Goal: Information Seeking & Learning: Learn about a topic

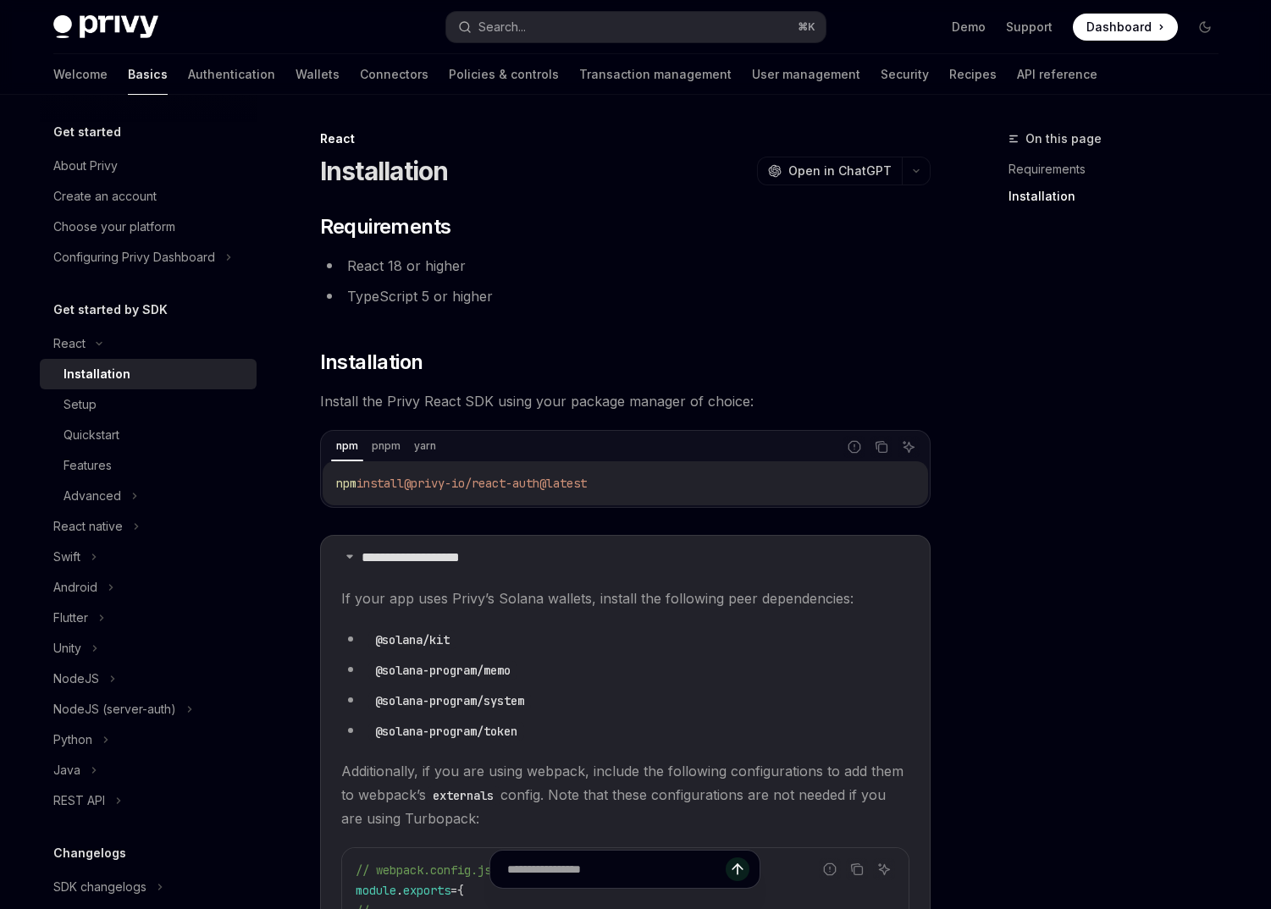
scroll to position [450, 0]
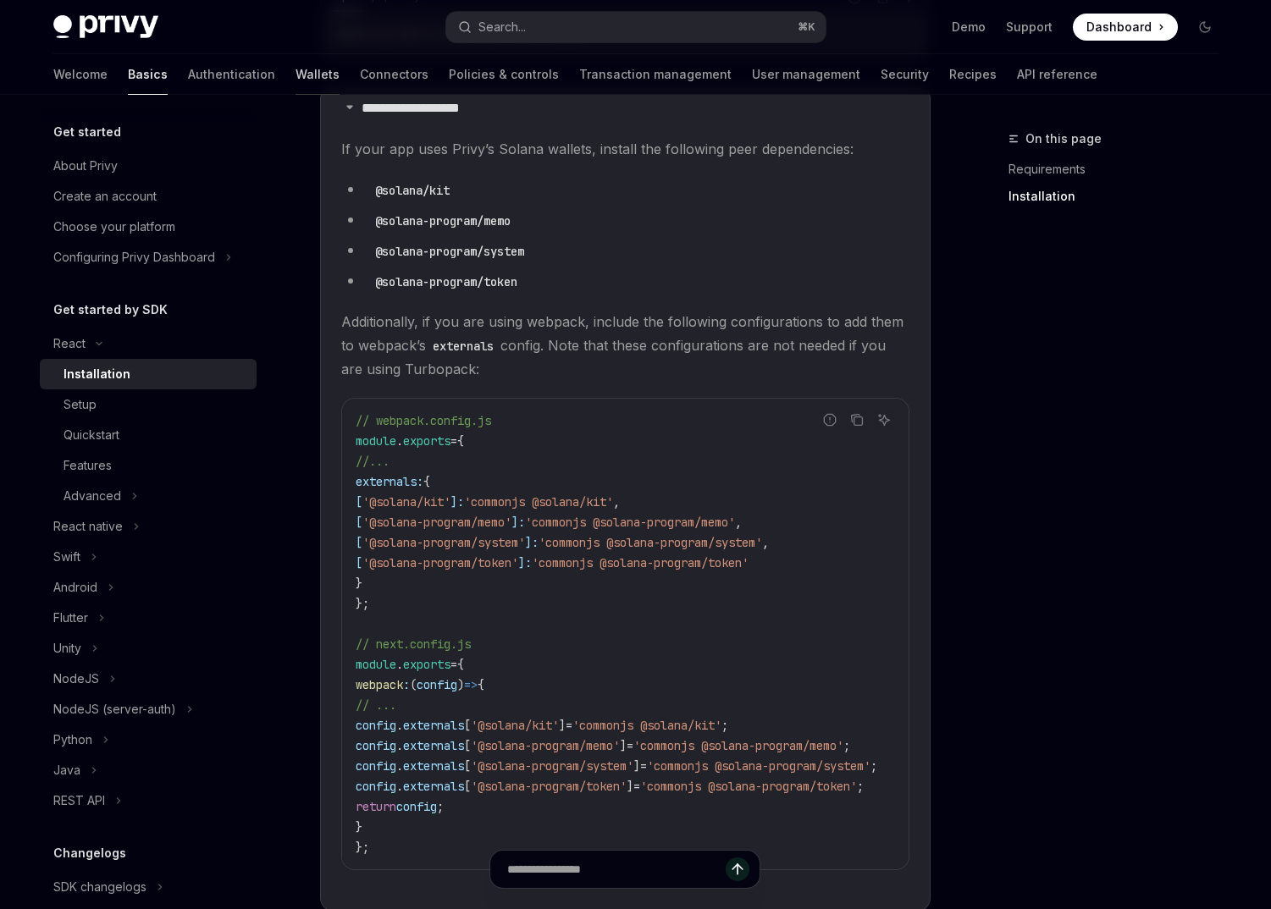
click at [296, 69] on link "Wallets" at bounding box center [318, 74] width 44 height 41
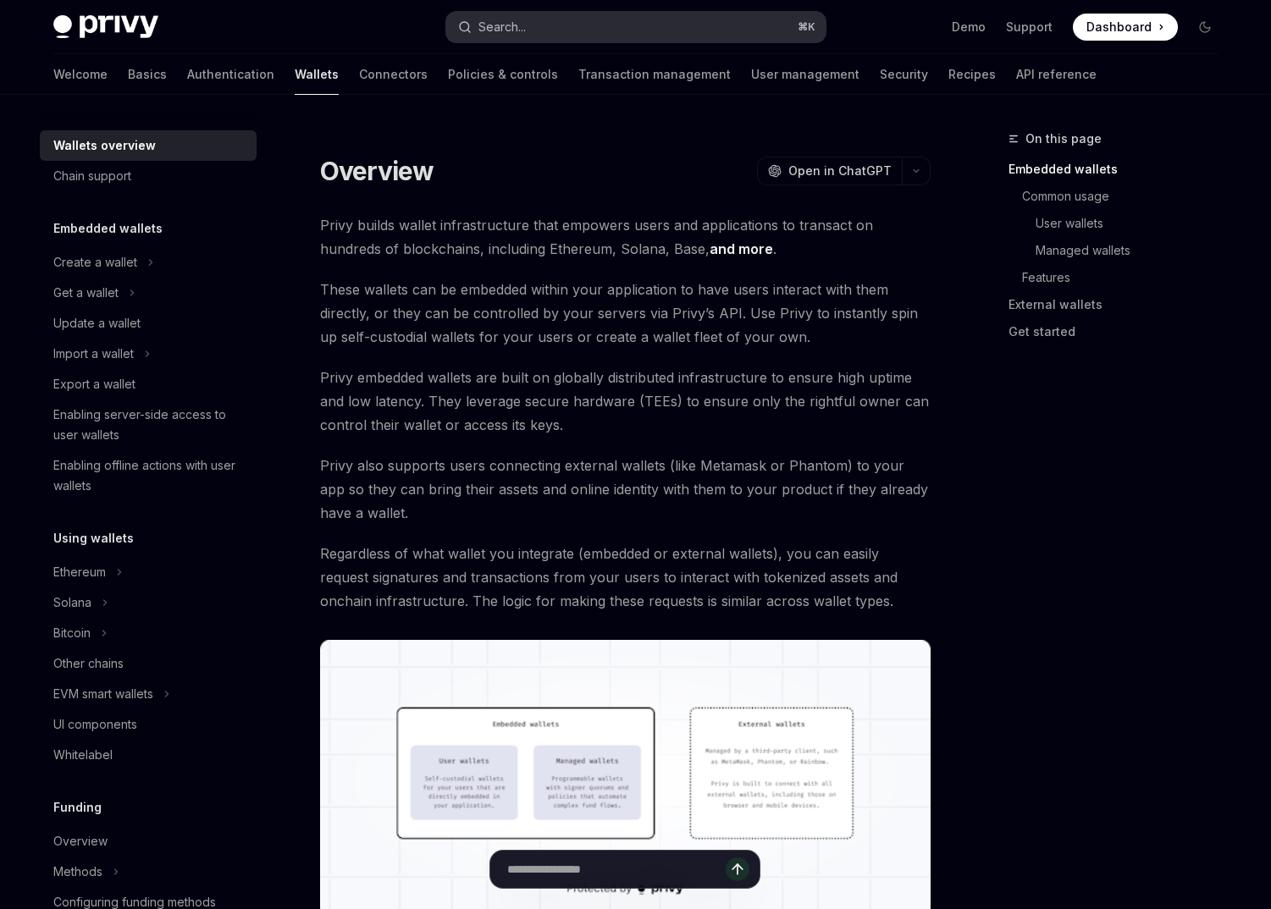
click at [522, 12] on button "Search... ⌘ K" at bounding box center [635, 27] width 379 height 30
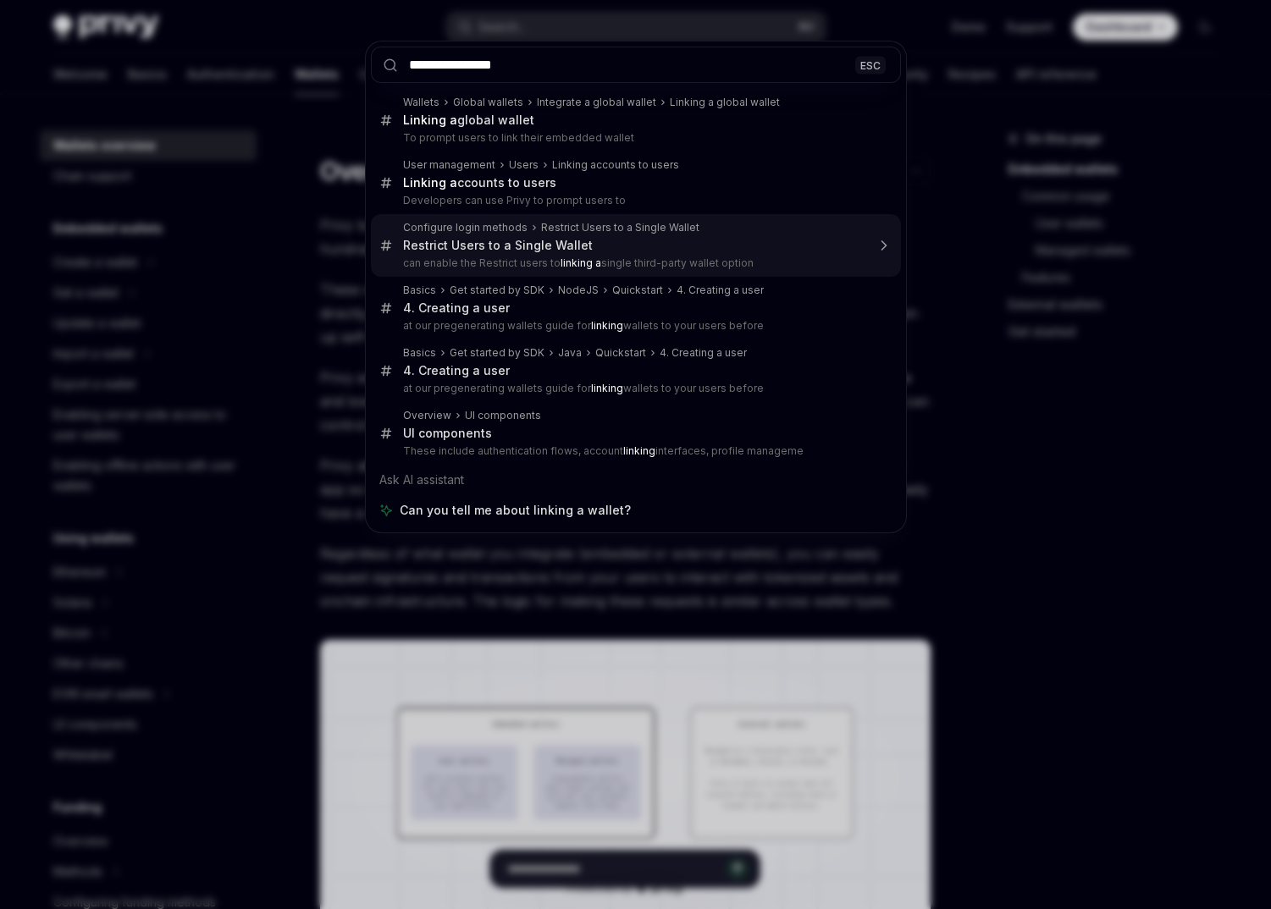
type input "**********"
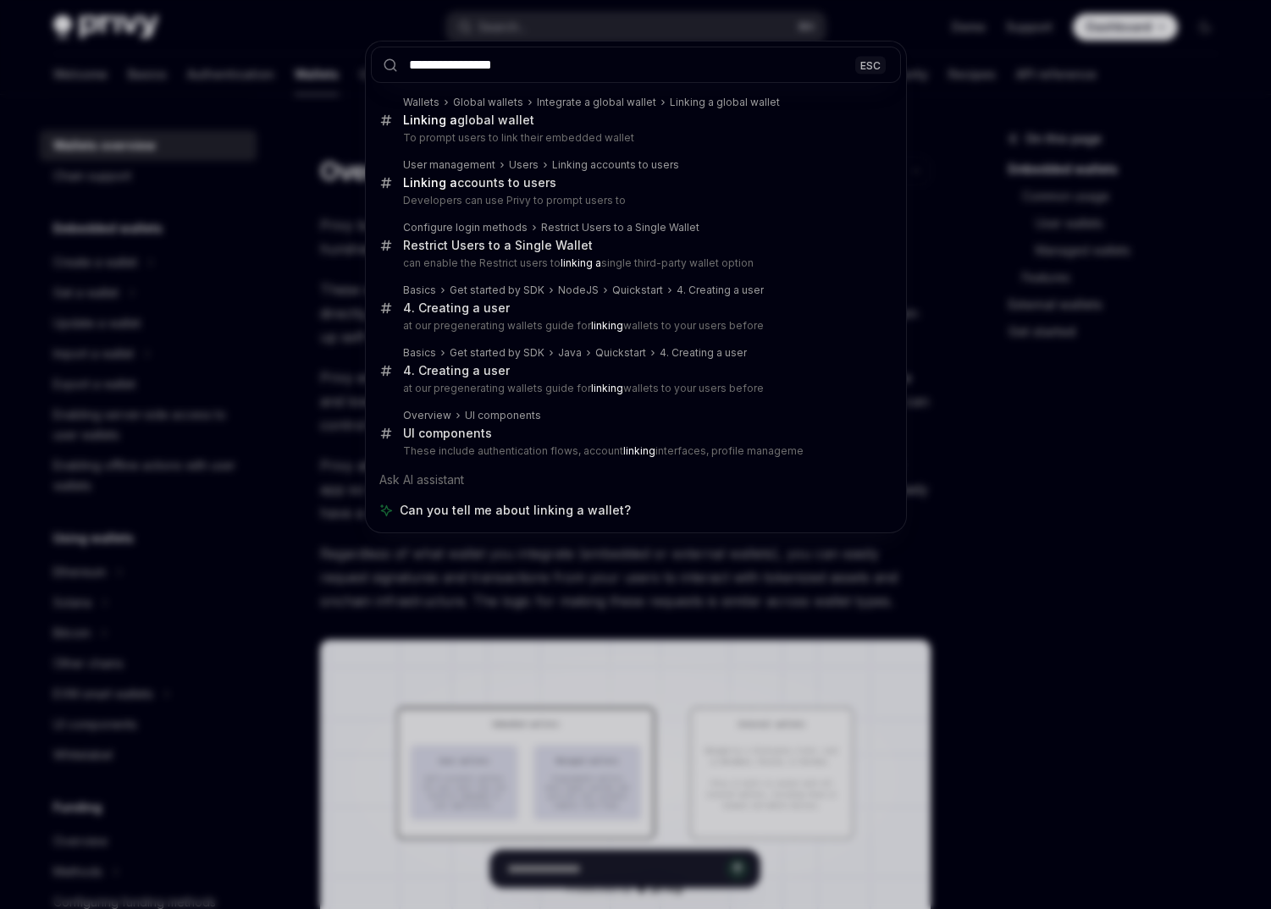
click at [305, 294] on div "**********" at bounding box center [635, 454] width 1271 height 909
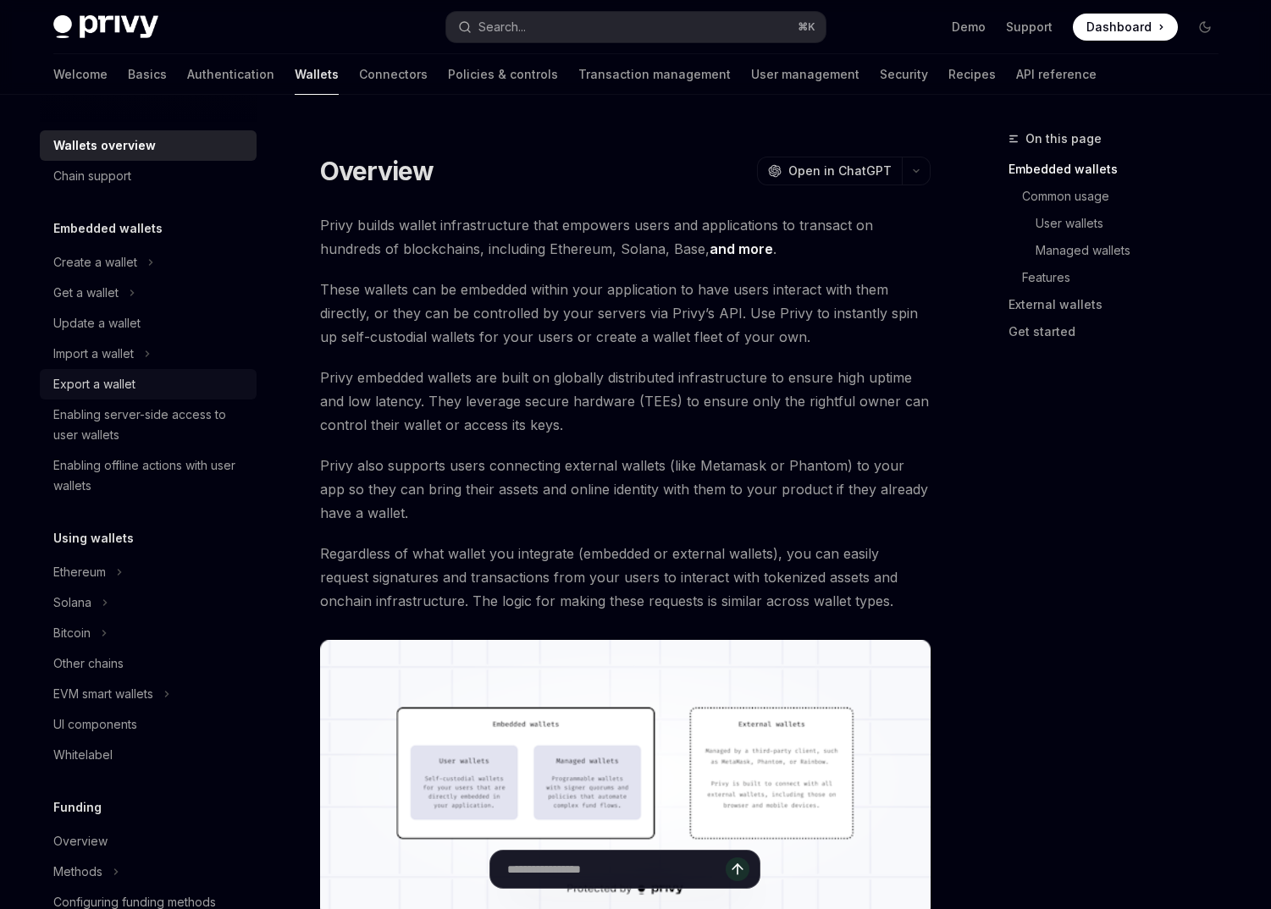
click at [159, 384] on div "Export a wallet" at bounding box center [149, 384] width 193 height 20
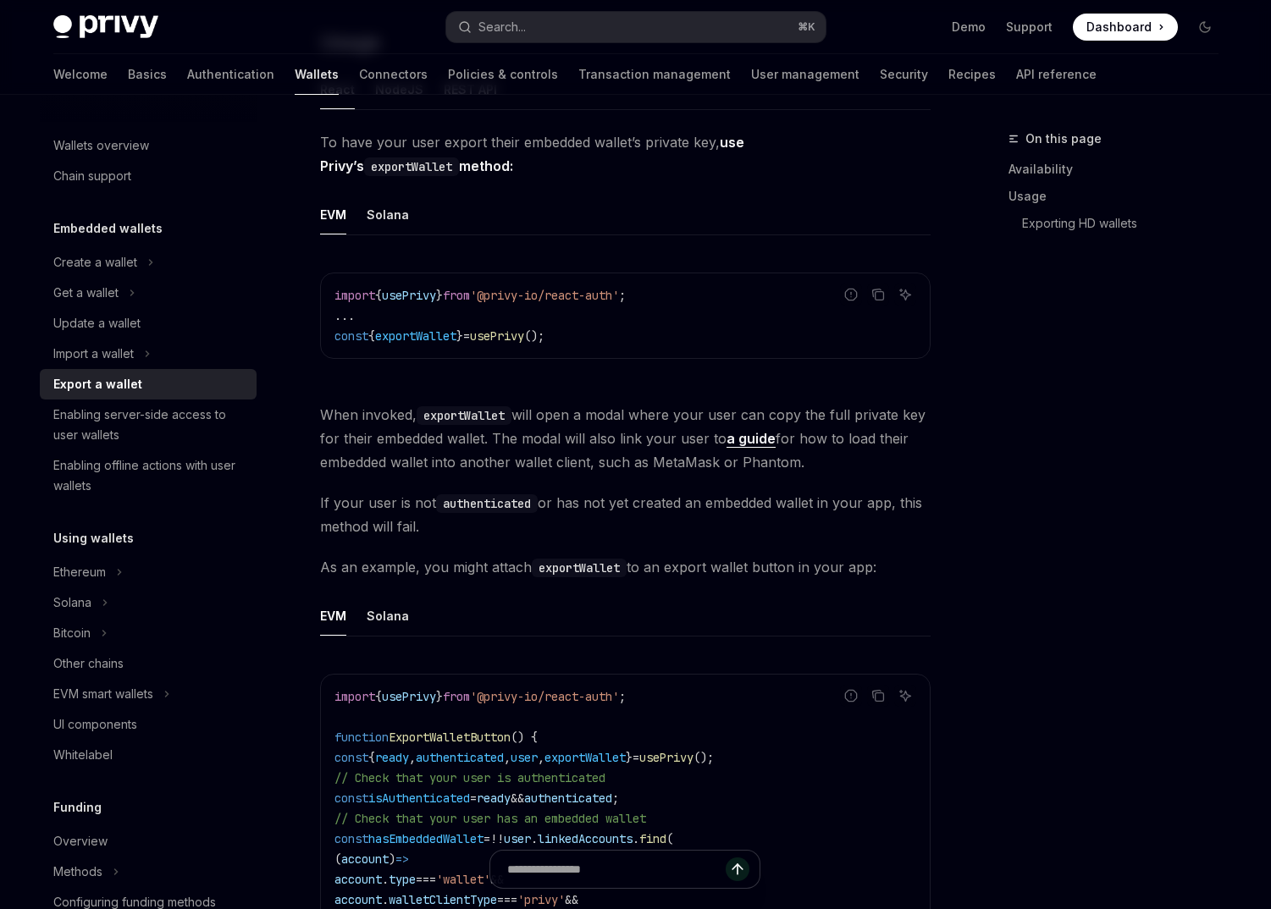
scroll to position [538, 0]
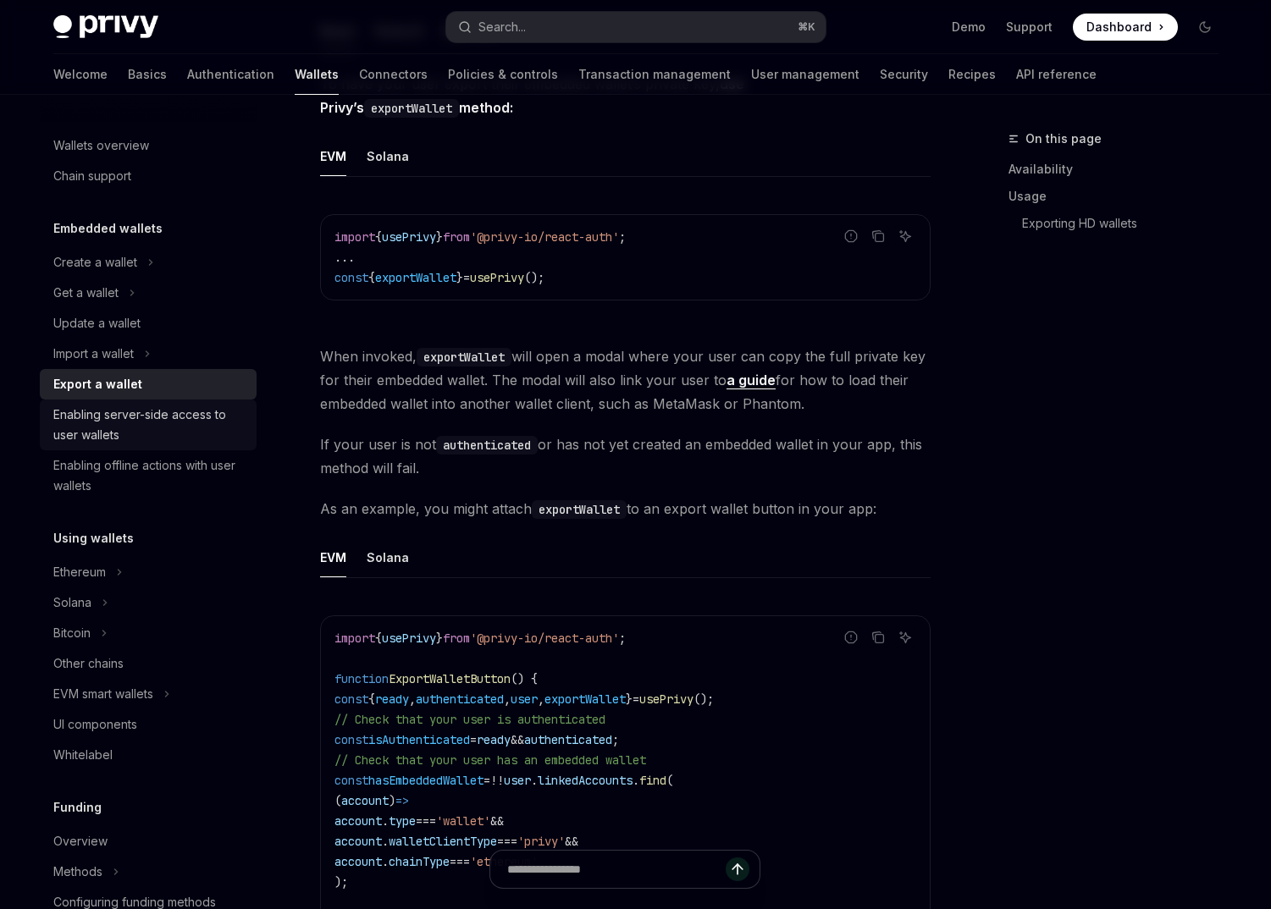
click at [144, 424] on div "Enabling server-side access to user wallets" at bounding box center [149, 425] width 193 height 41
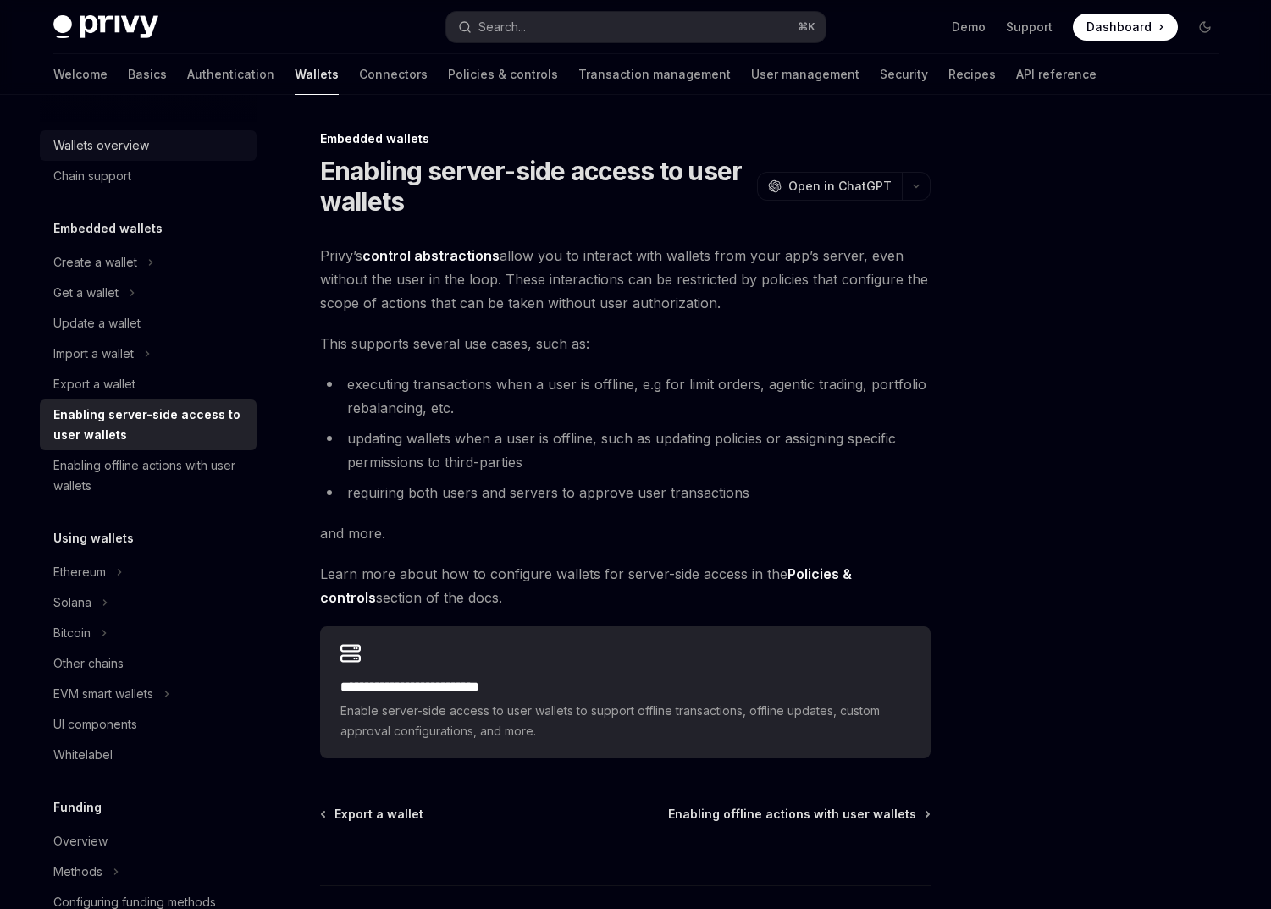
click at [135, 150] on div "Wallets overview" at bounding box center [101, 145] width 96 height 20
type textarea "*"
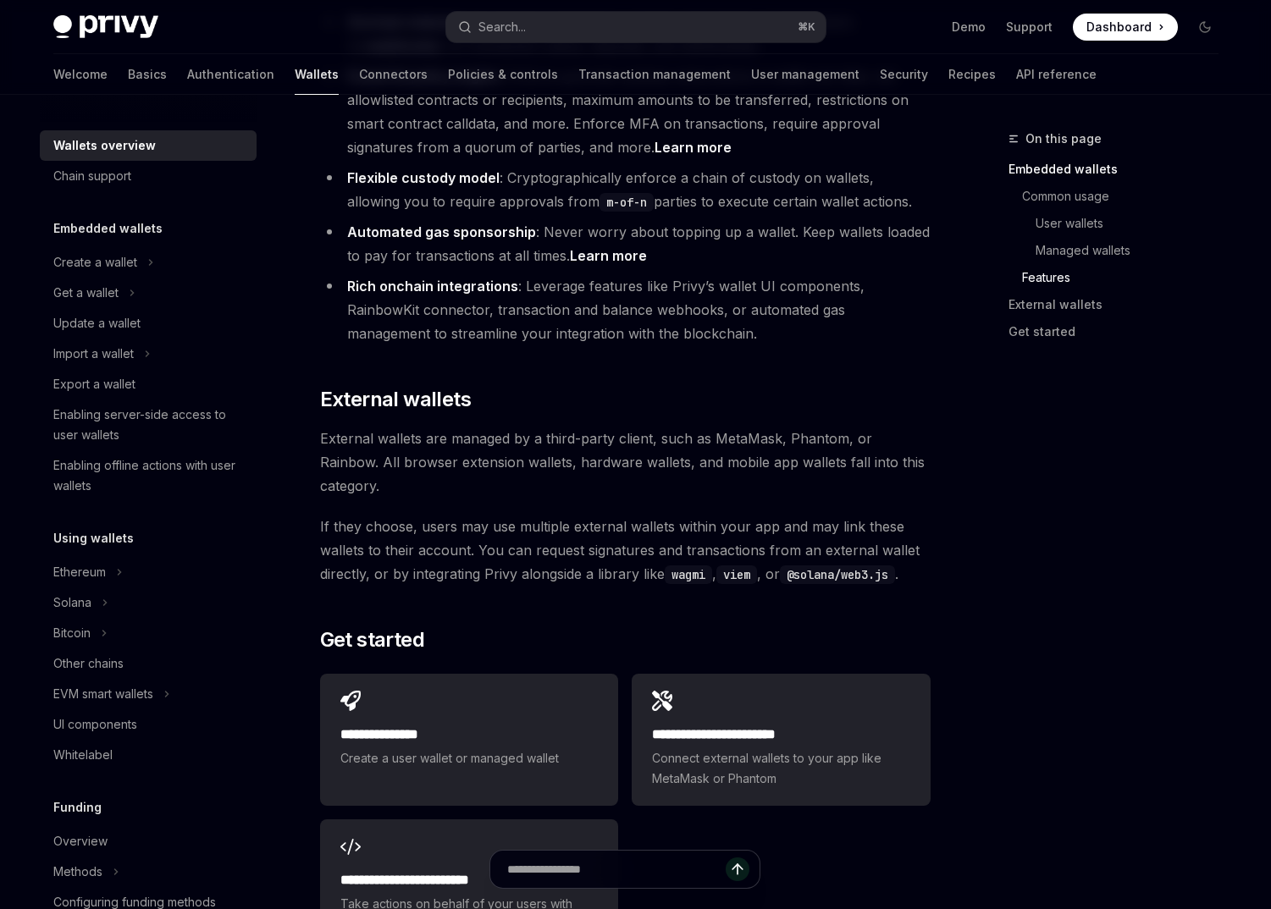
scroll to position [2315, 0]
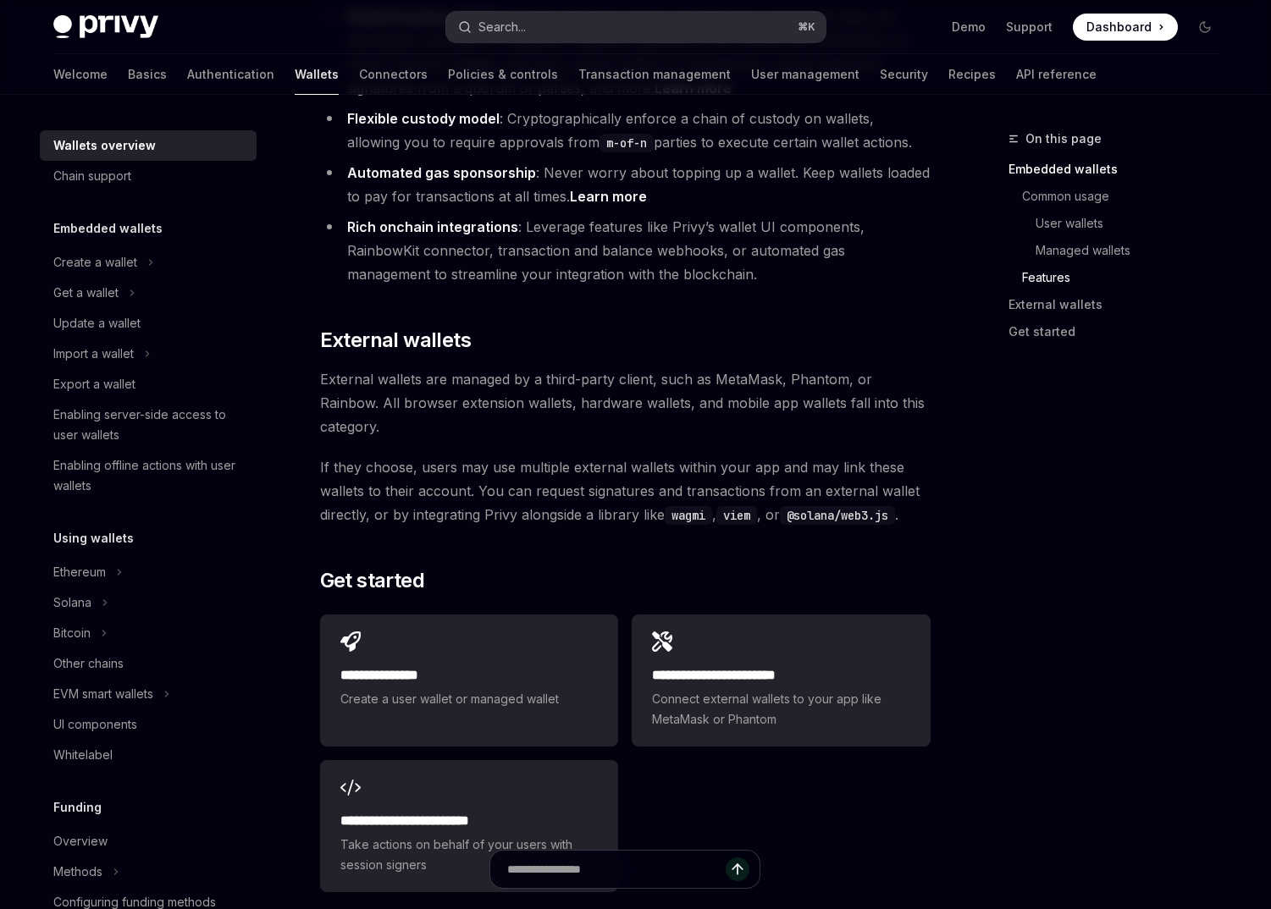
click at [683, 41] on button "Search... ⌘ K" at bounding box center [635, 27] width 379 height 30
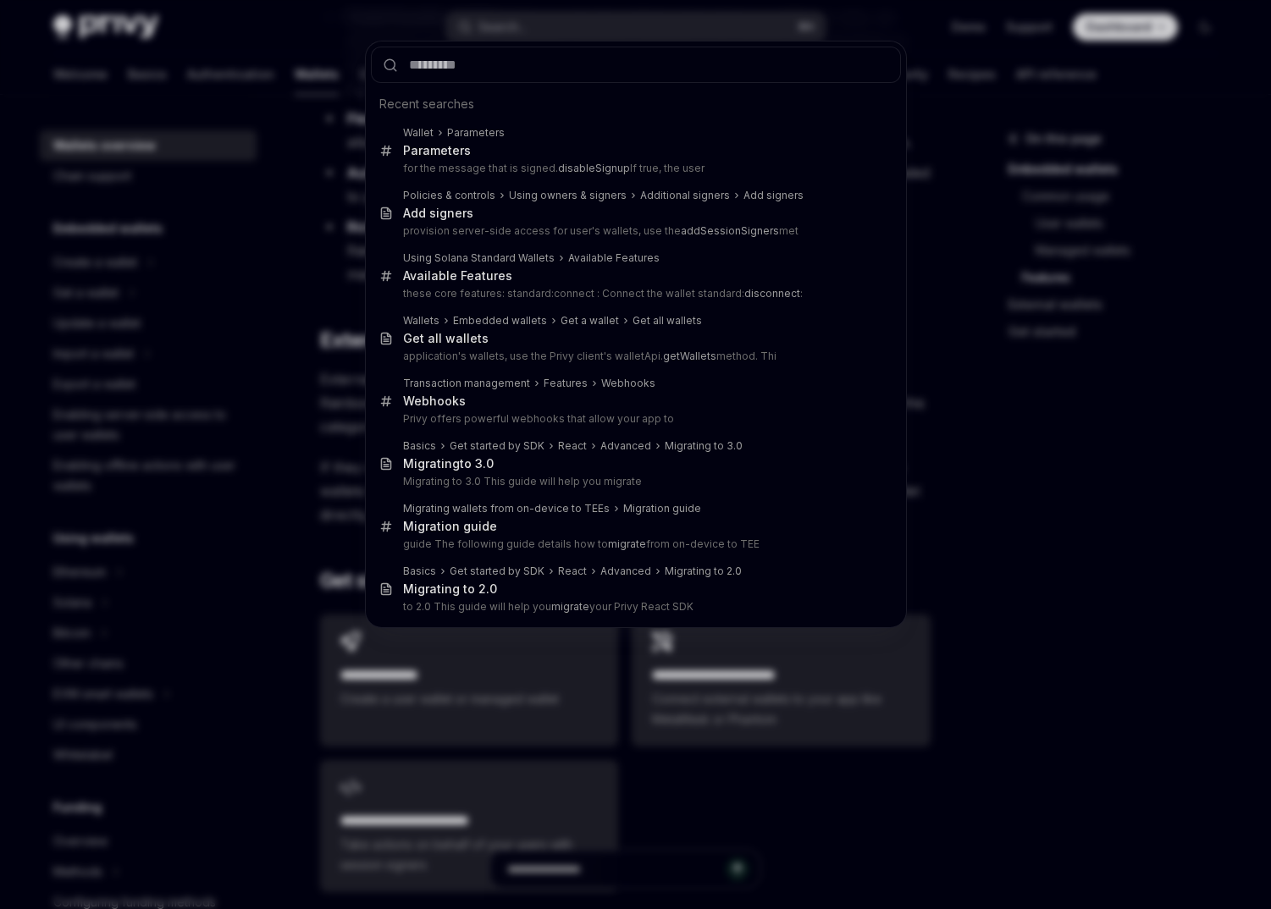
click at [675, 33] on div "Recent searches Wallet Parameters Parameters for the message that is signed. di…" at bounding box center [635, 454] width 1271 height 909
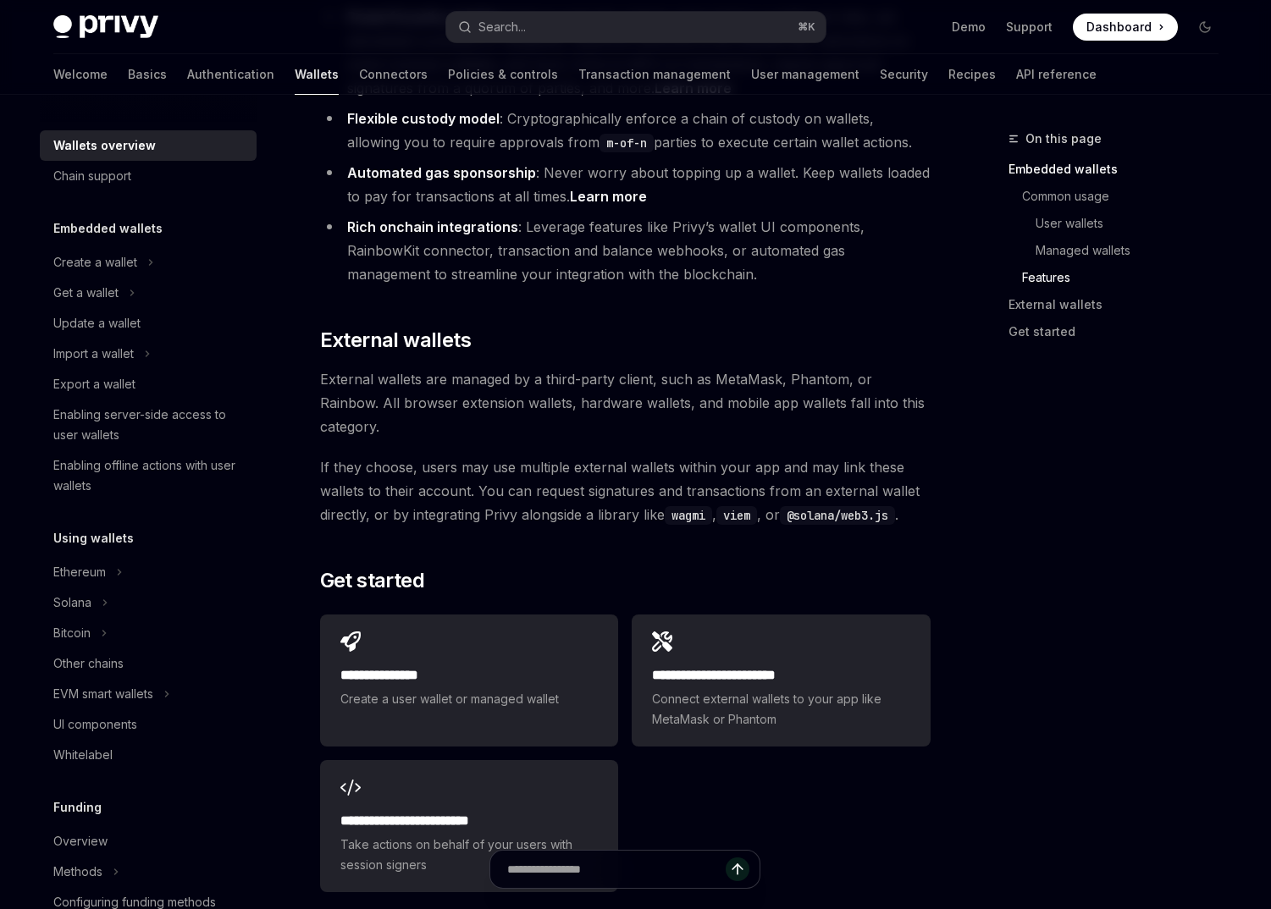
click at [675, 33] on button "Search... ⌘ K" at bounding box center [635, 27] width 379 height 30
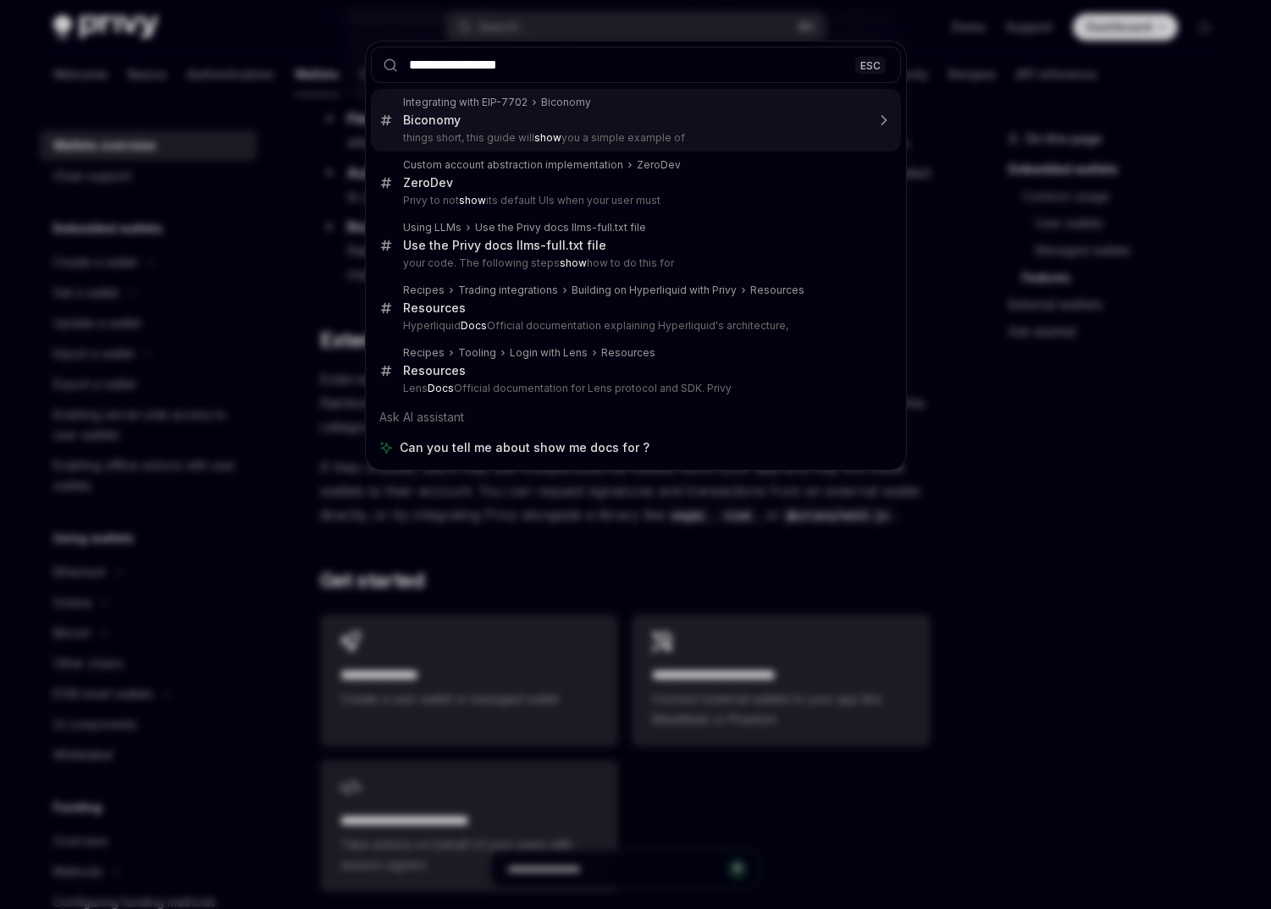
type input "**********"
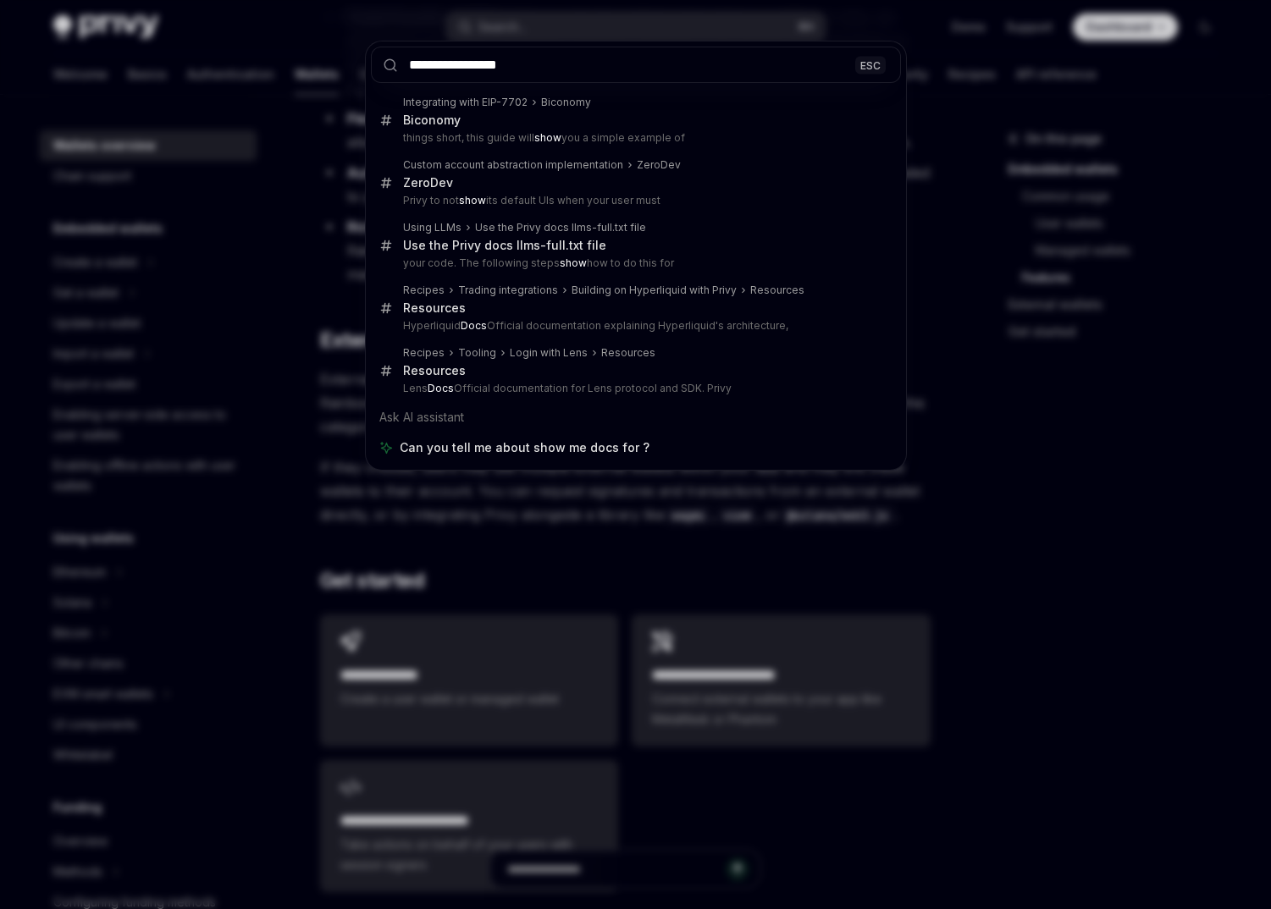
click at [203, 213] on div "**********" at bounding box center [635, 454] width 1271 height 909
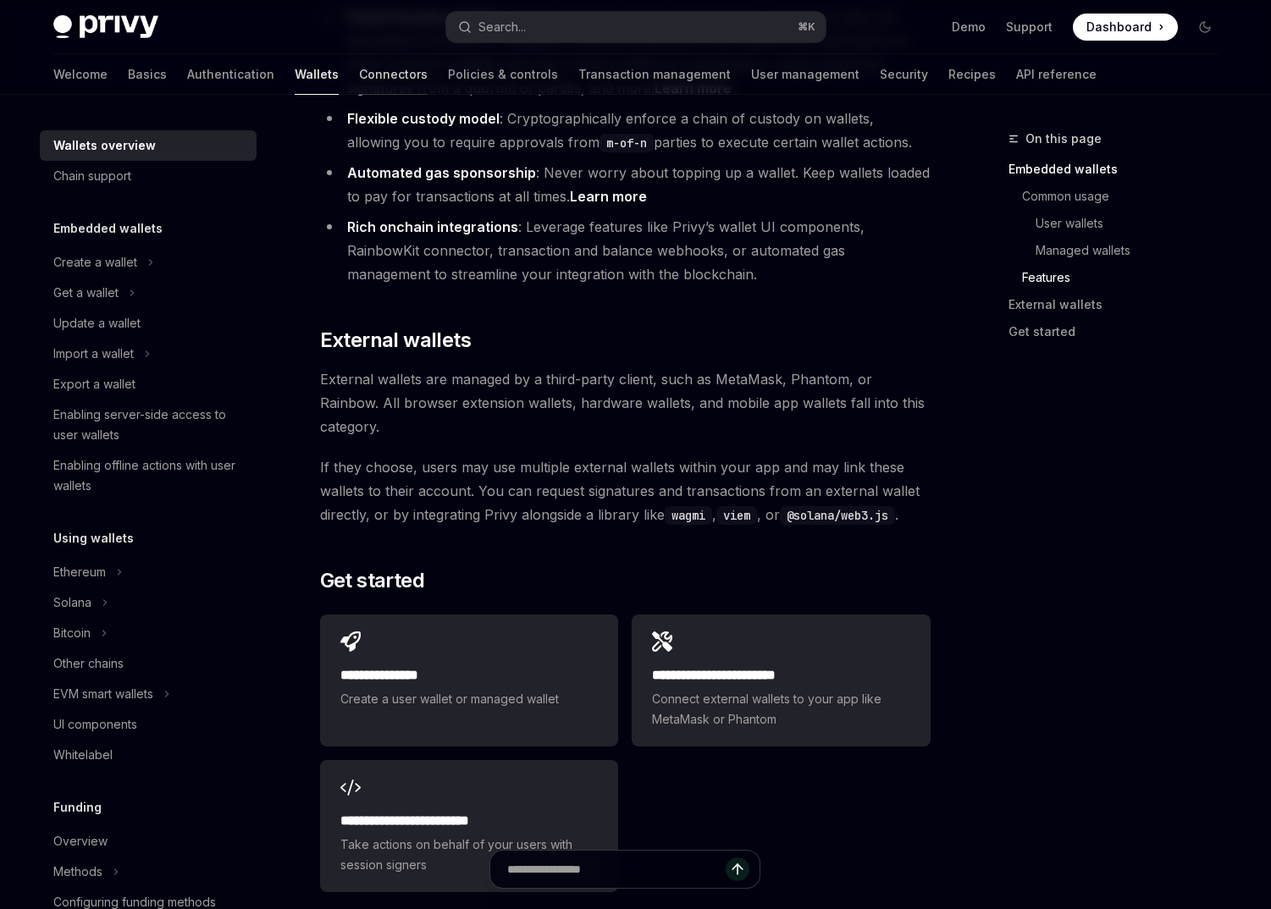
click at [359, 82] on link "Connectors" at bounding box center [393, 74] width 69 height 41
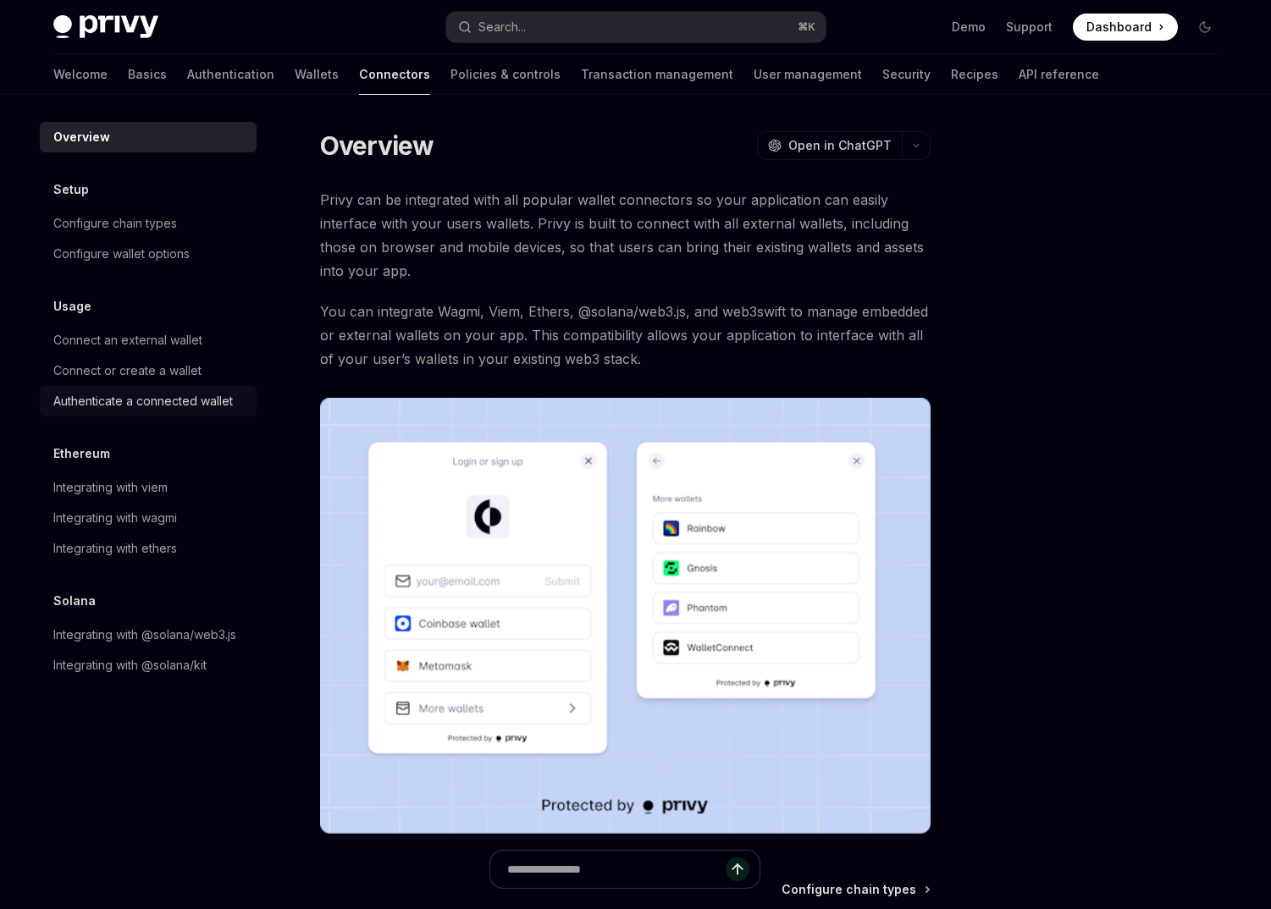
click at [195, 403] on div "Authenticate a connected wallet" at bounding box center [143, 401] width 180 height 20
type textarea "*"
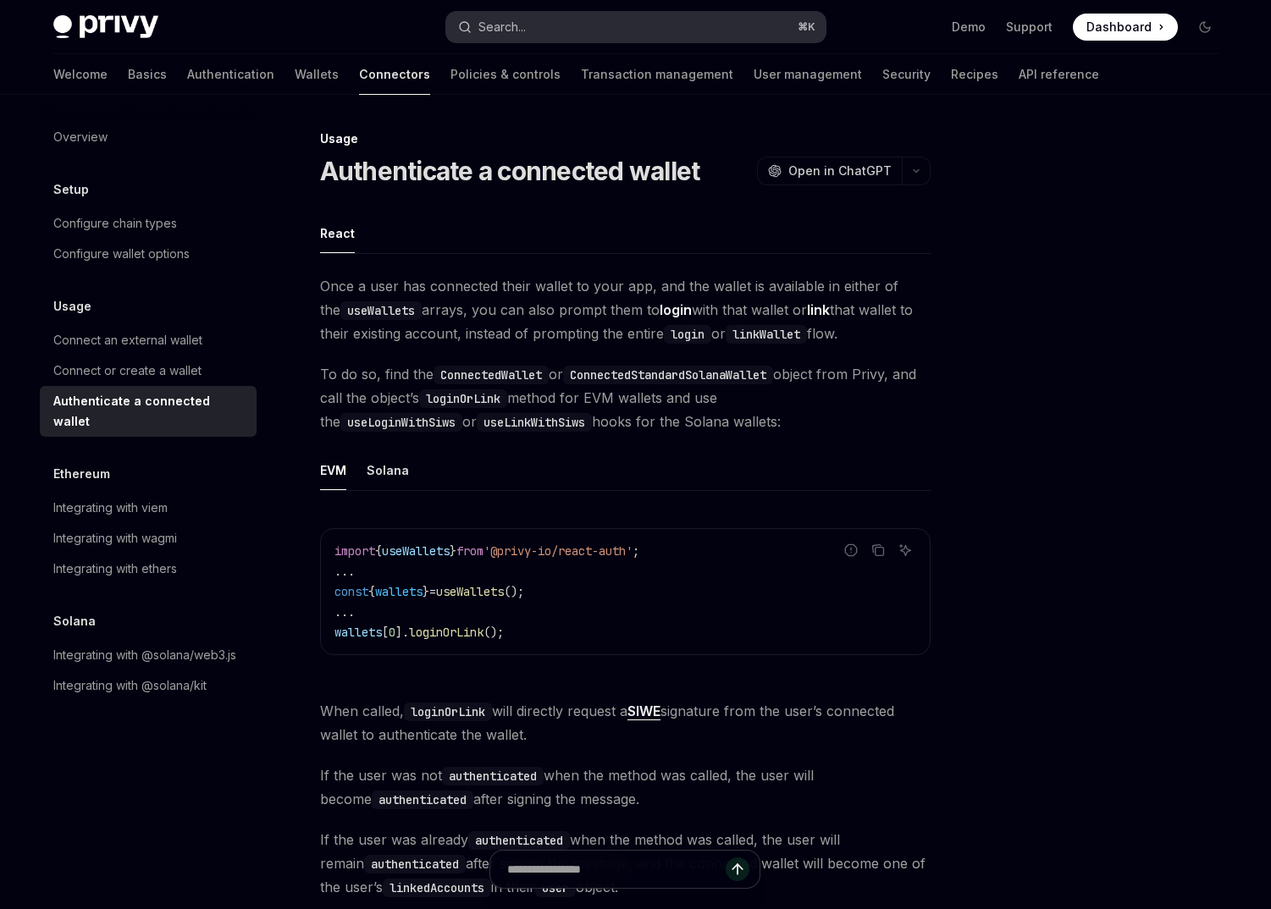
click at [555, 24] on button "Search... ⌘ K" at bounding box center [635, 27] width 379 height 30
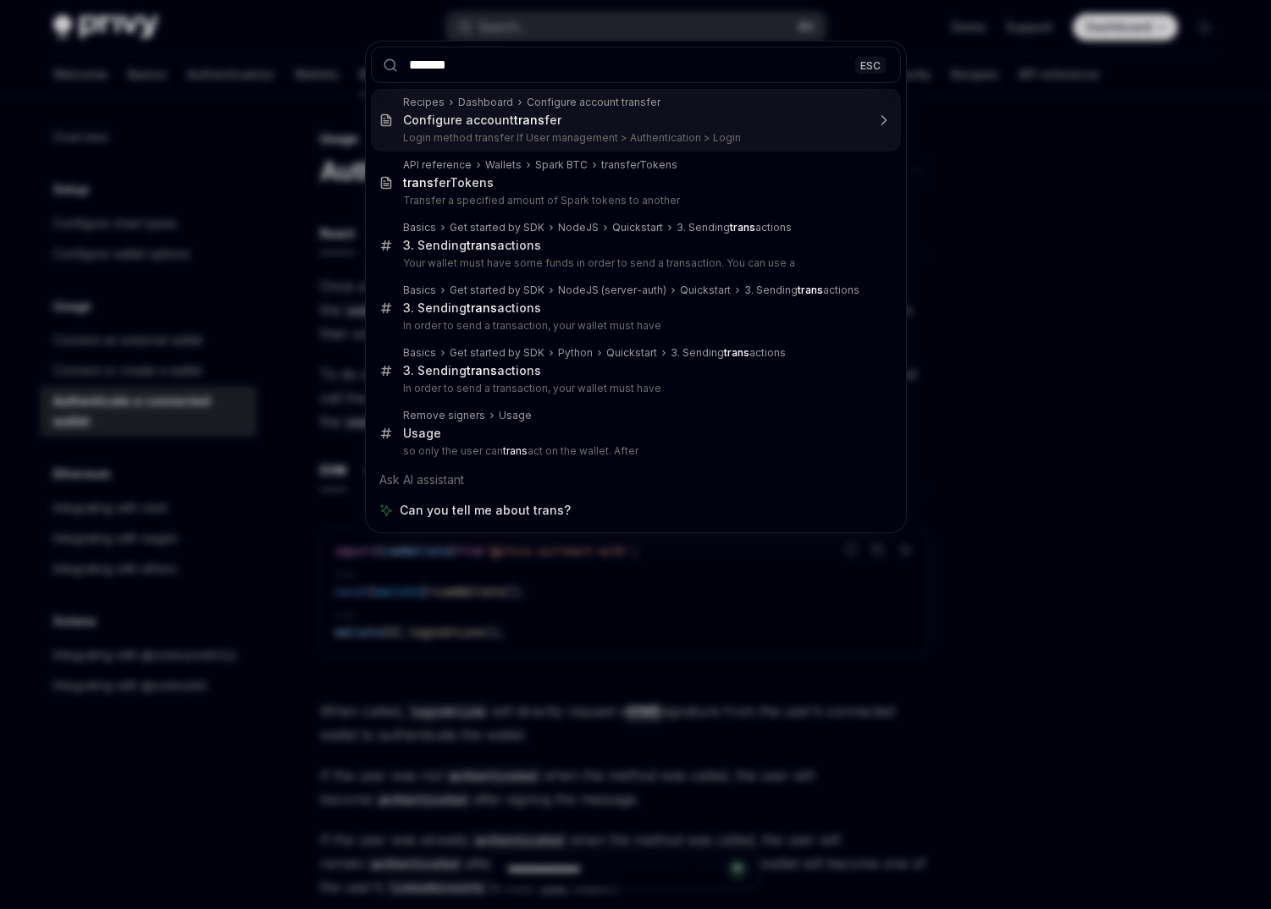
type input "********"
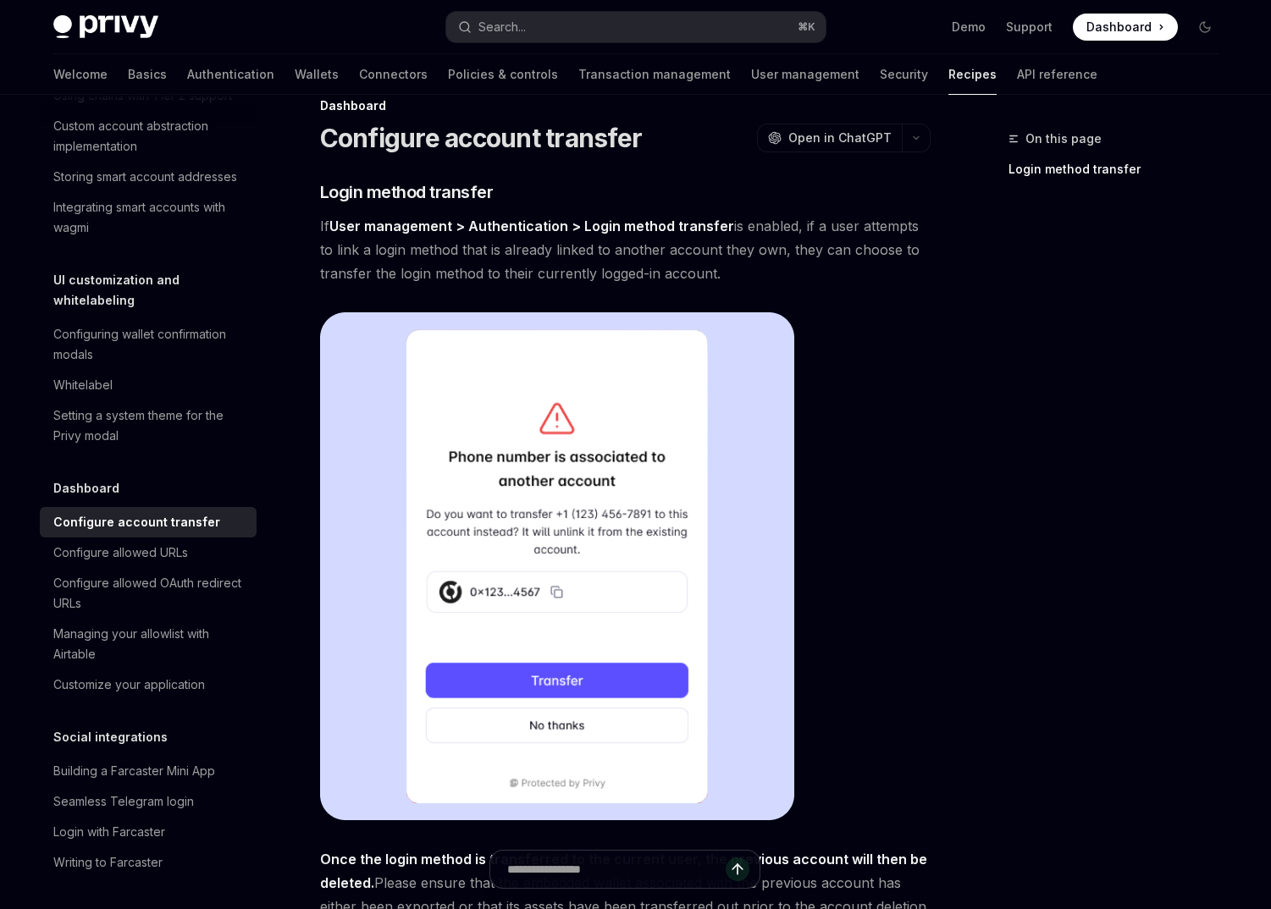
scroll to position [20, 0]
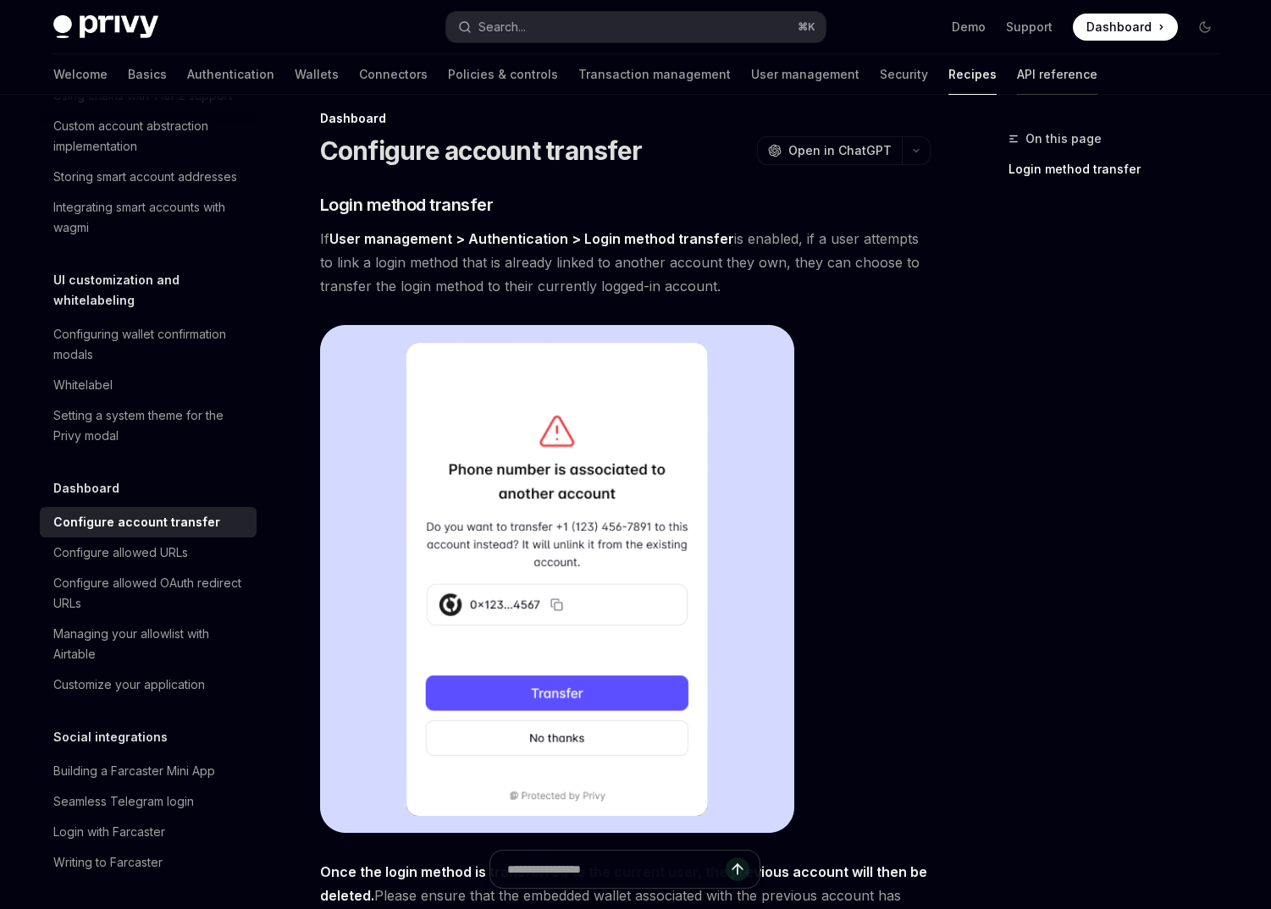
click at [1017, 65] on link "API reference" at bounding box center [1057, 74] width 80 height 41
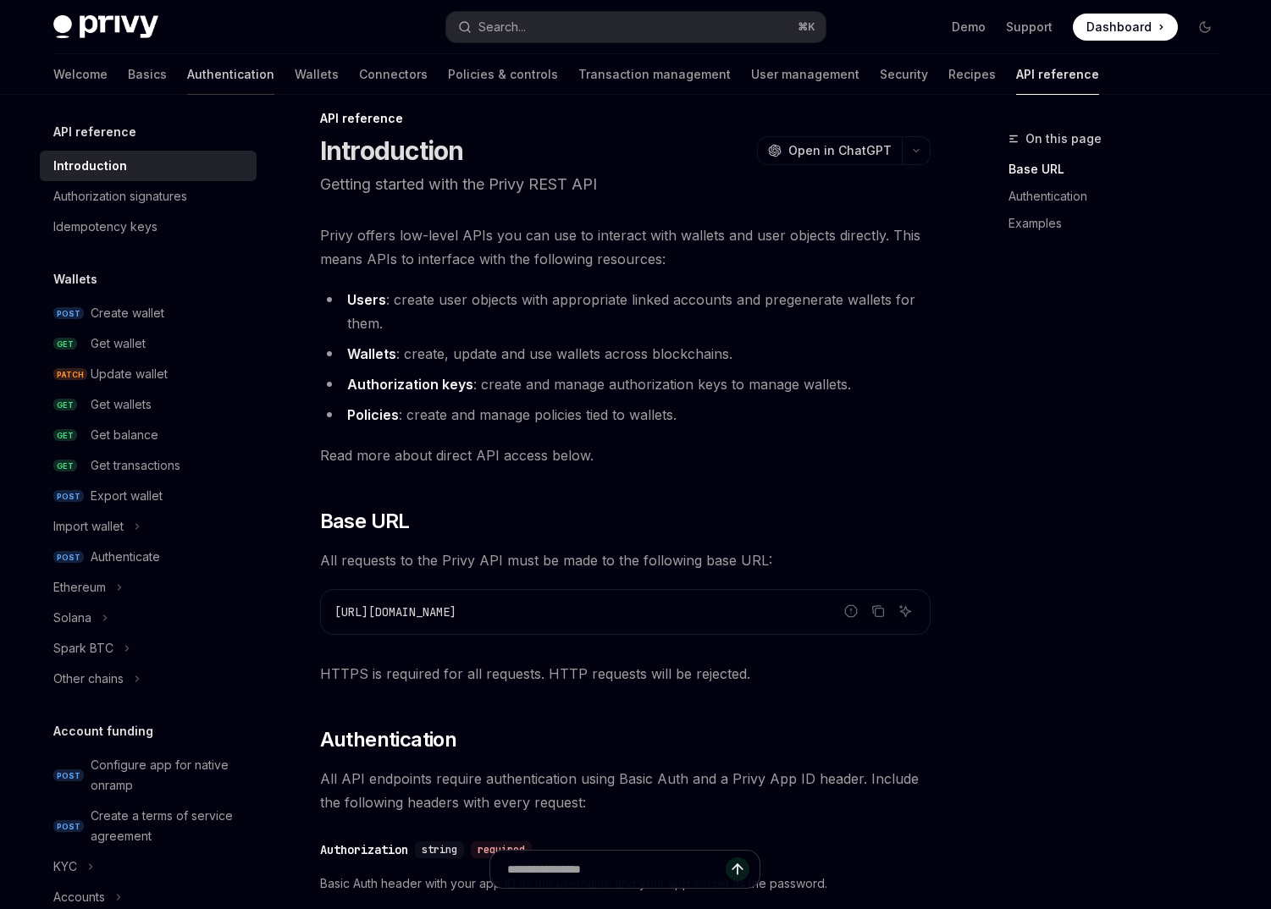
click at [187, 77] on link "Authentication" at bounding box center [230, 74] width 87 height 41
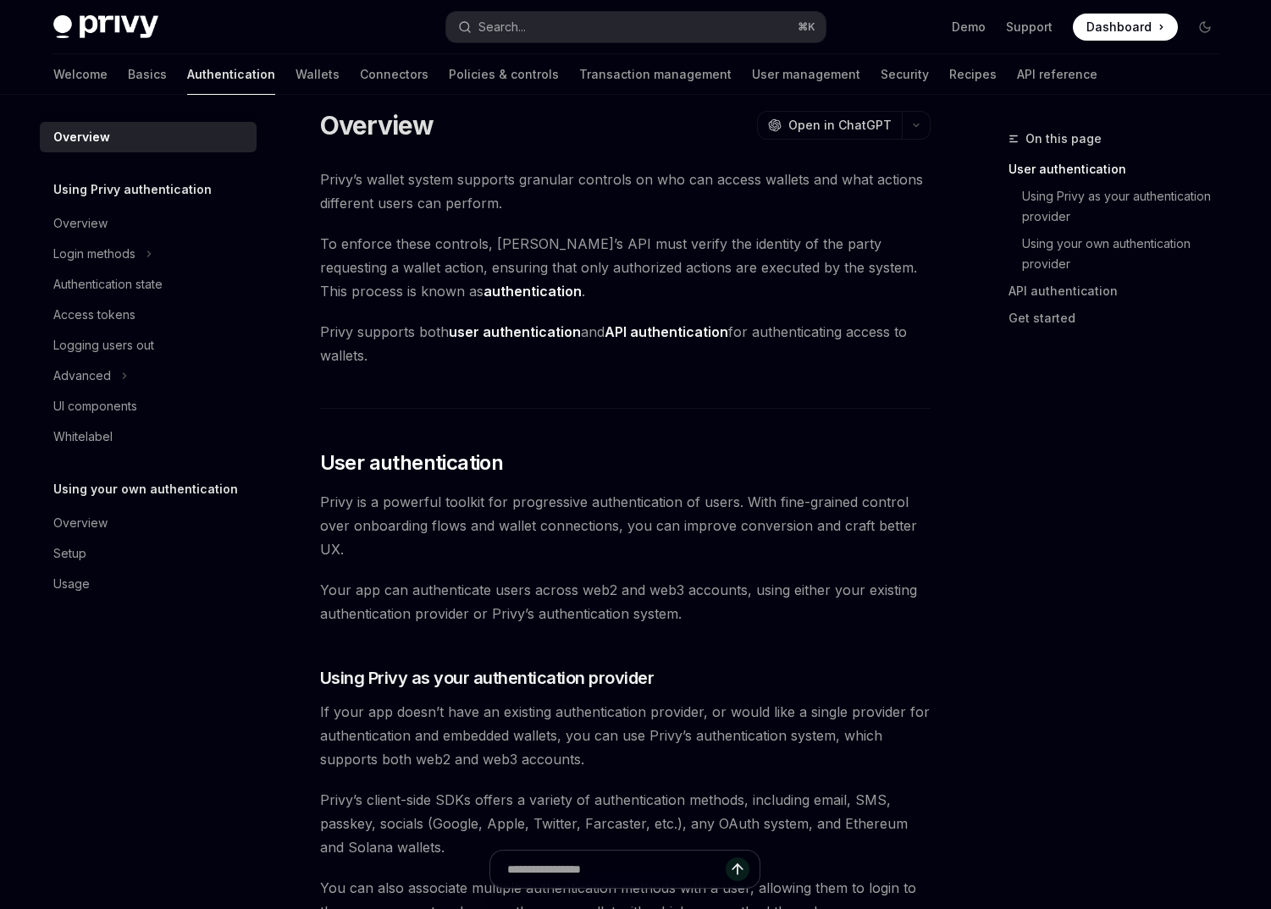
click at [213, 77] on div "Welcome Basics Authentication Wallets Connectors Policies & controls Transactio…" at bounding box center [575, 74] width 1044 height 41
click at [296, 77] on link "Wallets" at bounding box center [318, 74] width 44 height 41
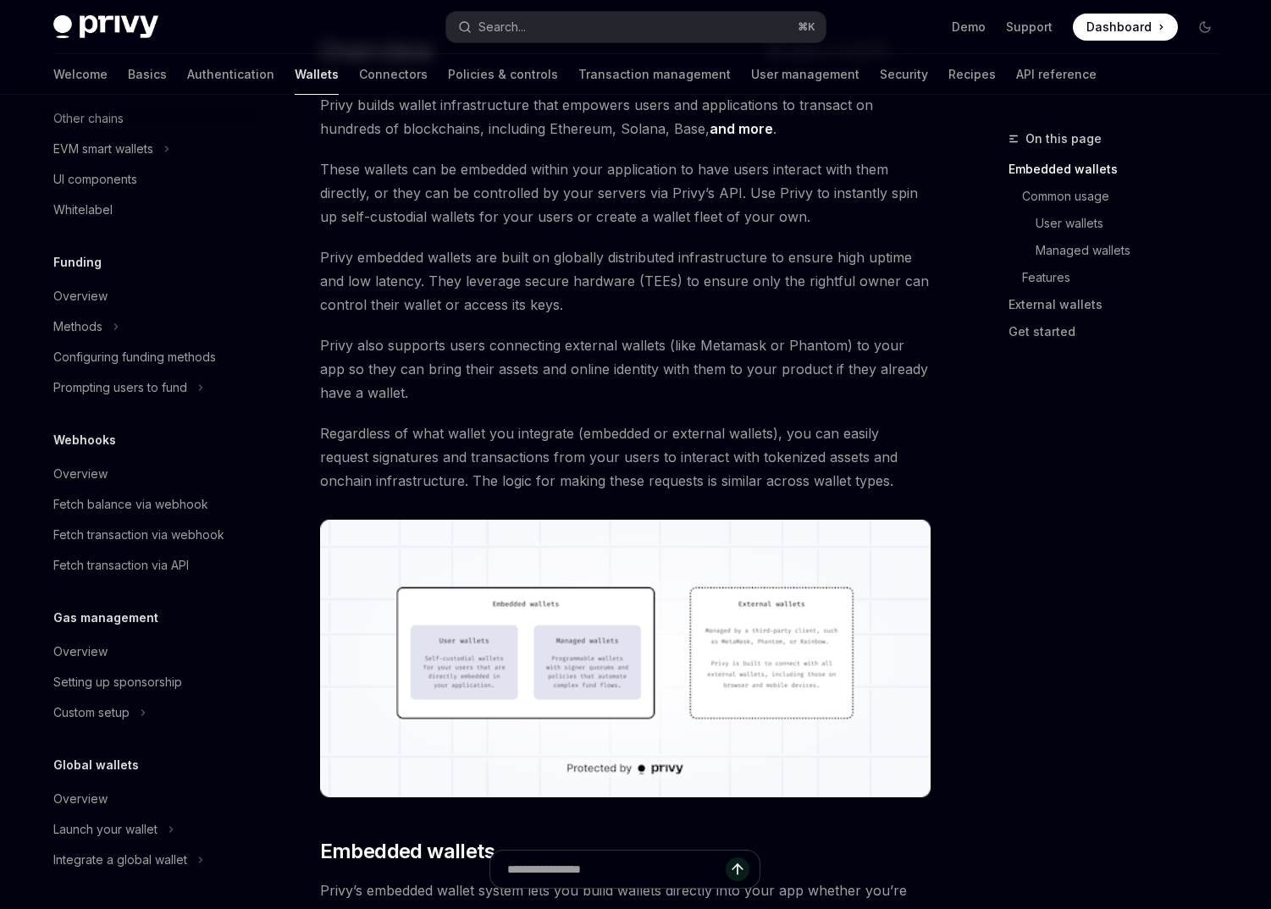
scroll to position [127, 0]
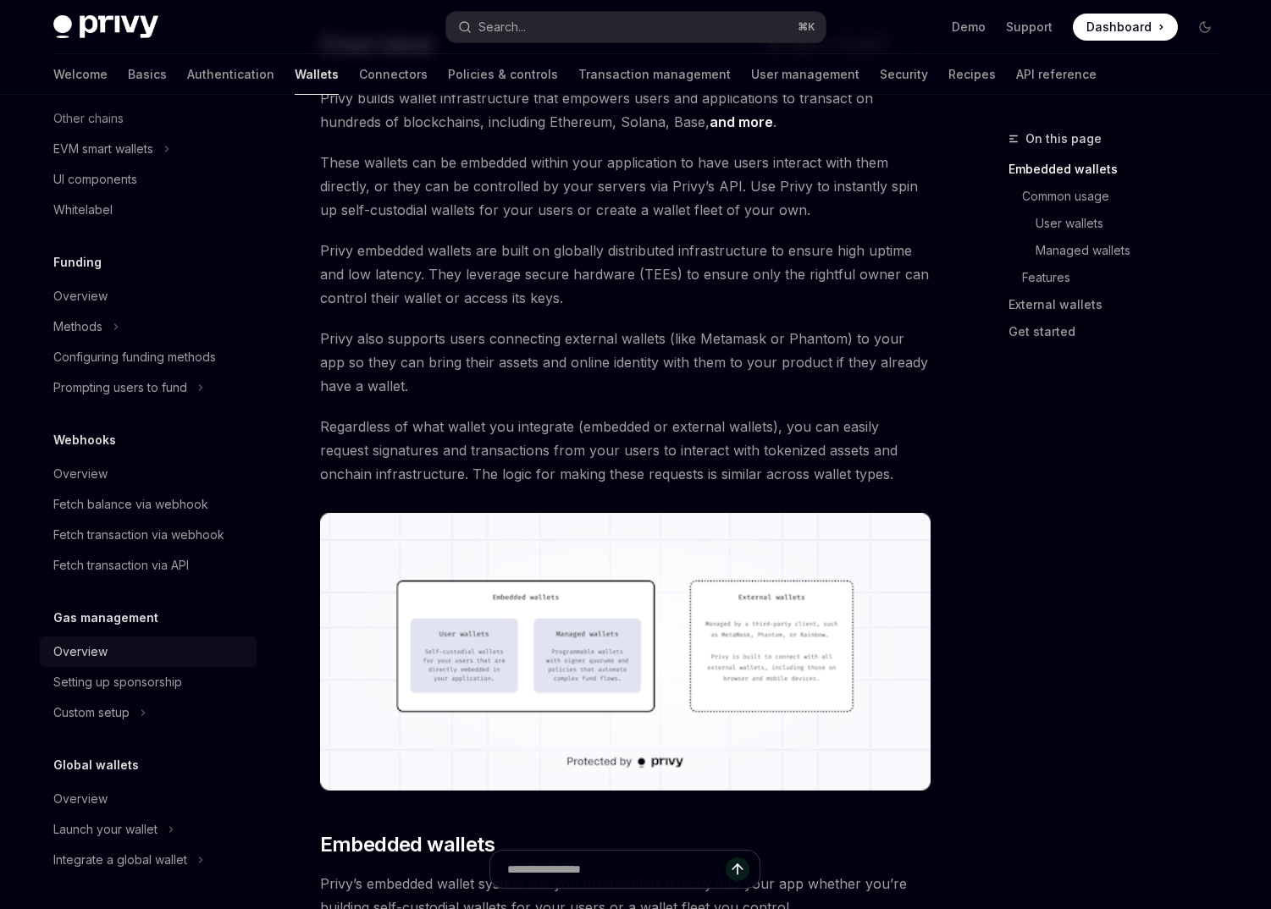
click at [135, 658] on div "Overview" at bounding box center [149, 652] width 193 height 20
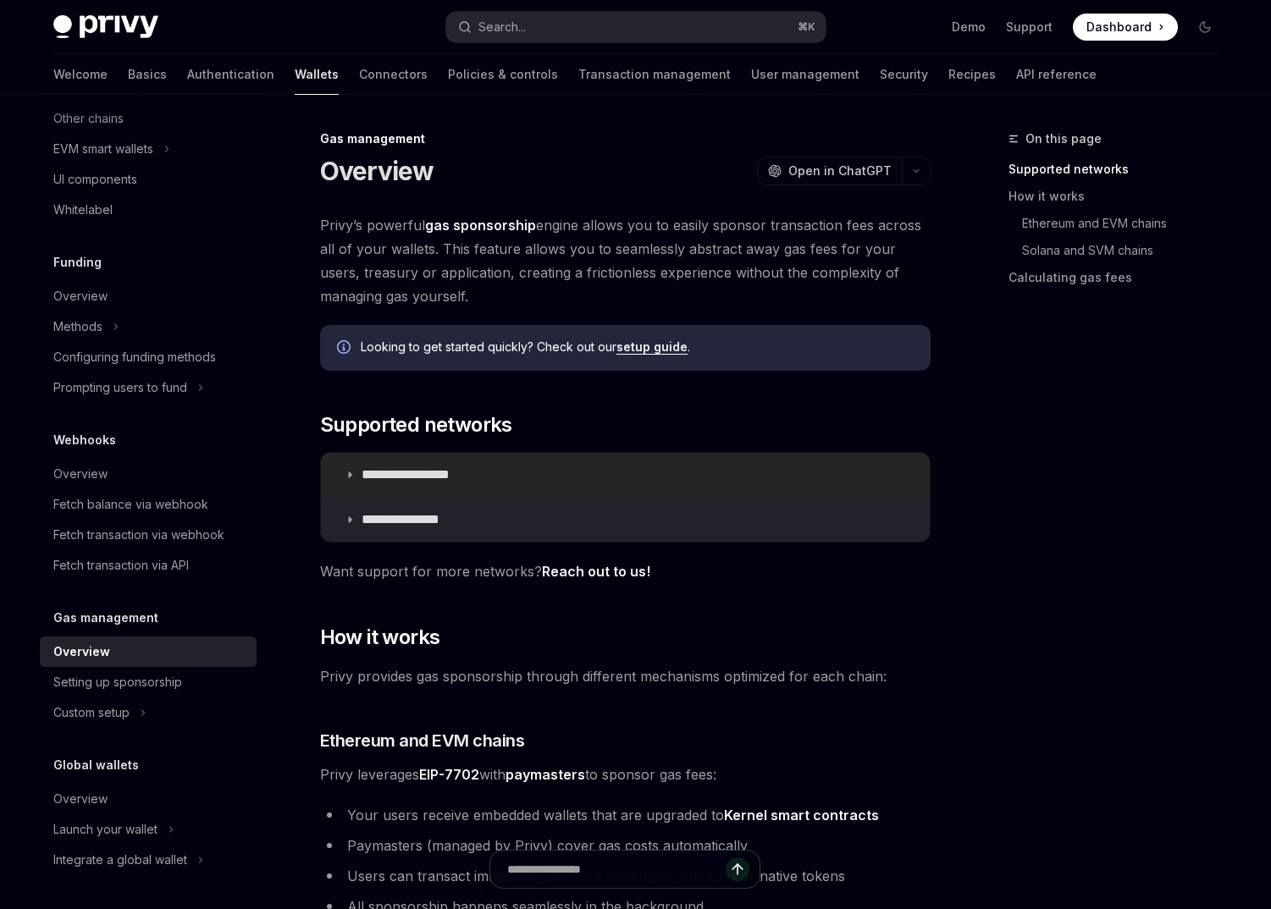
click at [530, 469] on summary "**********" at bounding box center [625, 475] width 609 height 44
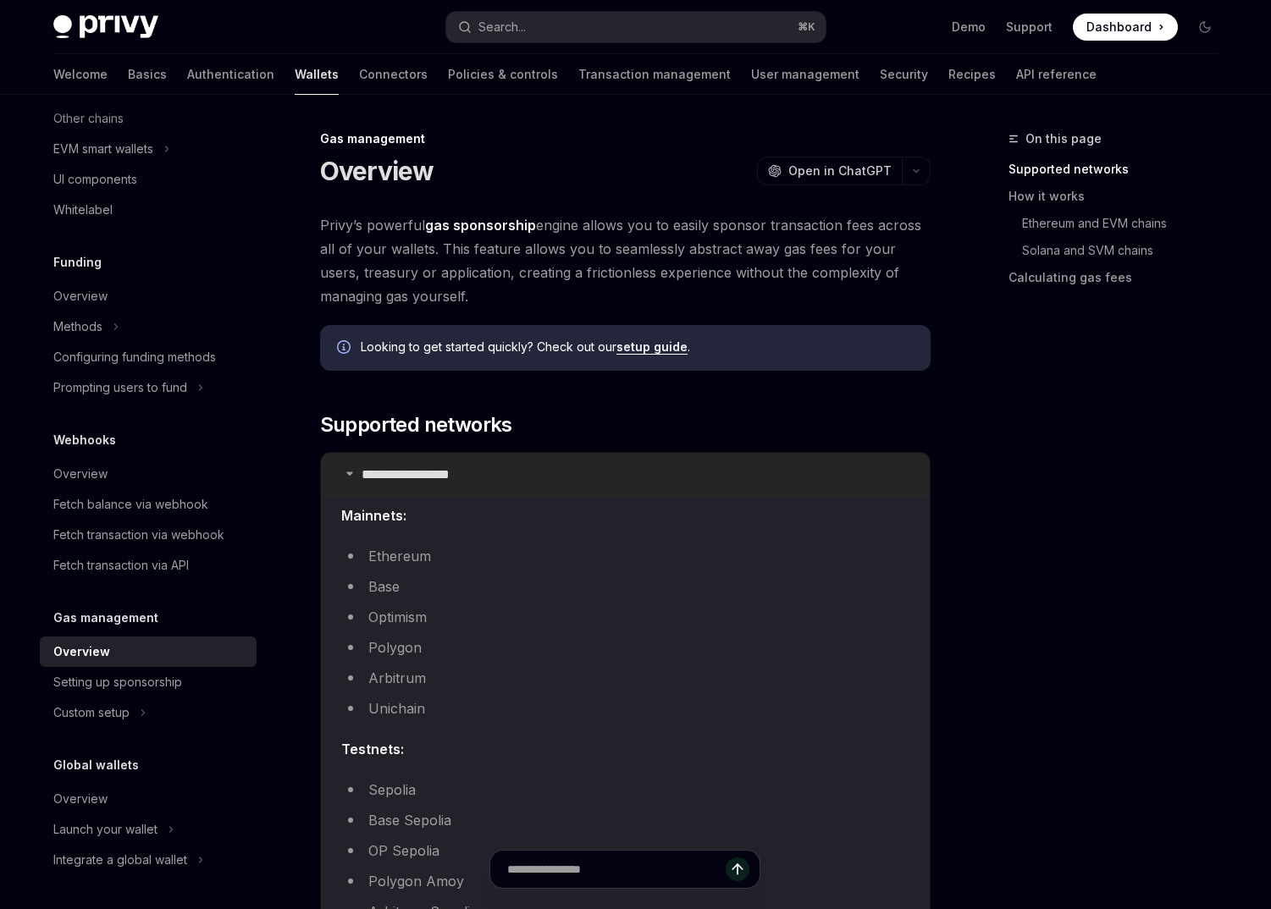
click at [530, 469] on summary "**********" at bounding box center [625, 475] width 609 height 44
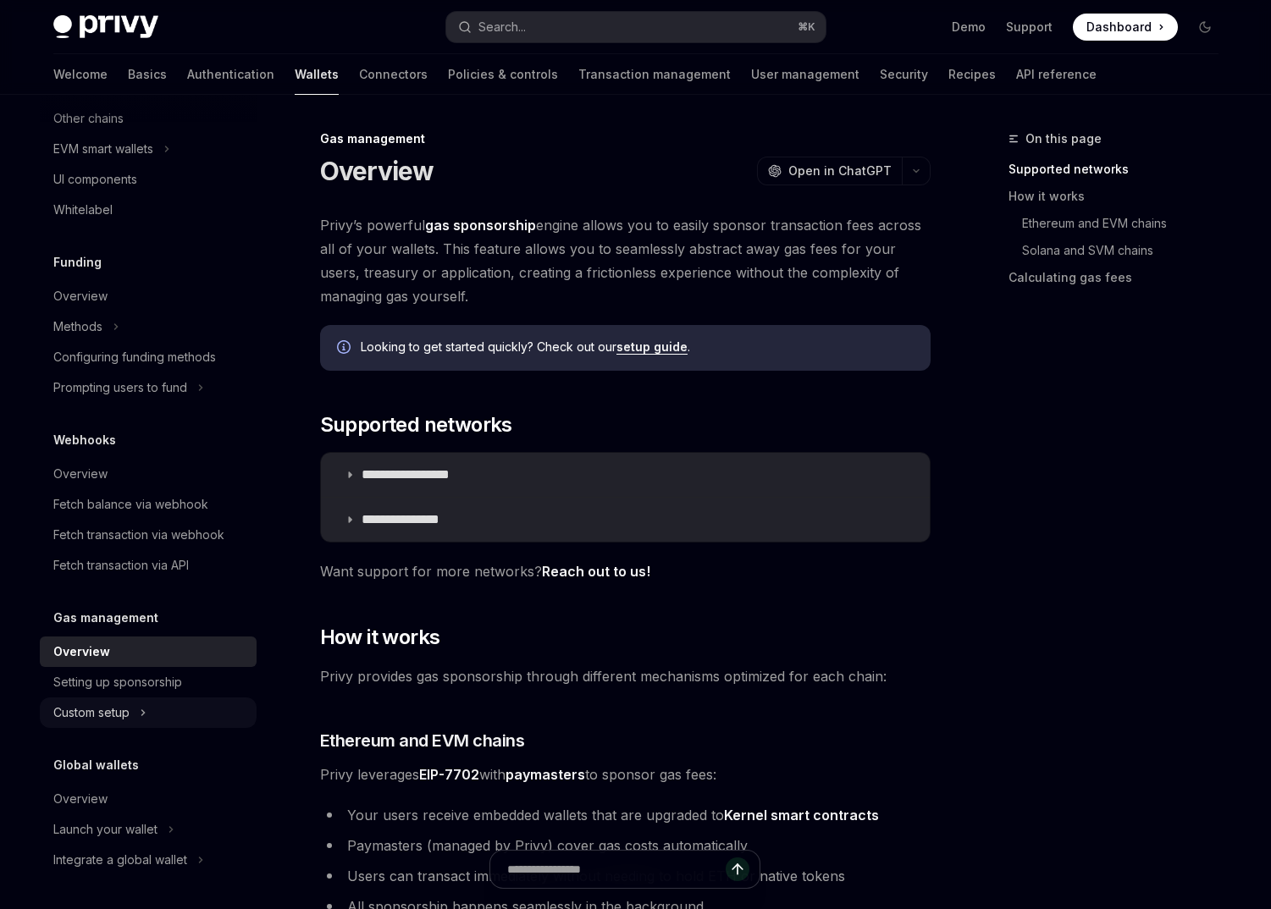
click at [113, 711] on div "Custom setup" at bounding box center [91, 713] width 76 height 20
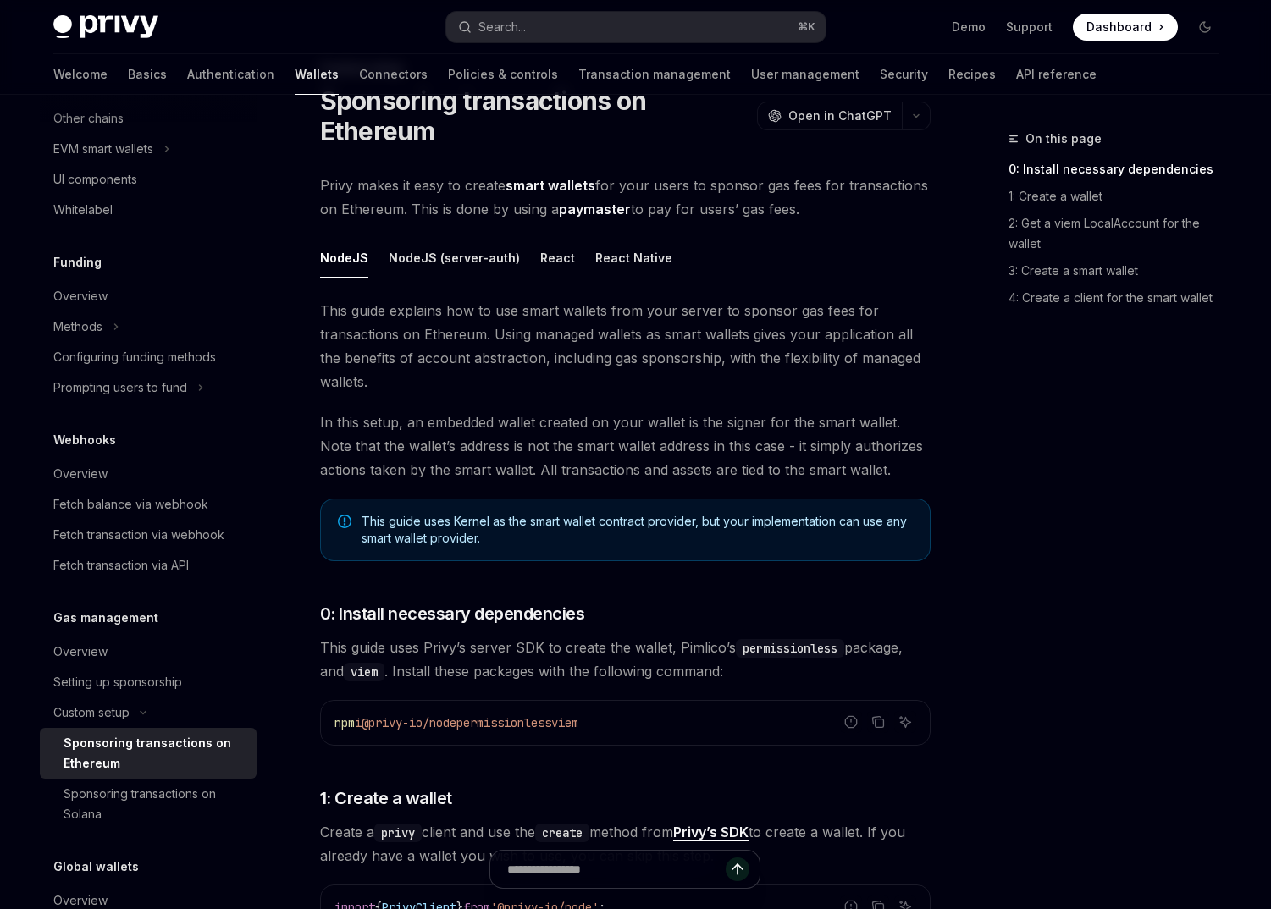
scroll to position [69, 0]
click at [546, 251] on button "React" at bounding box center [557, 260] width 35 height 40
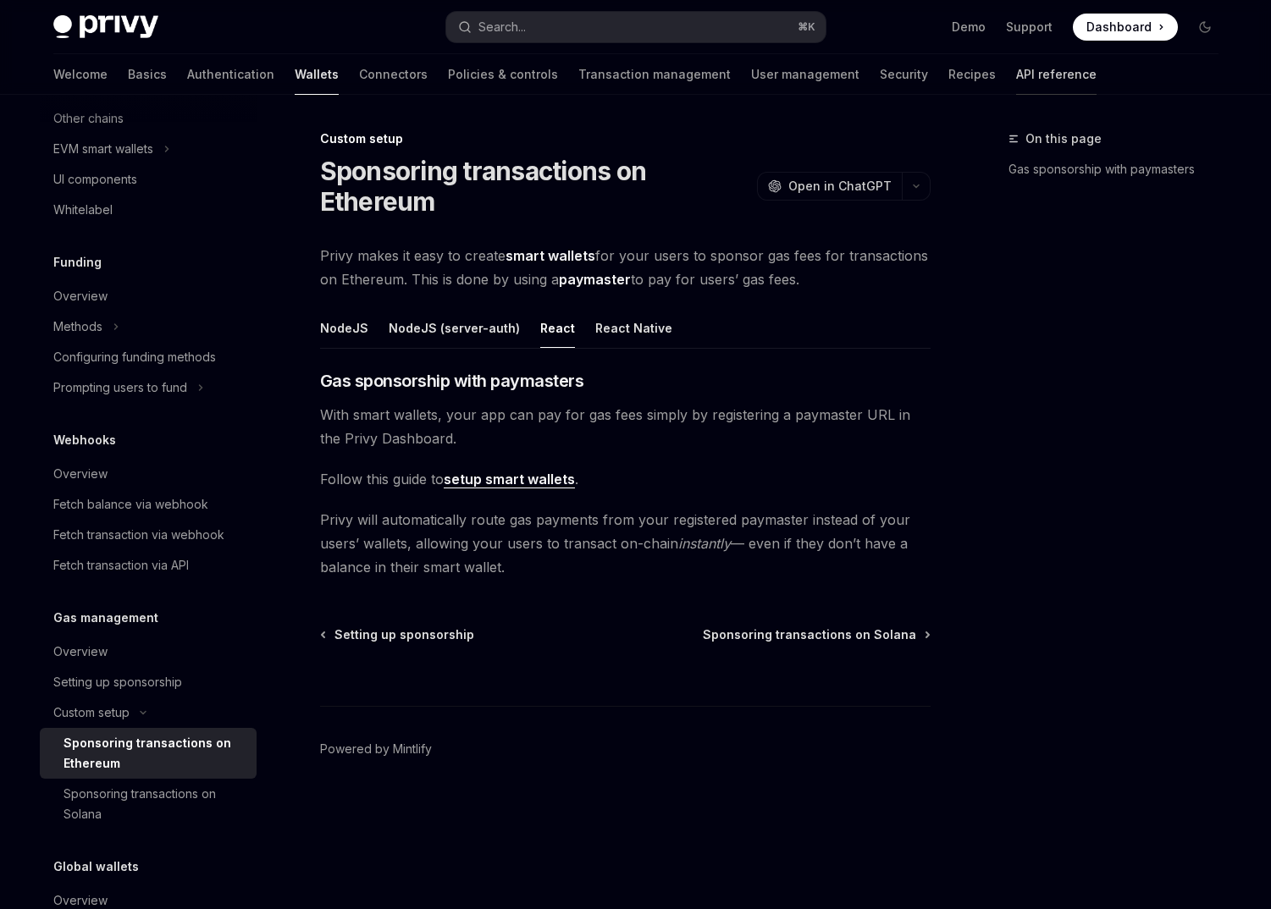
click at [1016, 90] on link "API reference" at bounding box center [1056, 74] width 80 height 41
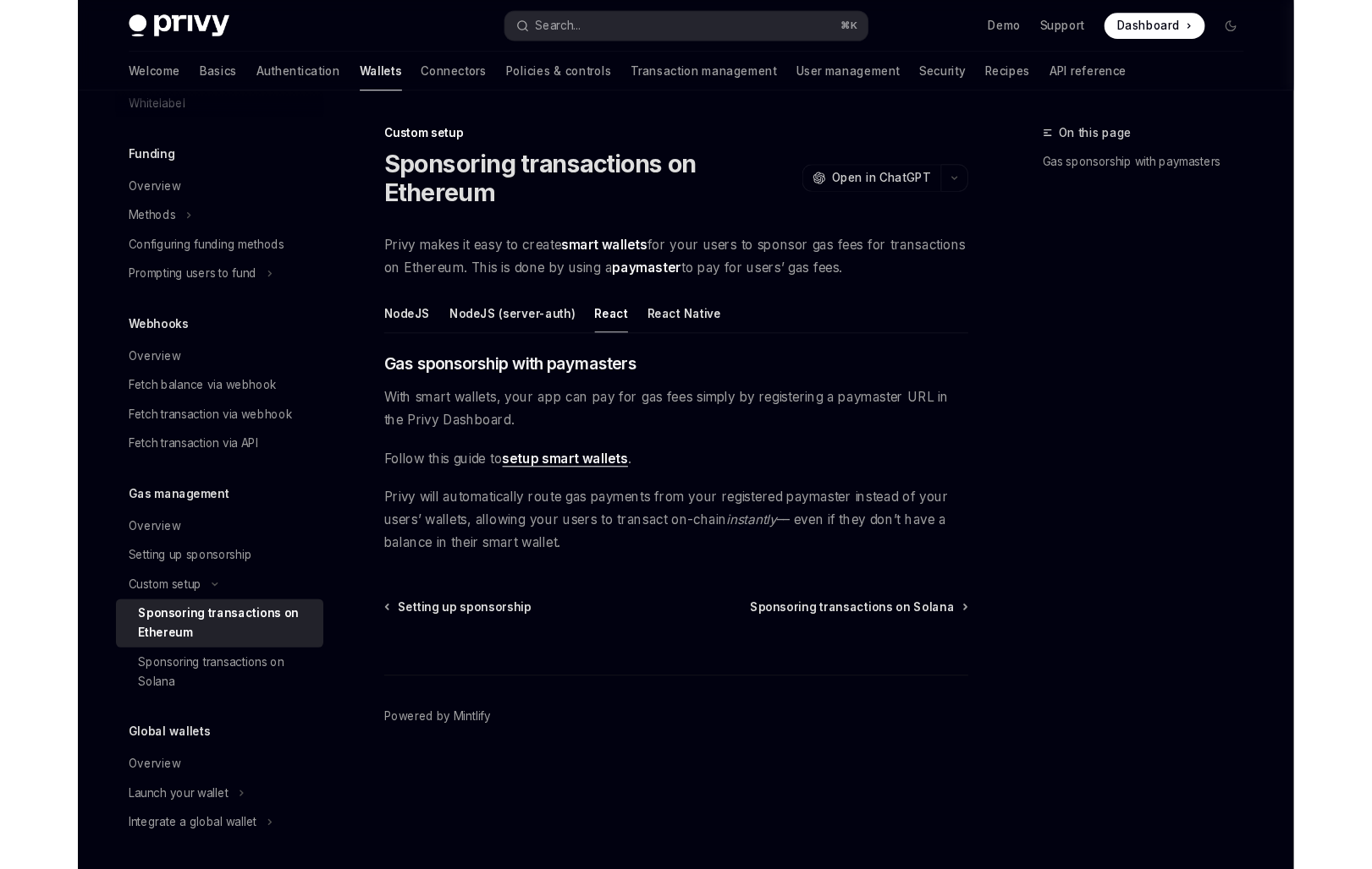
scroll to position [646, 0]
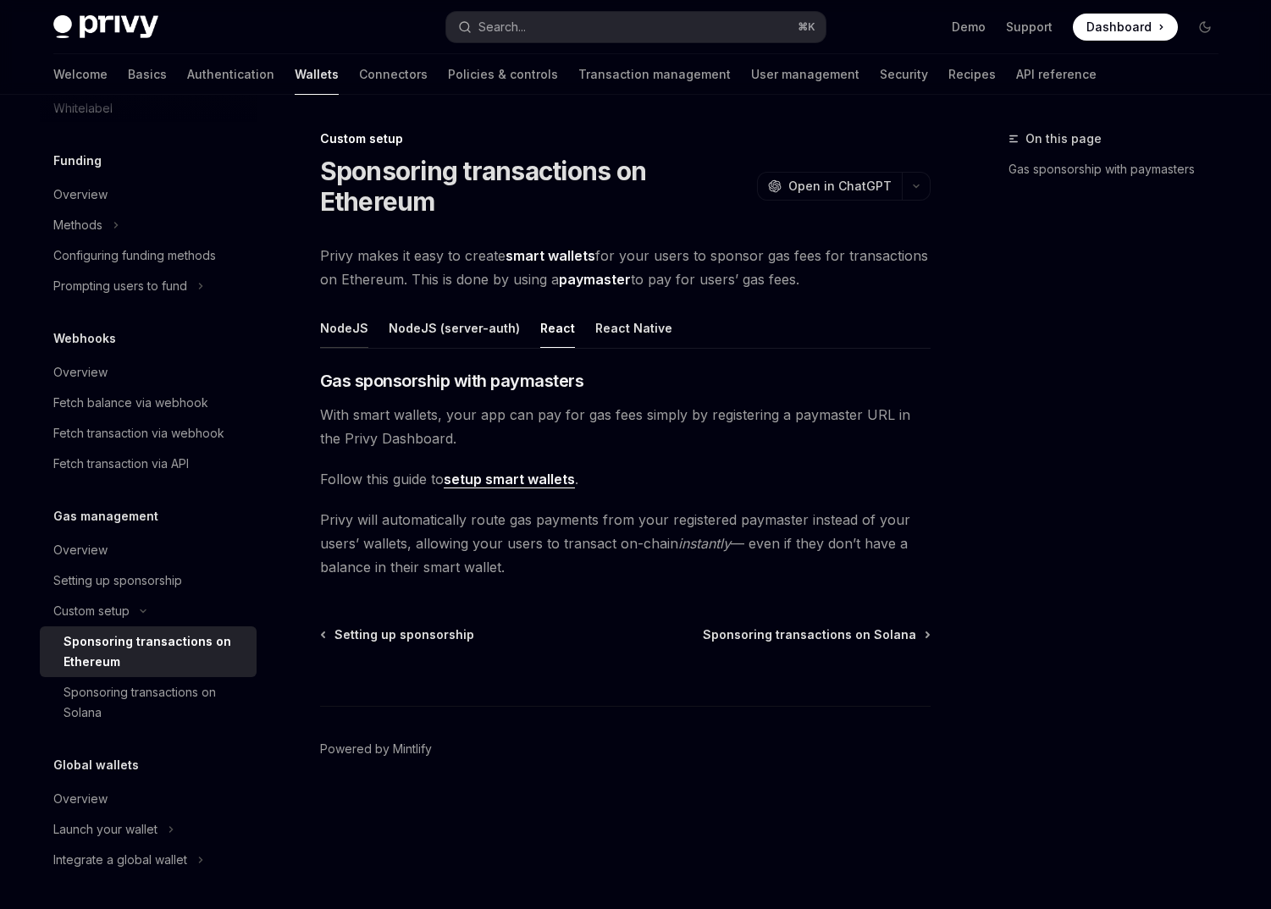
click at [360, 323] on button "NodeJS" at bounding box center [344, 328] width 48 height 40
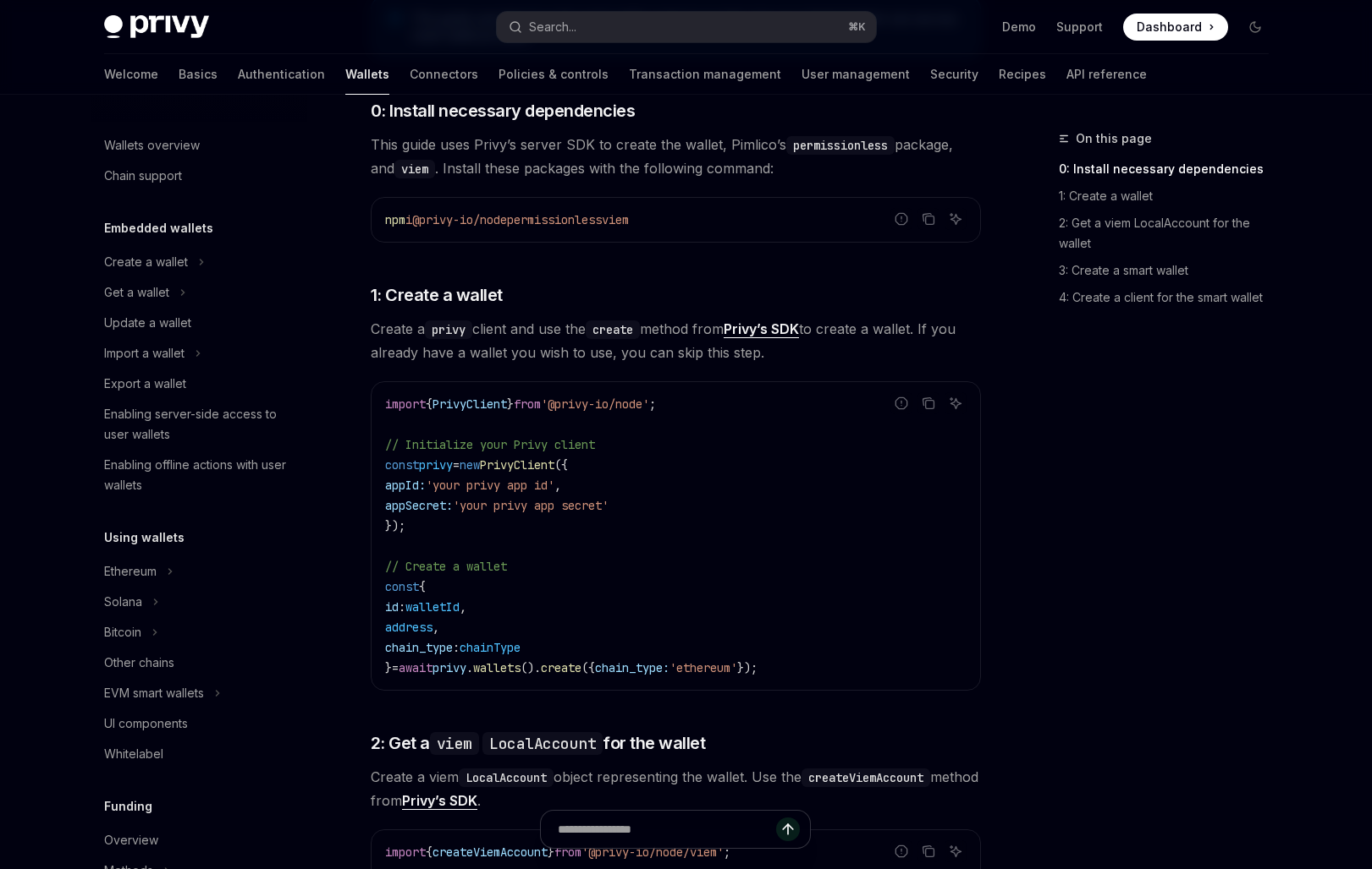
scroll to position [574, 0]
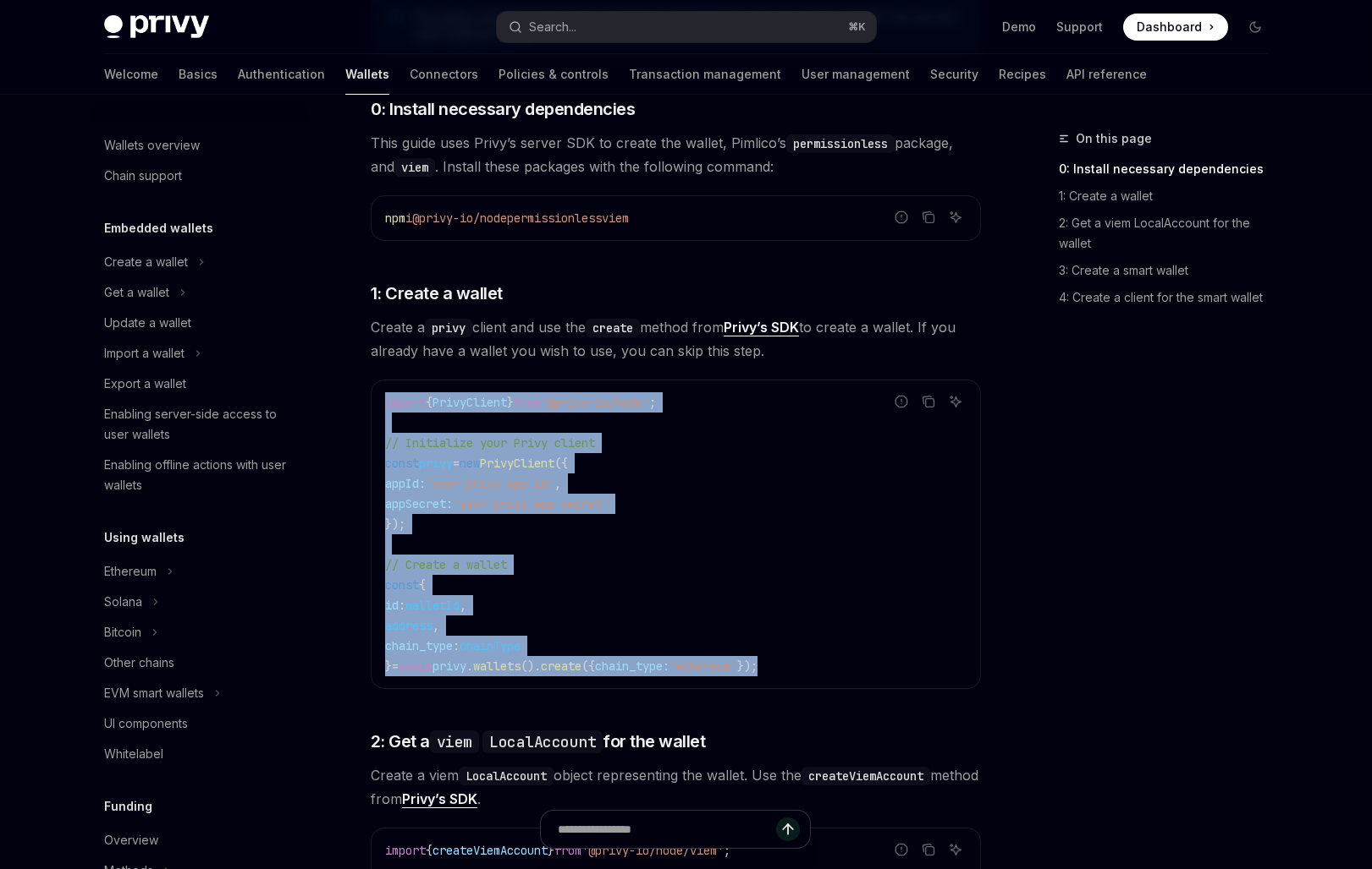
drag, startPoint x: 809, startPoint y: 669, endPoint x: 377, endPoint y: 401, distance: 508.4
click at [377, 401] on div "import { PrivyClient } from '@privy-io/node' ; // Initialize your Privy client …" at bounding box center [676, 534] width 609 height 308
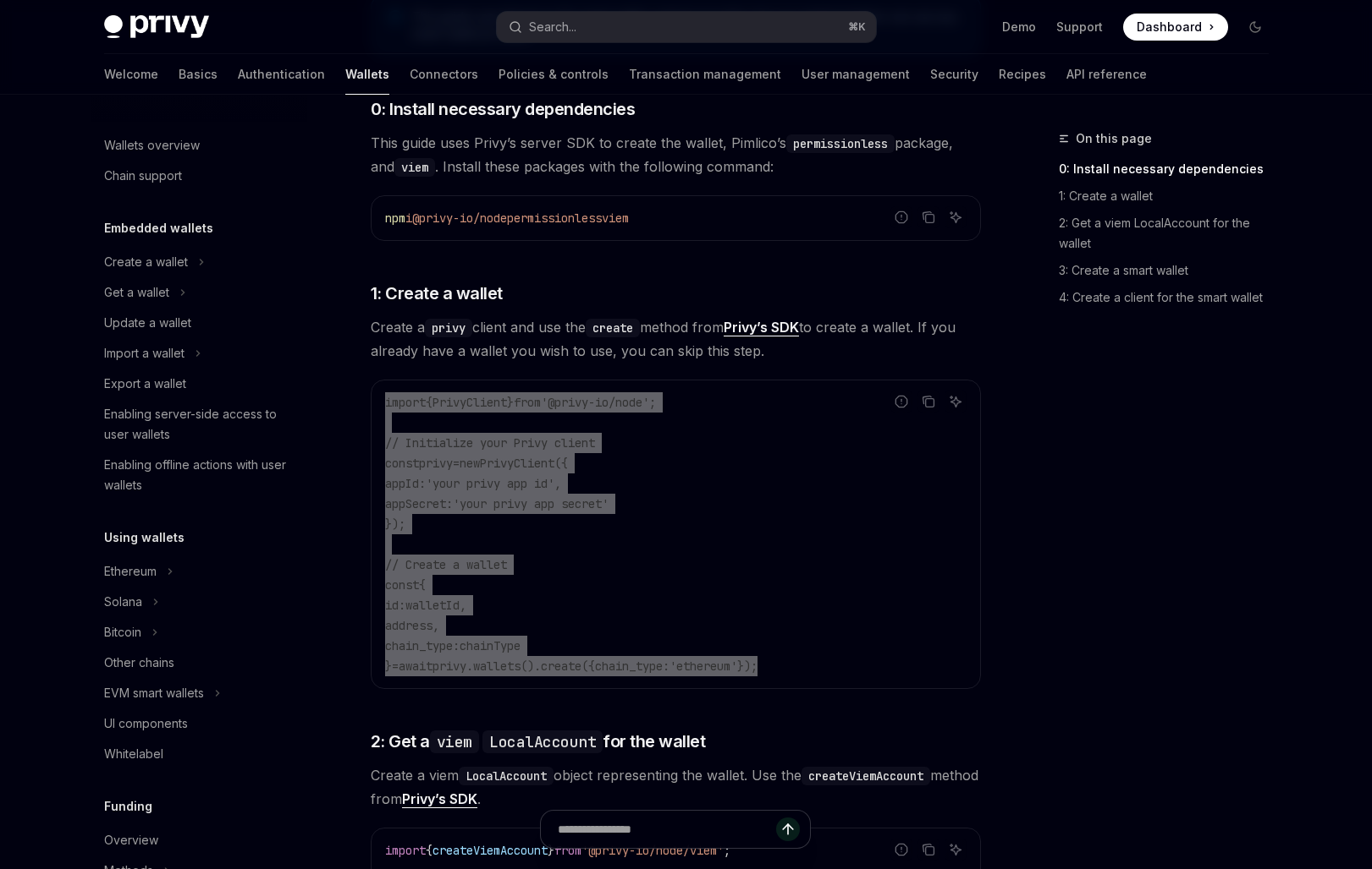
type textarea "*"
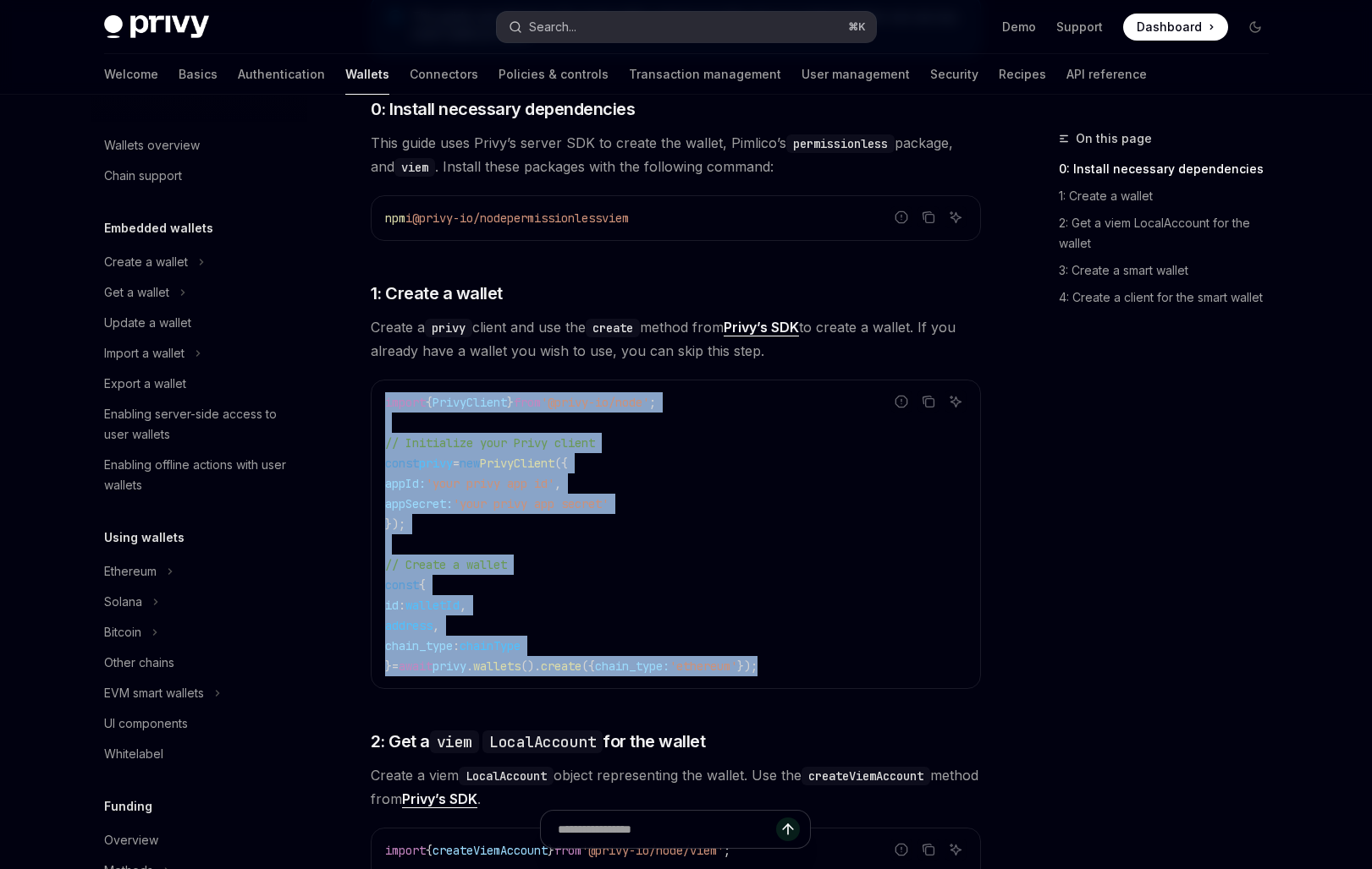
click at [636, 21] on button "Search... ⌘ K" at bounding box center [686, 27] width 379 height 30
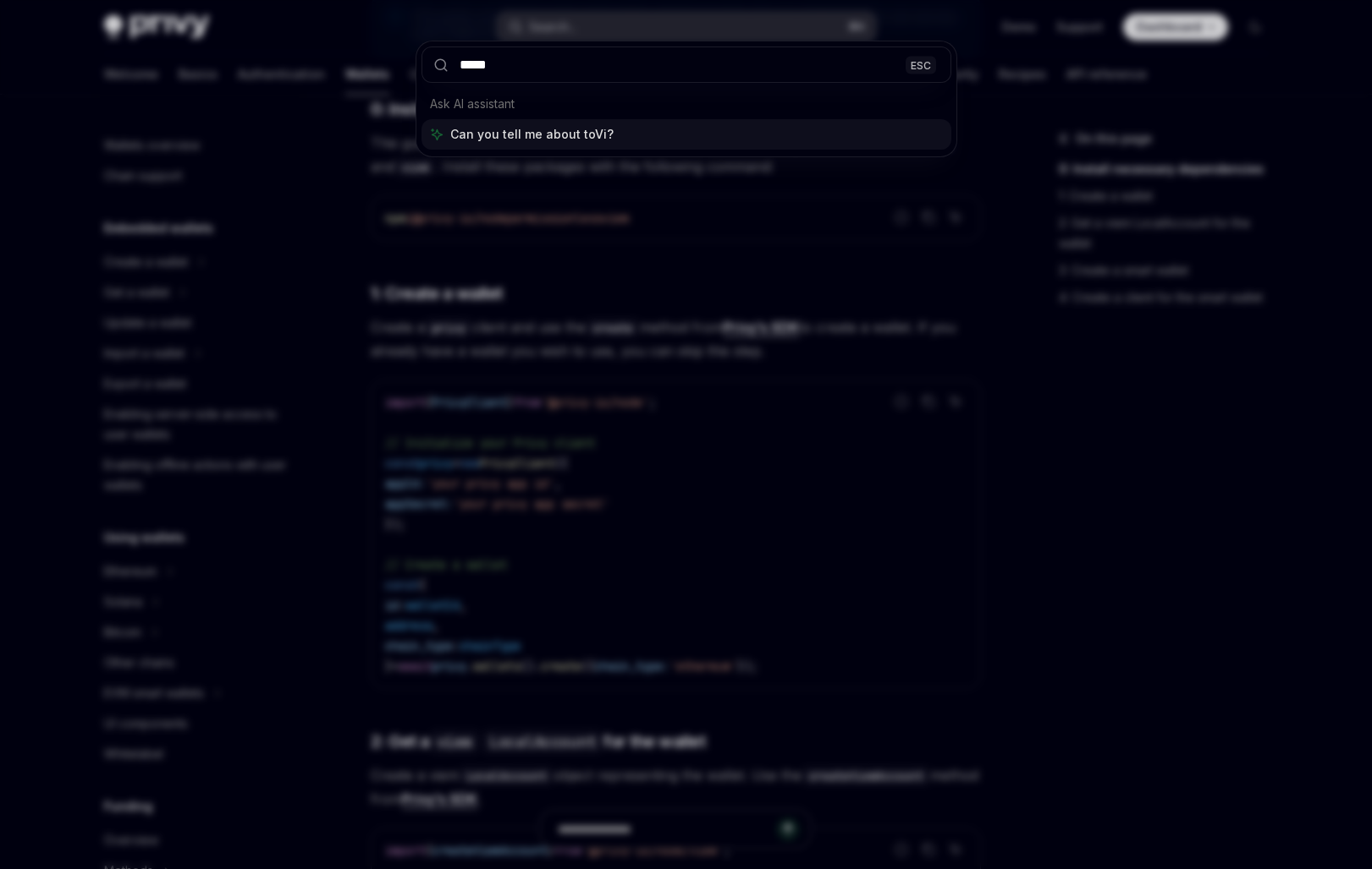
type input "******"
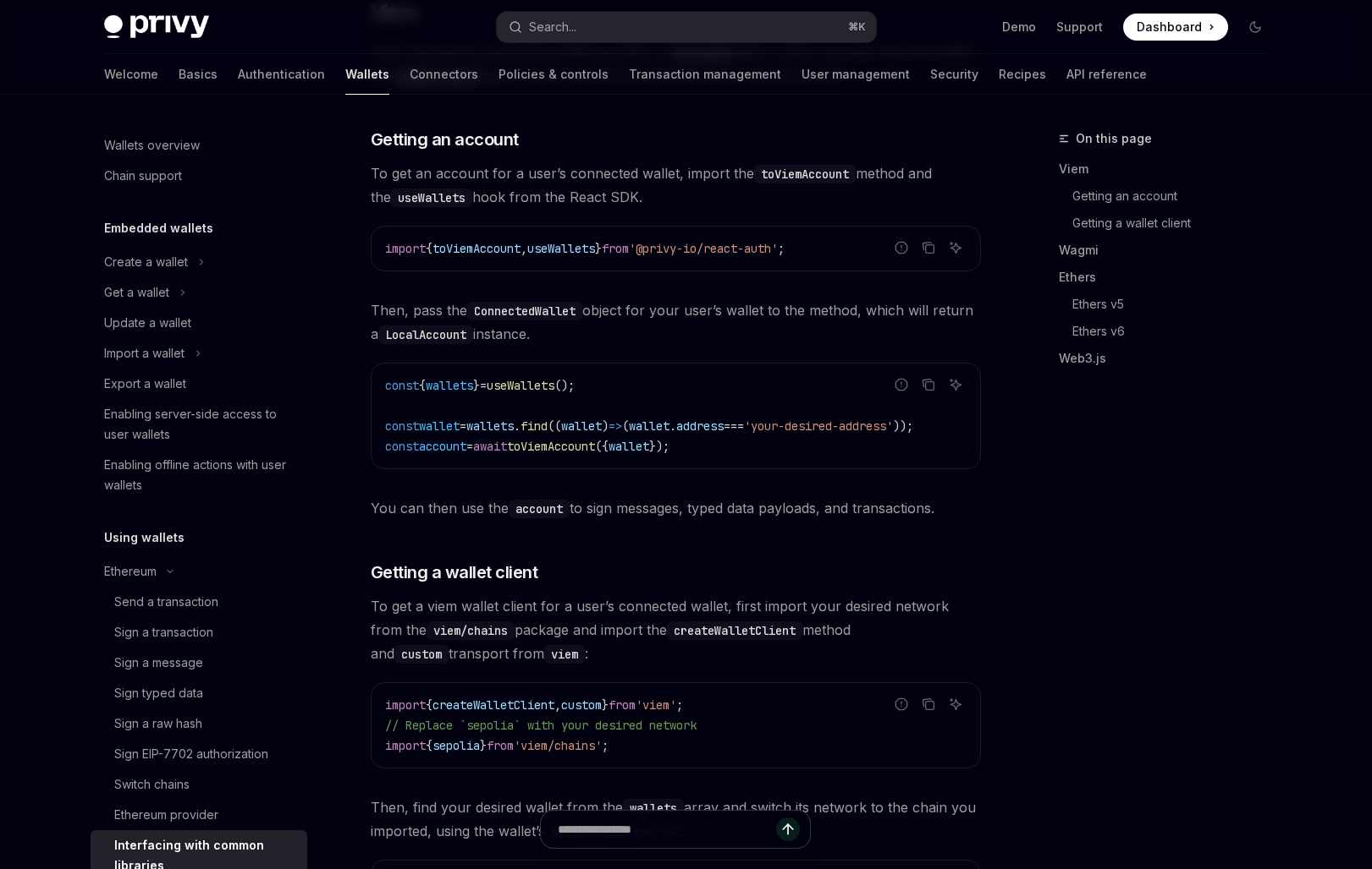
scroll to position [374, 0]
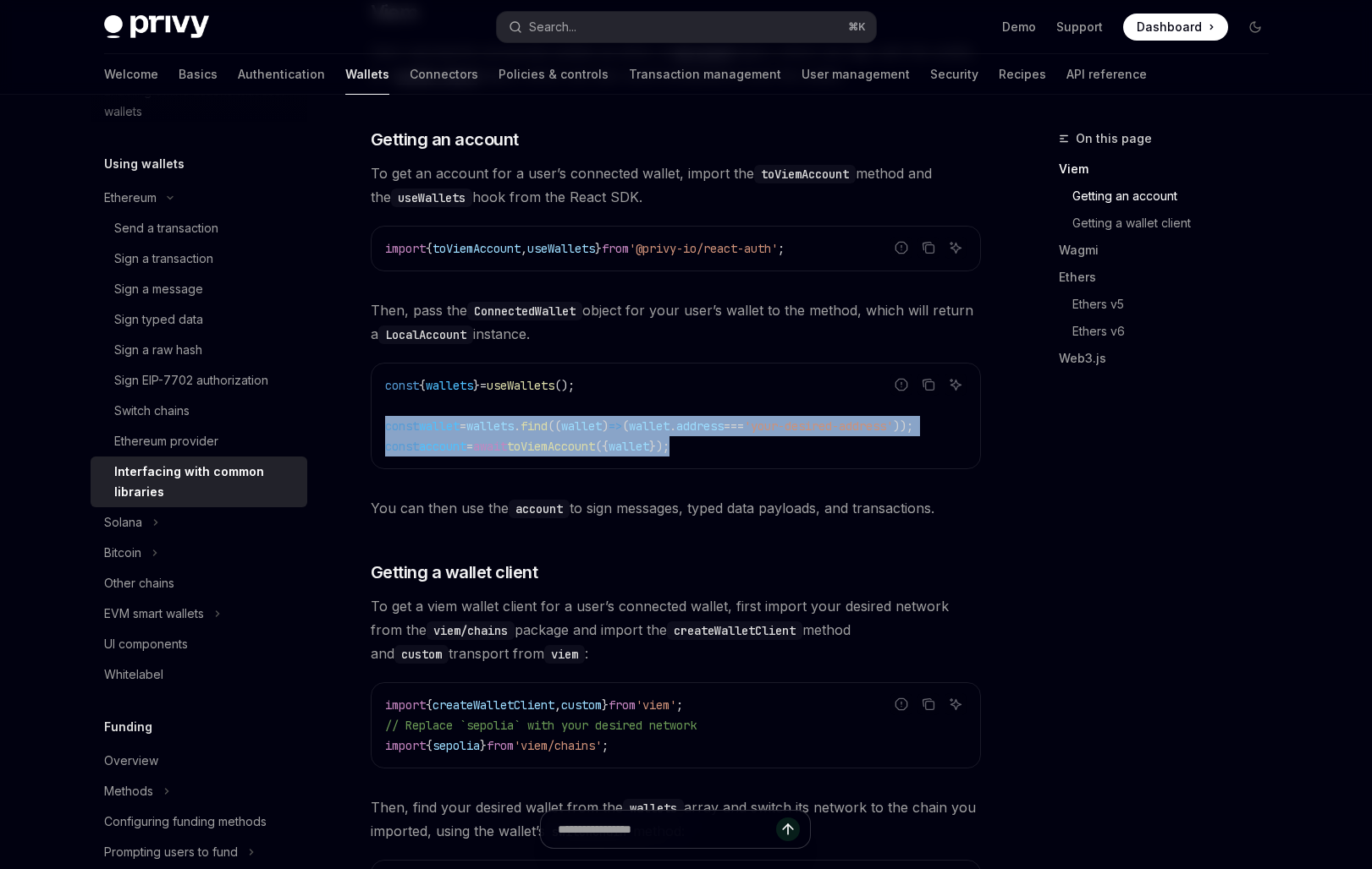
drag, startPoint x: 727, startPoint y: 448, endPoint x: 379, endPoint y: 422, distance: 349.0
click at [379, 422] on div "const { wallets } = useWallets (); const wallet = wallets . find (( wallet ) =>…" at bounding box center [676, 416] width 609 height 105
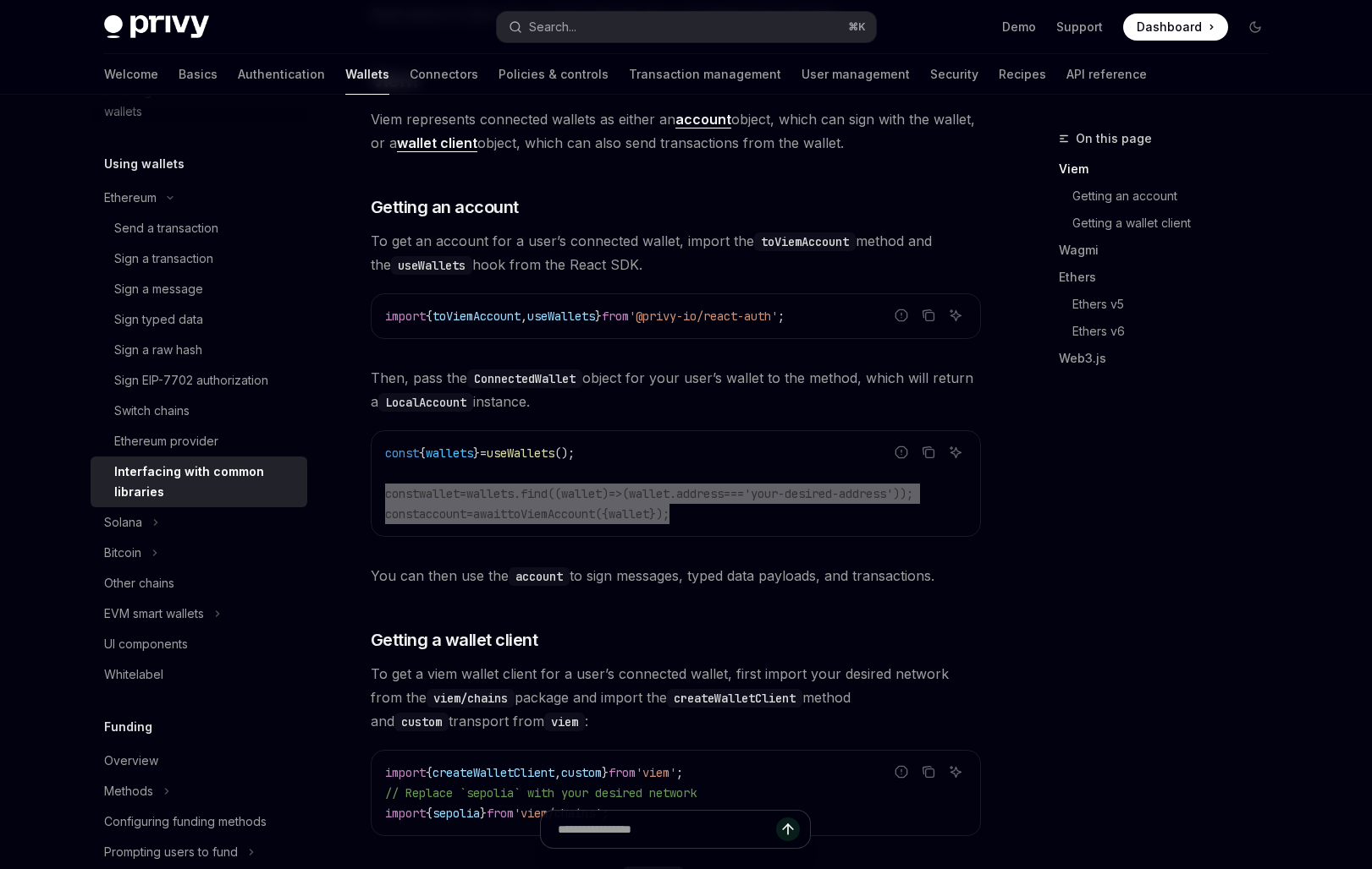
scroll to position [348, 0]
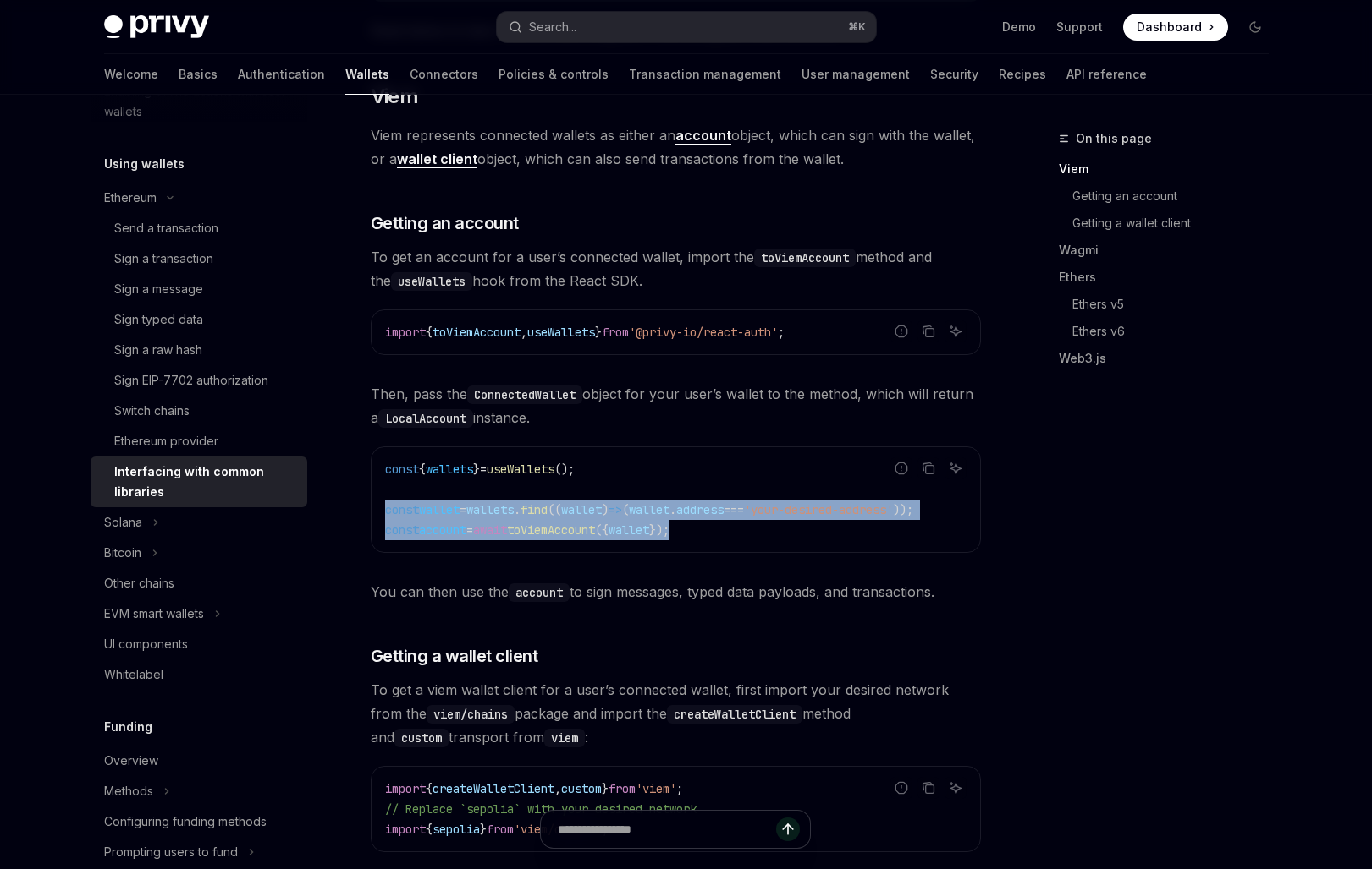
click at [503, 328] on span "toViemAccount" at bounding box center [477, 332] width 88 height 15
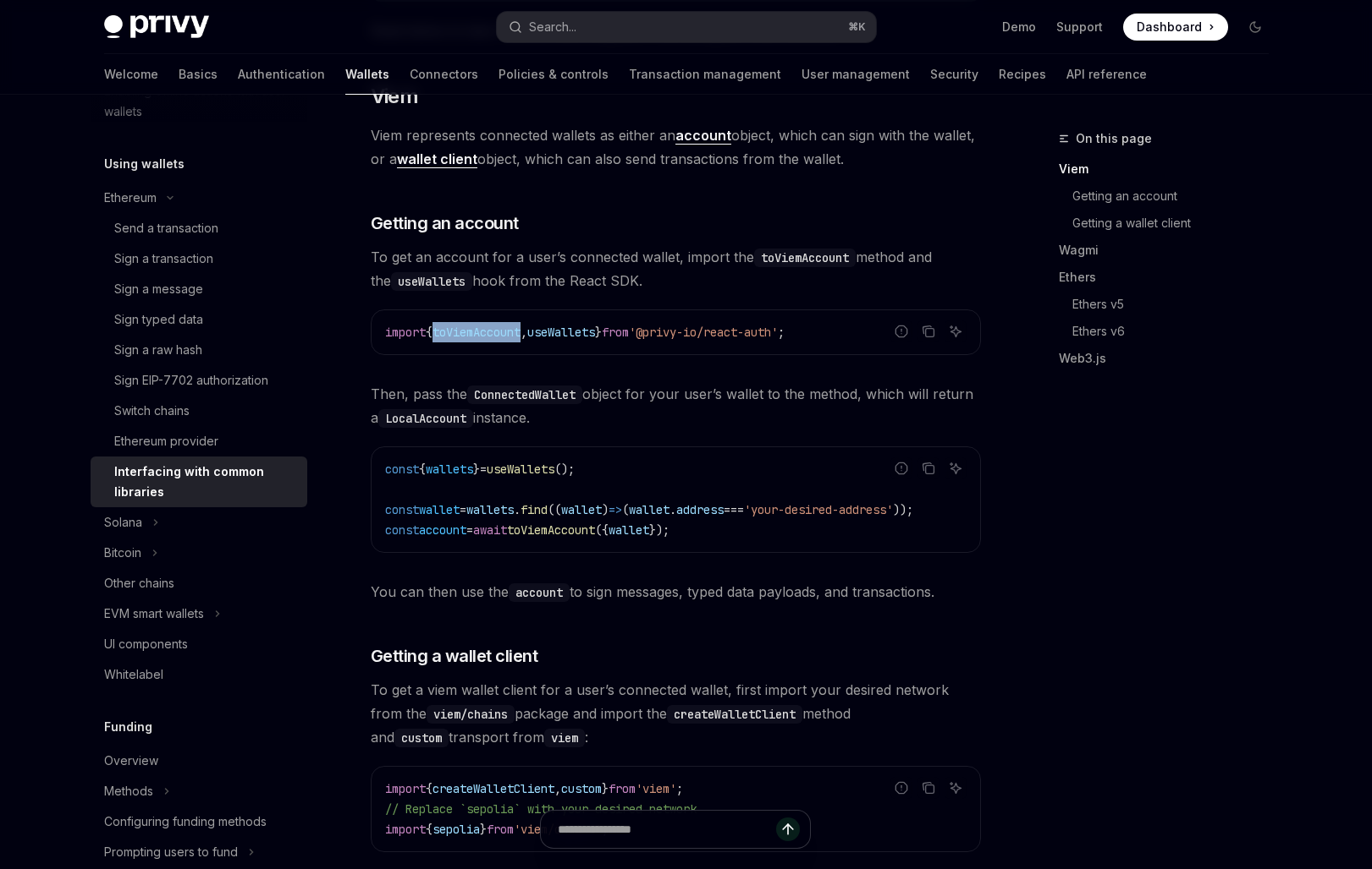
click at [503, 328] on span "toViemAccount" at bounding box center [477, 332] width 88 height 15
copy span "toViemAccount"
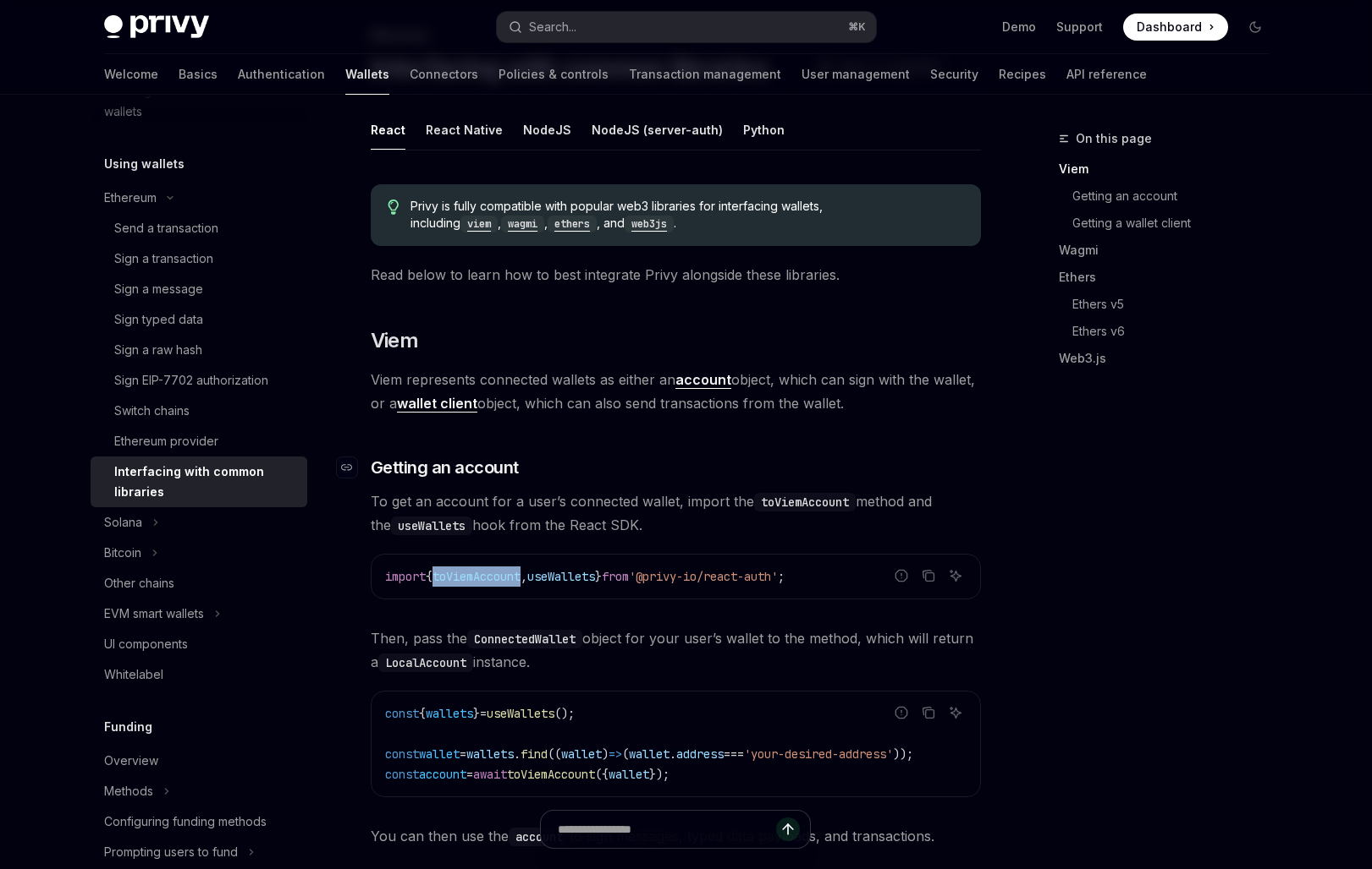
scroll to position [102, 0]
click at [479, 124] on button "React Native" at bounding box center [464, 131] width 77 height 40
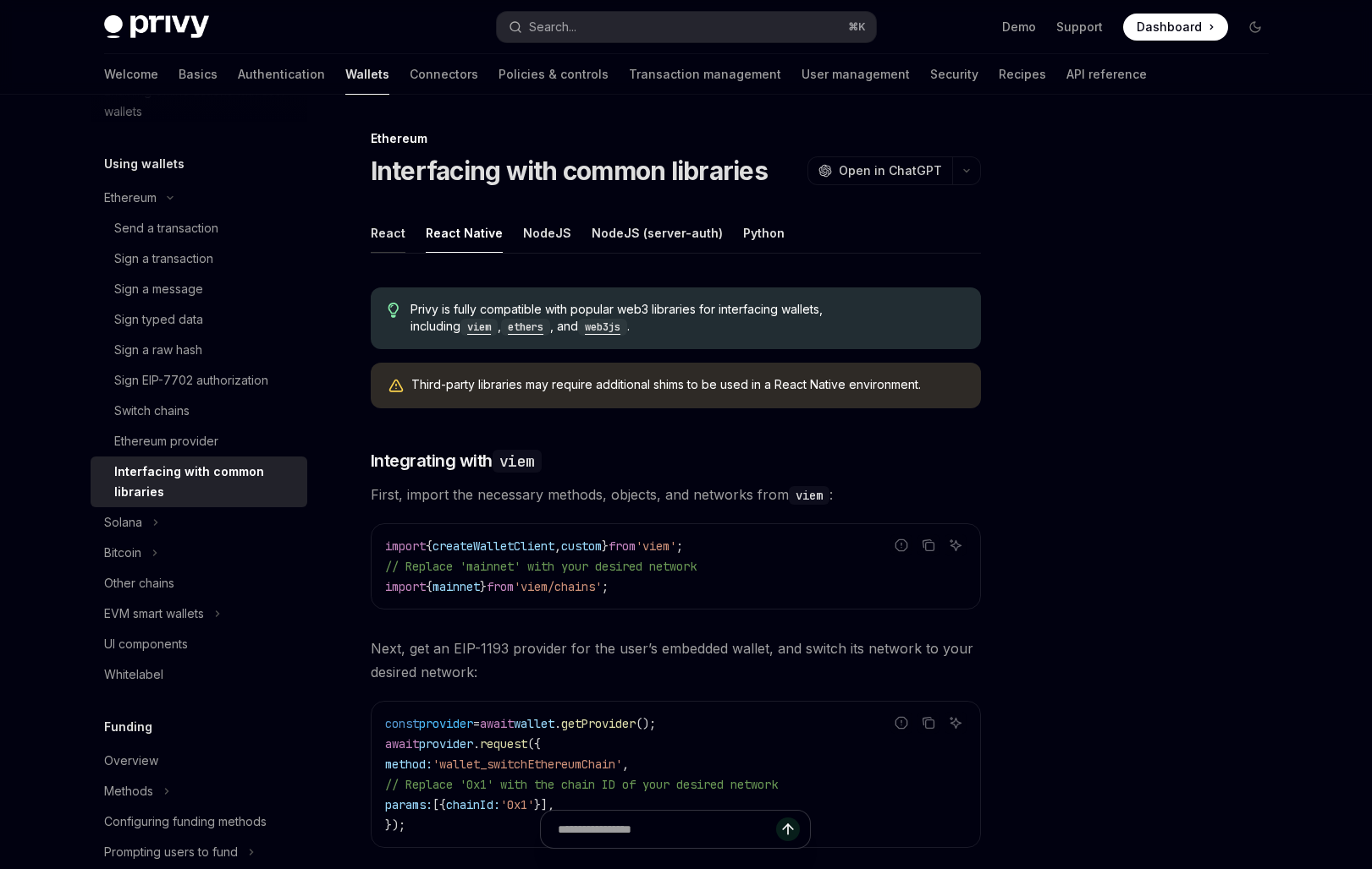
click at [390, 231] on button "React" at bounding box center [388, 233] width 35 height 40
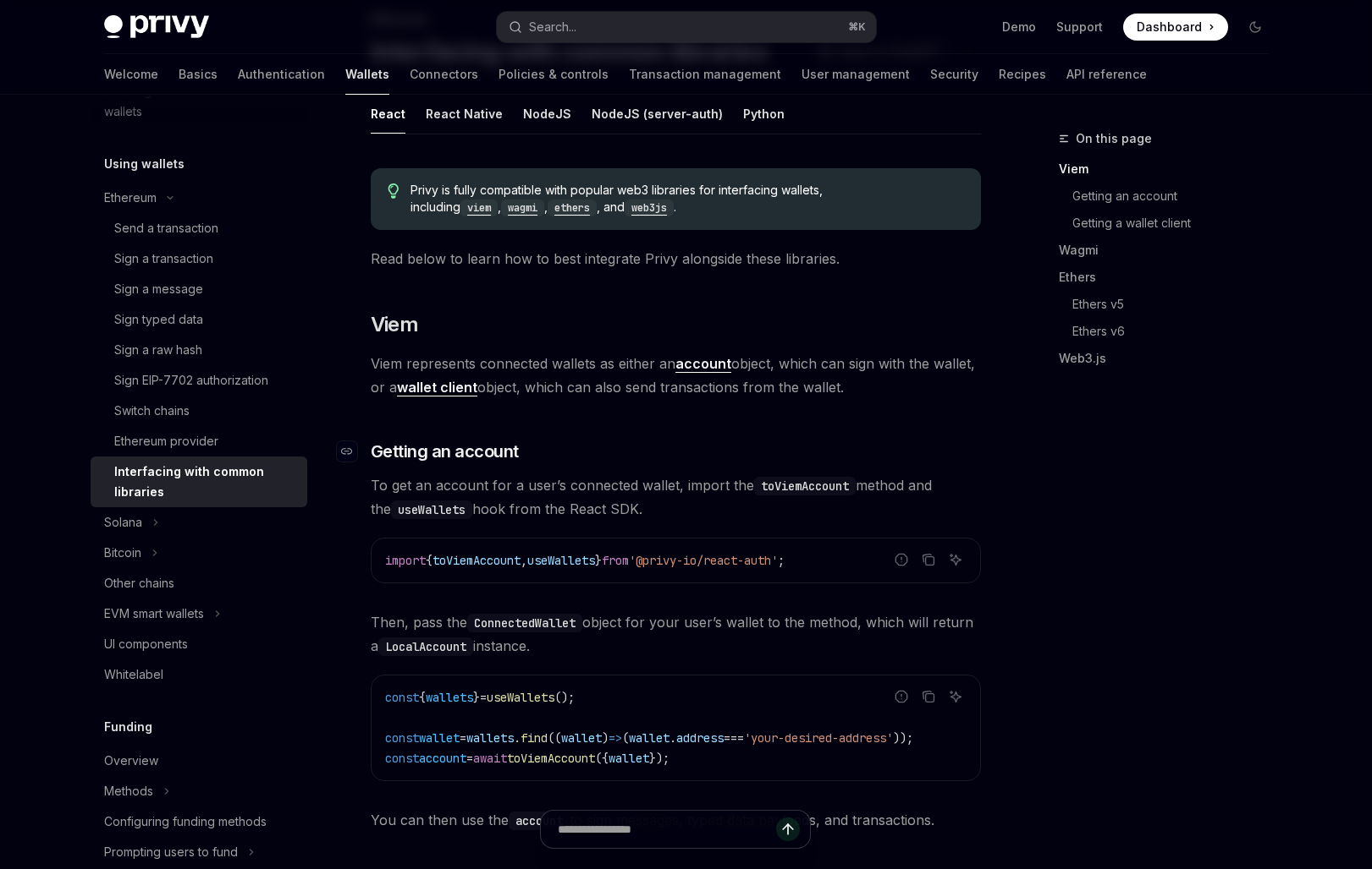
scroll to position [120, 0]
click at [473, 104] on button "React Native" at bounding box center [464, 113] width 77 height 40
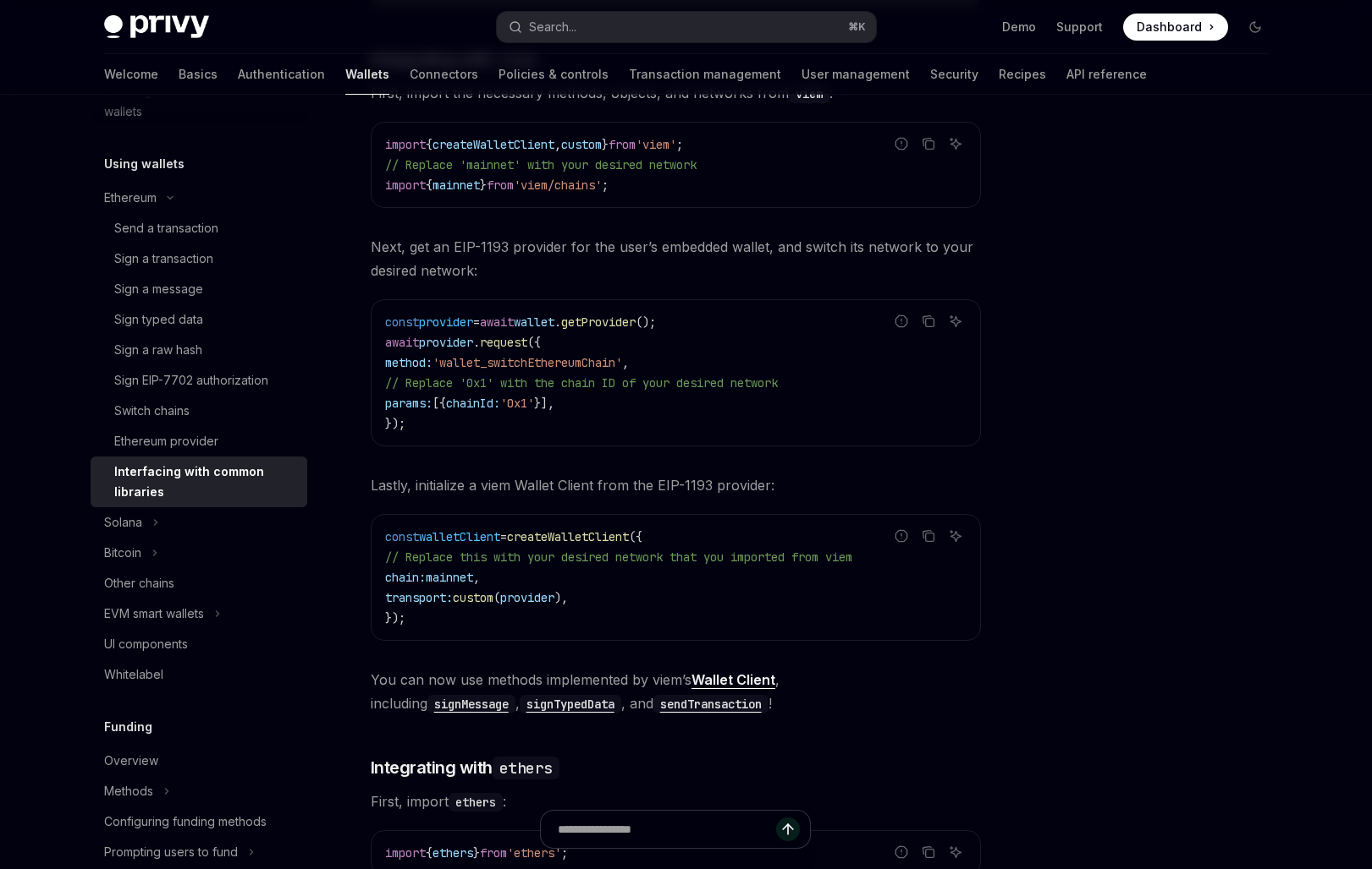
scroll to position [403, 0]
click at [572, 537] on span "createWalletClient" at bounding box center [568, 535] width 122 height 15
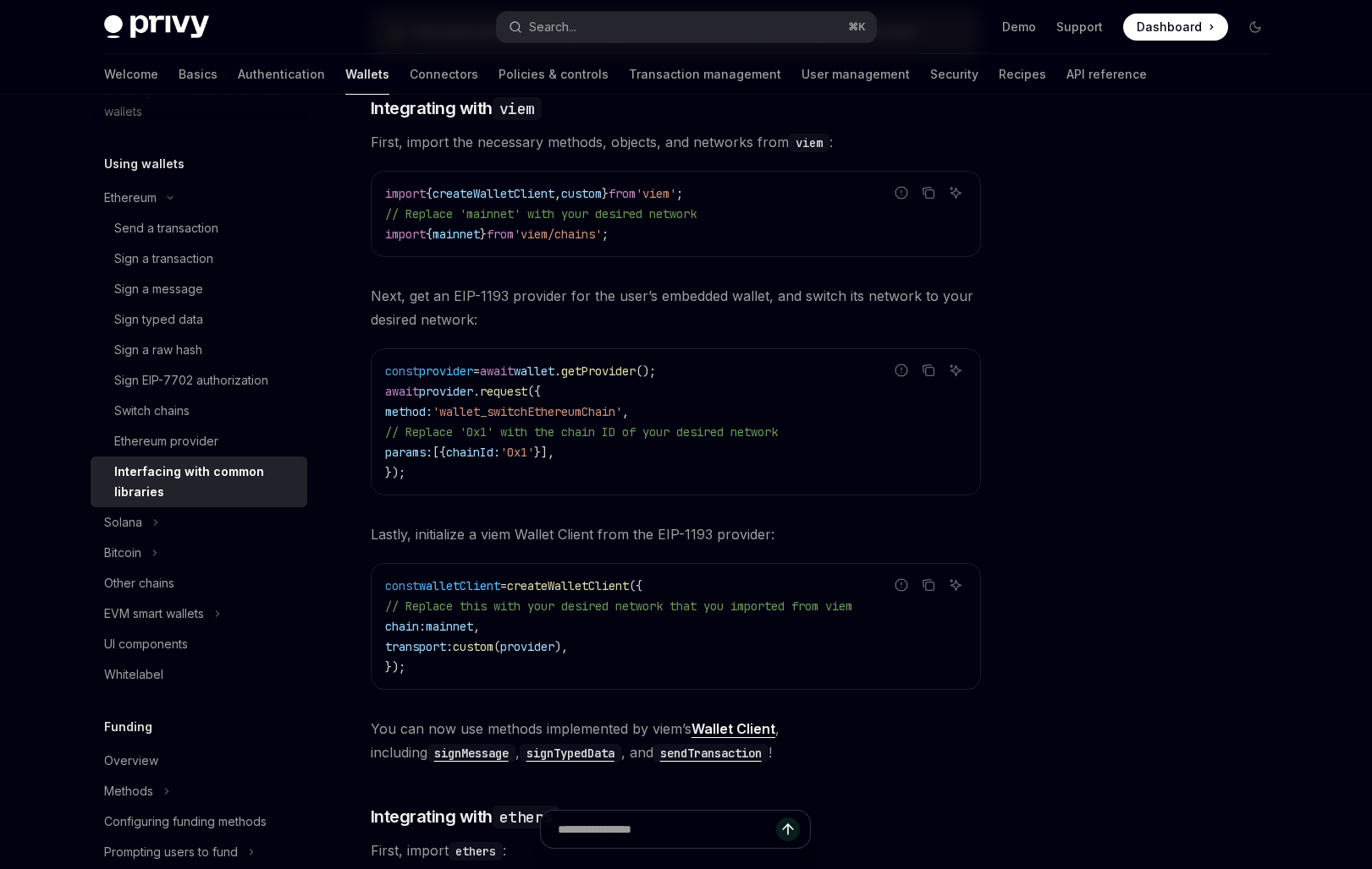
scroll to position [324, 0]
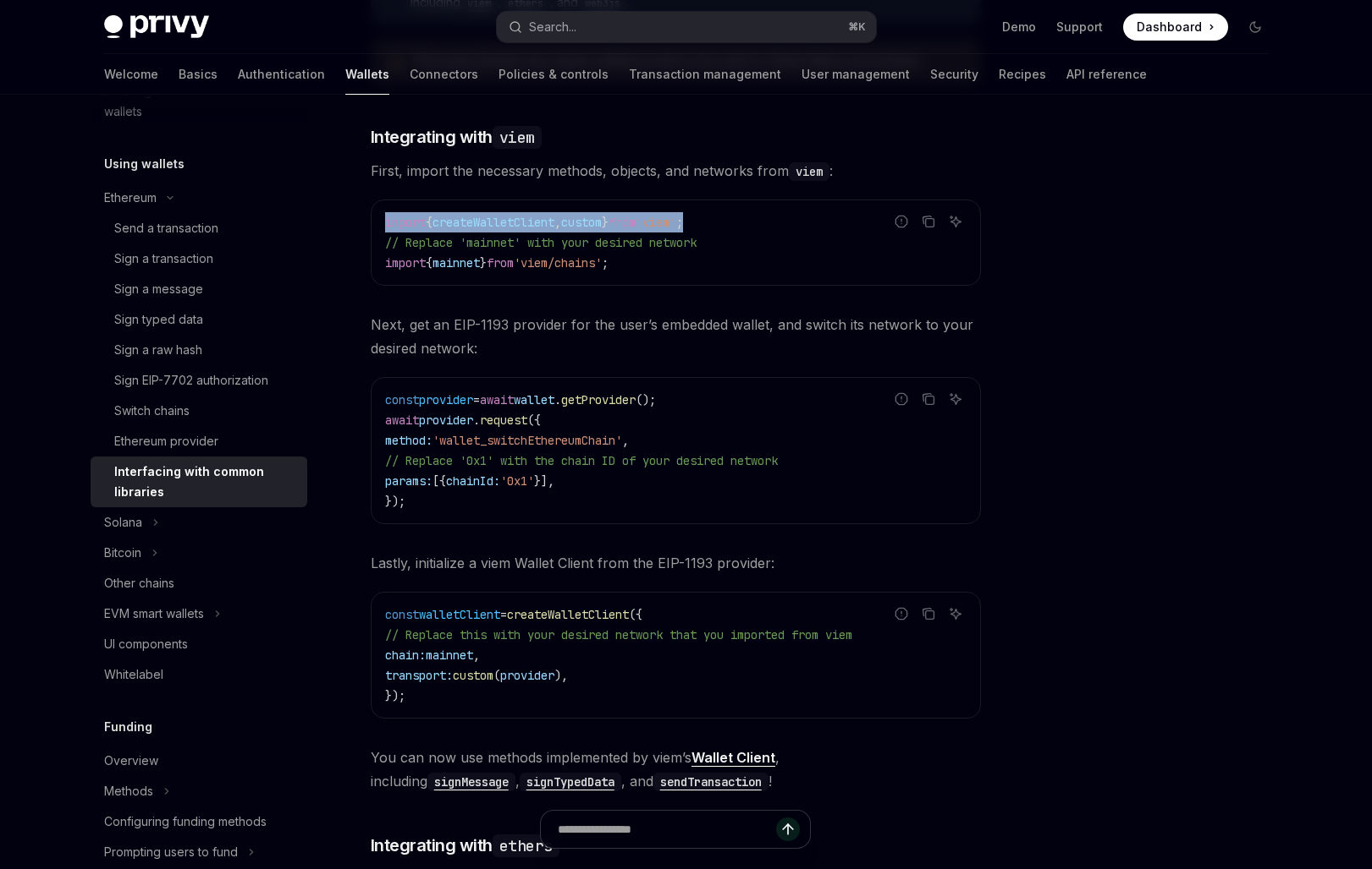
drag, startPoint x: 742, startPoint y: 218, endPoint x: 362, endPoint y: 220, distance: 380.0
copy span "import { createWalletClient , custom } from 'viem' ;"
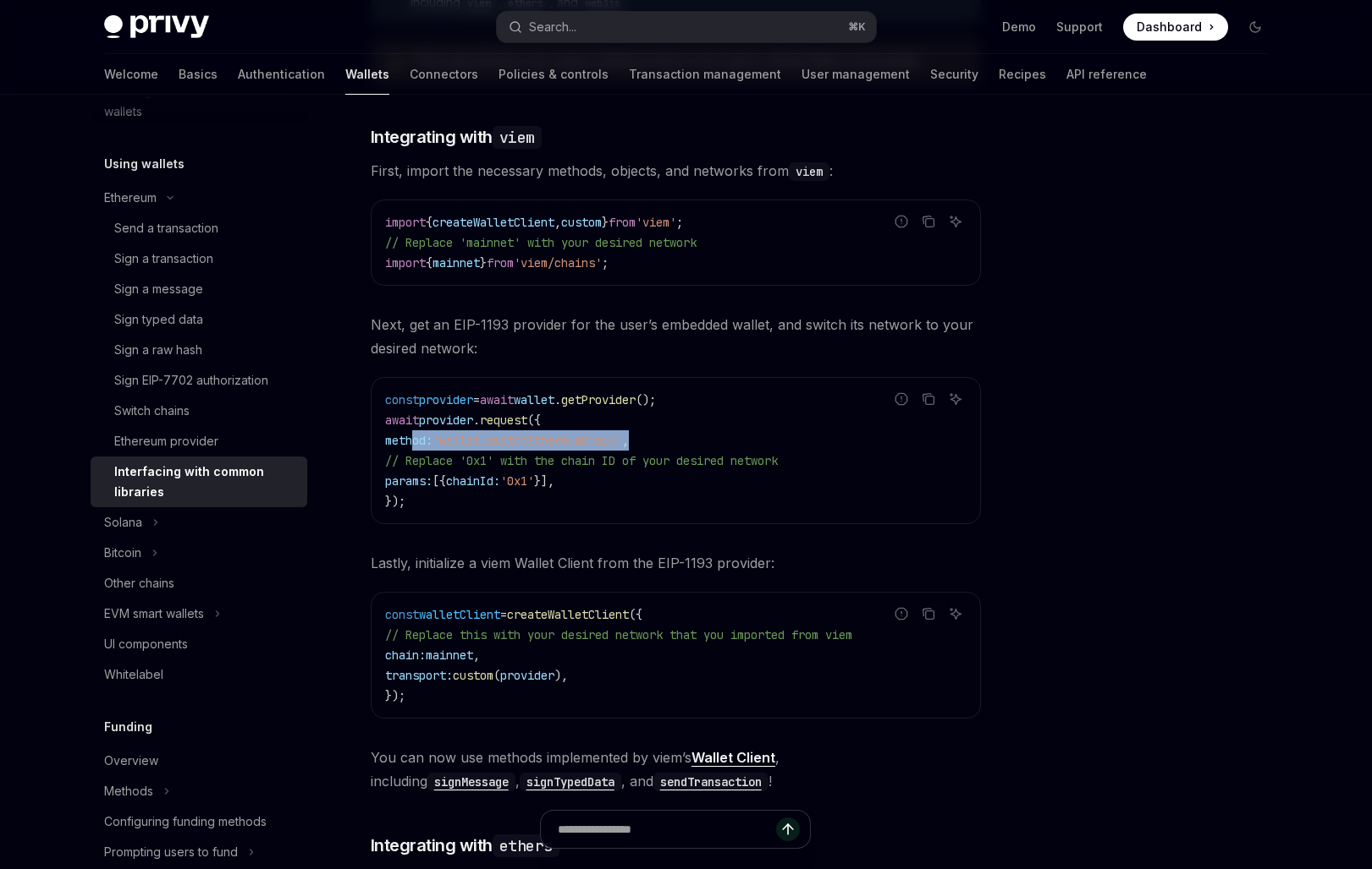
drag, startPoint x: 677, startPoint y: 444, endPoint x: 413, endPoint y: 434, distance: 264.2
click at [413, 434] on code "const provider = await wallet . getProvider (); await provider . request ({ met…" at bounding box center [676, 450] width 582 height 122
copy span "method: 'wallet_switchEthereumChain' ,"
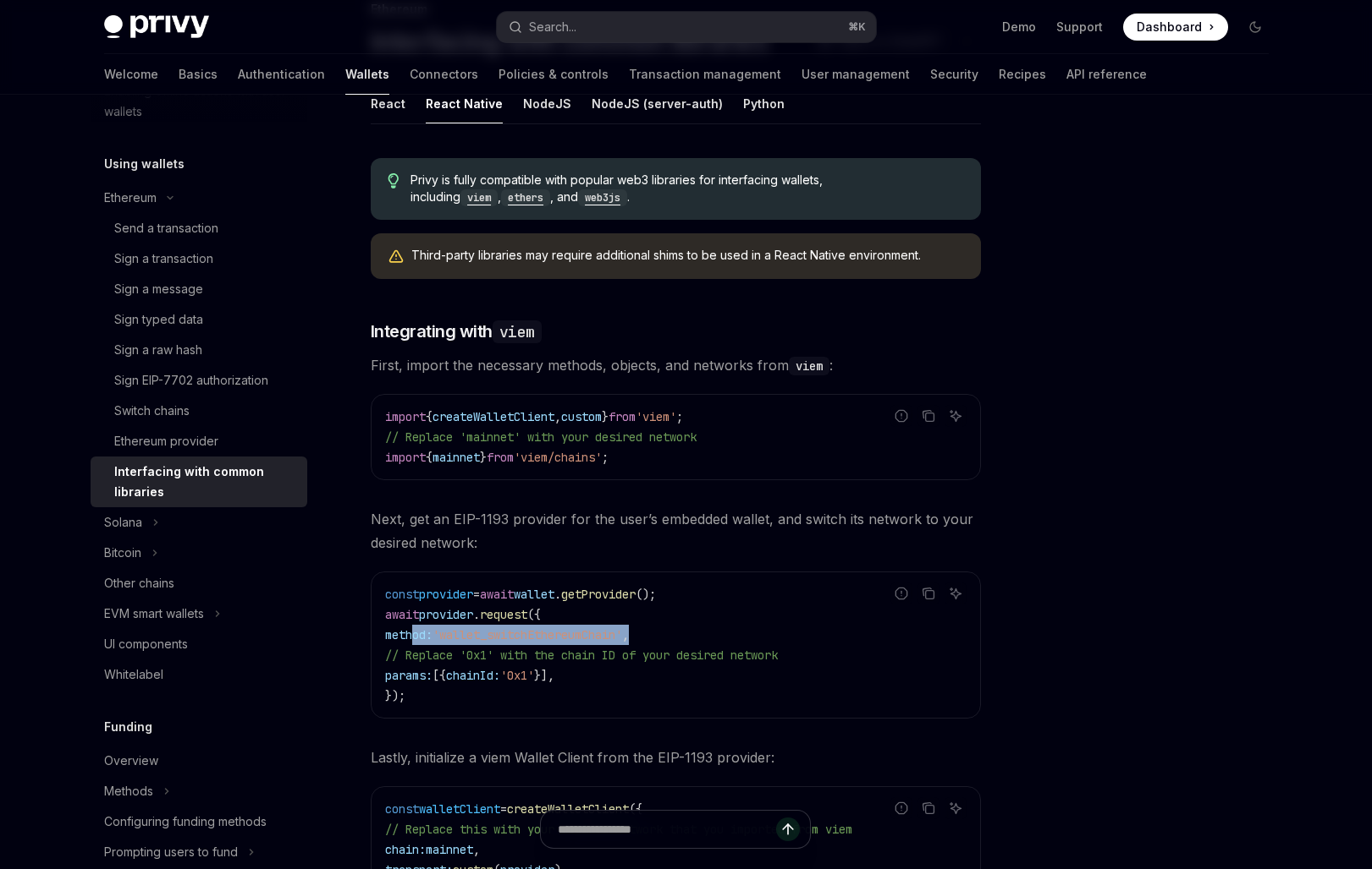
scroll to position [0, 0]
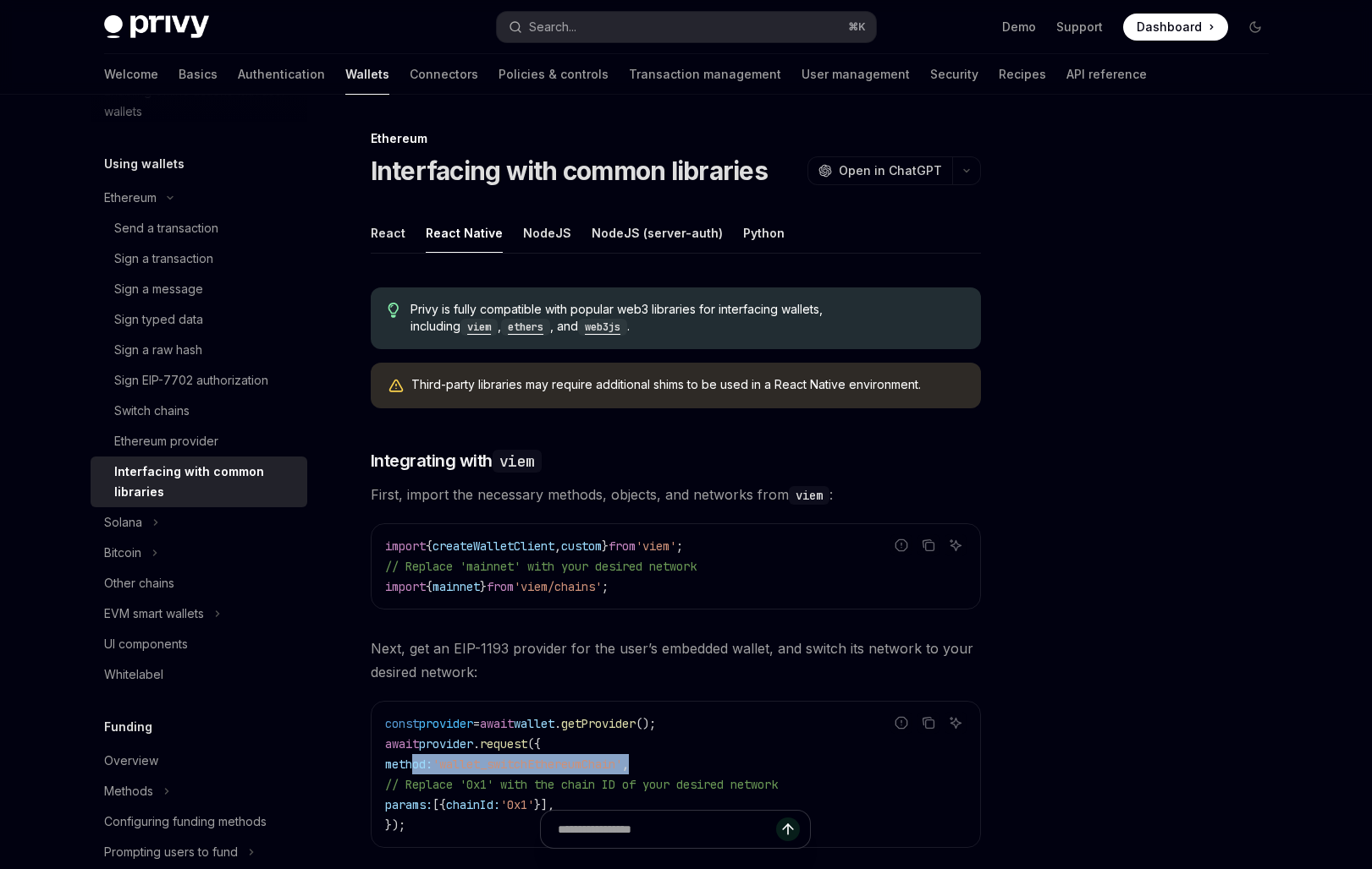
click at [212, 470] on div "Interfacing with common libraries" at bounding box center [205, 481] width 183 height 41
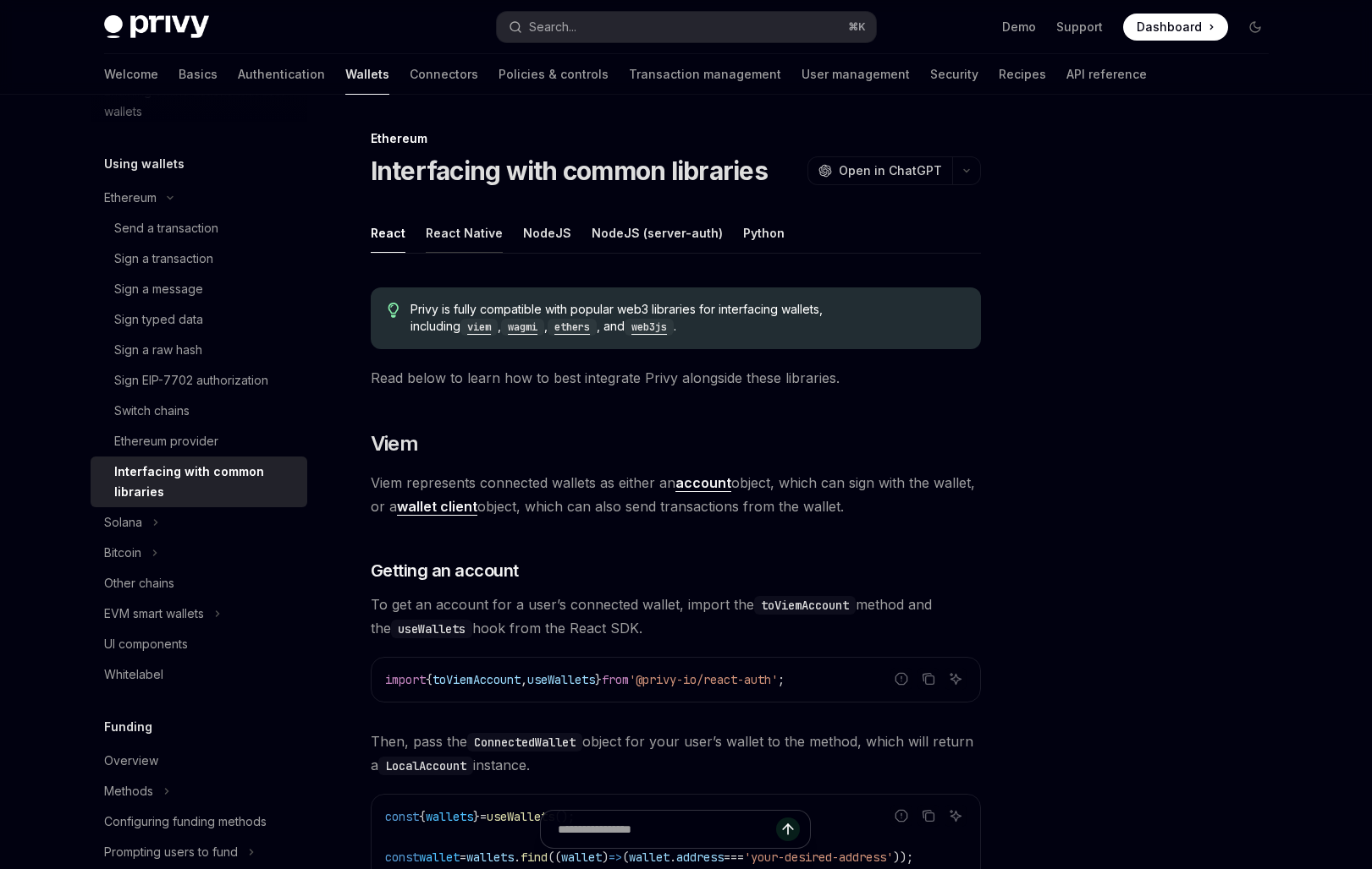
click at [482, 238] on button "React Native" at bounding box center [464, 233] width 77 height 40
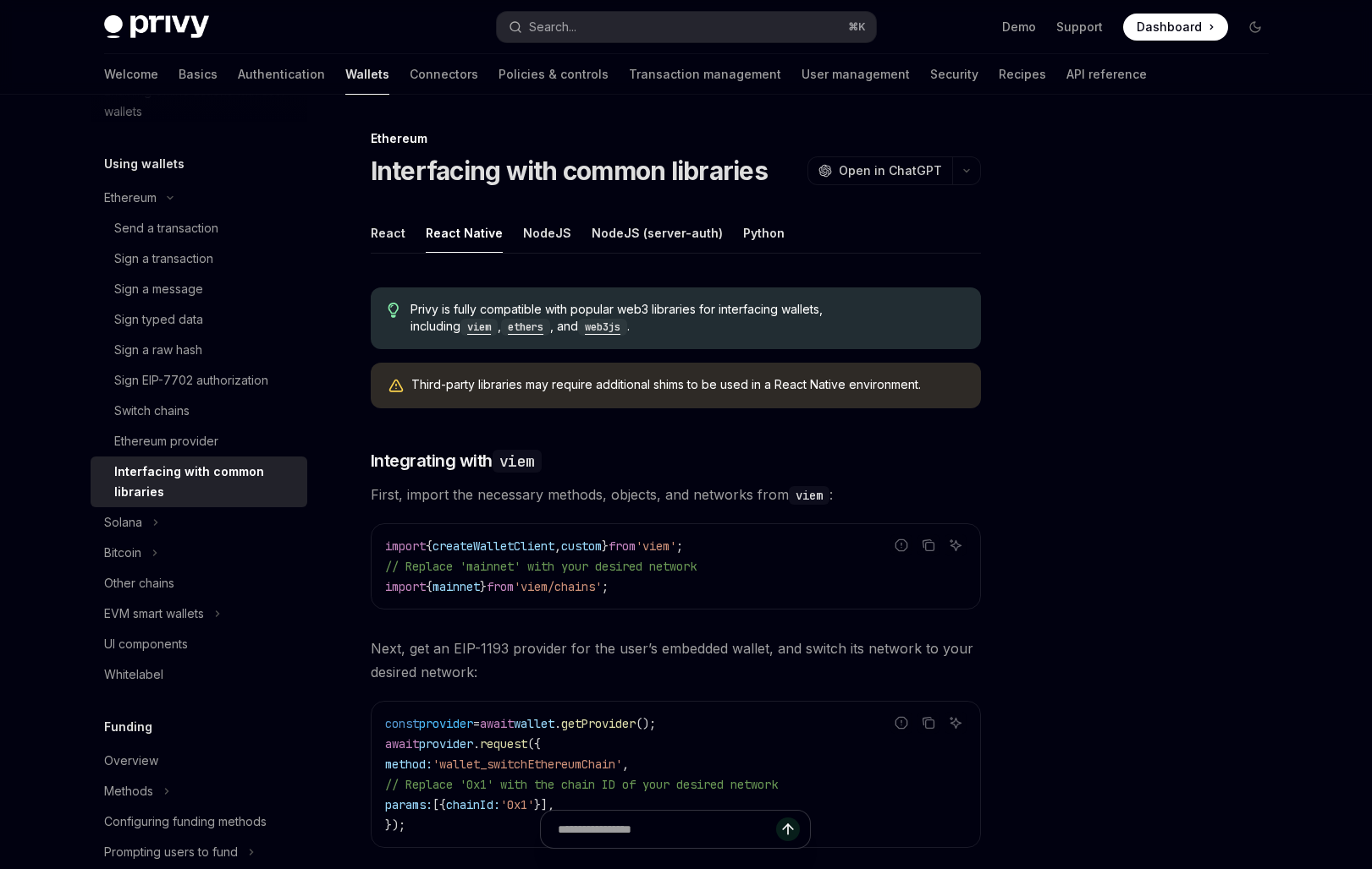
click at [403, 223] on ul "React React Native NodeJS NodeJS (server-auth) Python" at bounding box center [676, 233] width 611 height 41
click at [385, 223] on button "React" at bounding box center [388, 233] width 35 height 40
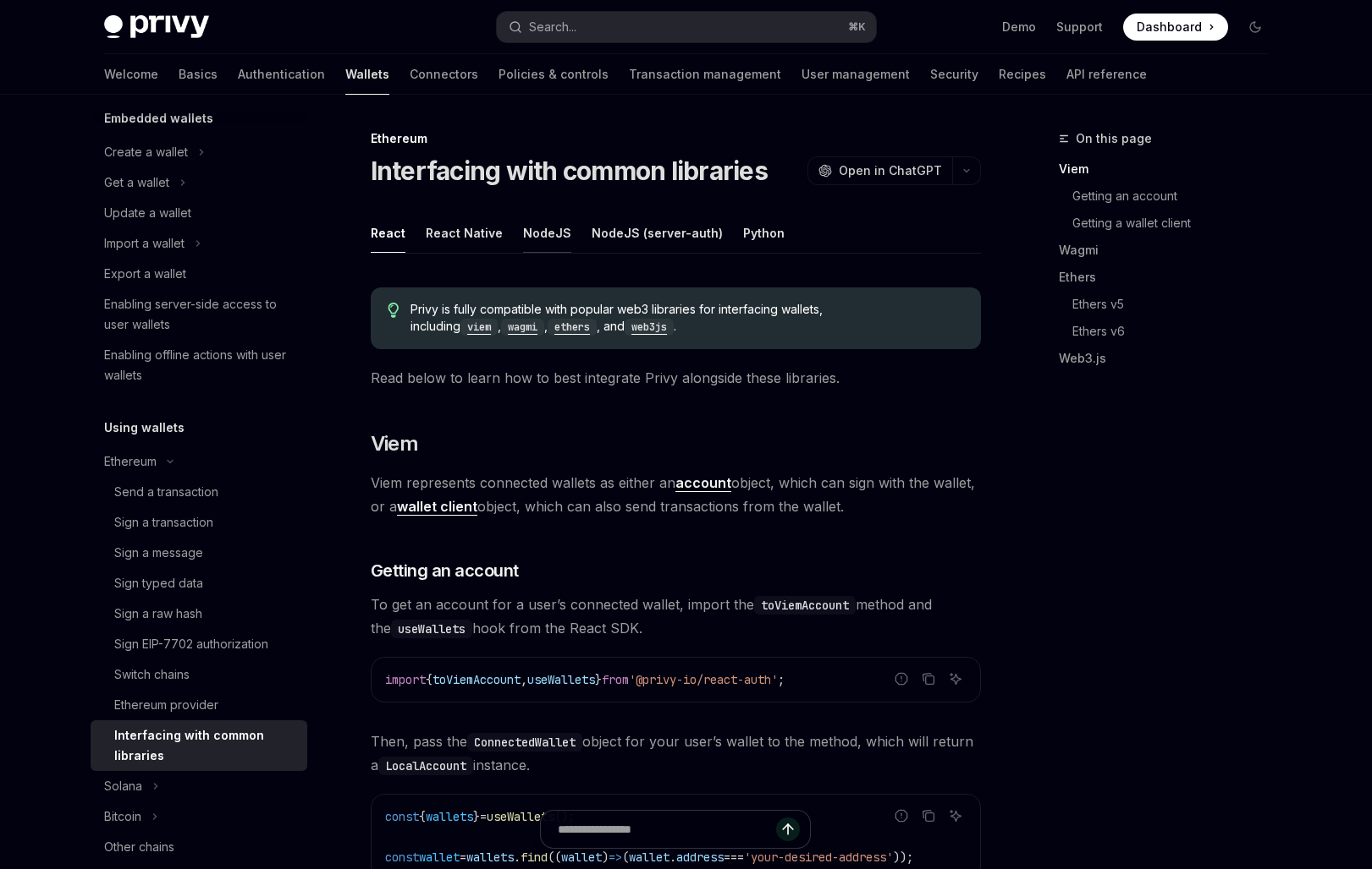
click at [560, 231] on button "NodeJS" at bounding box center [547, 233] width 48 height 40
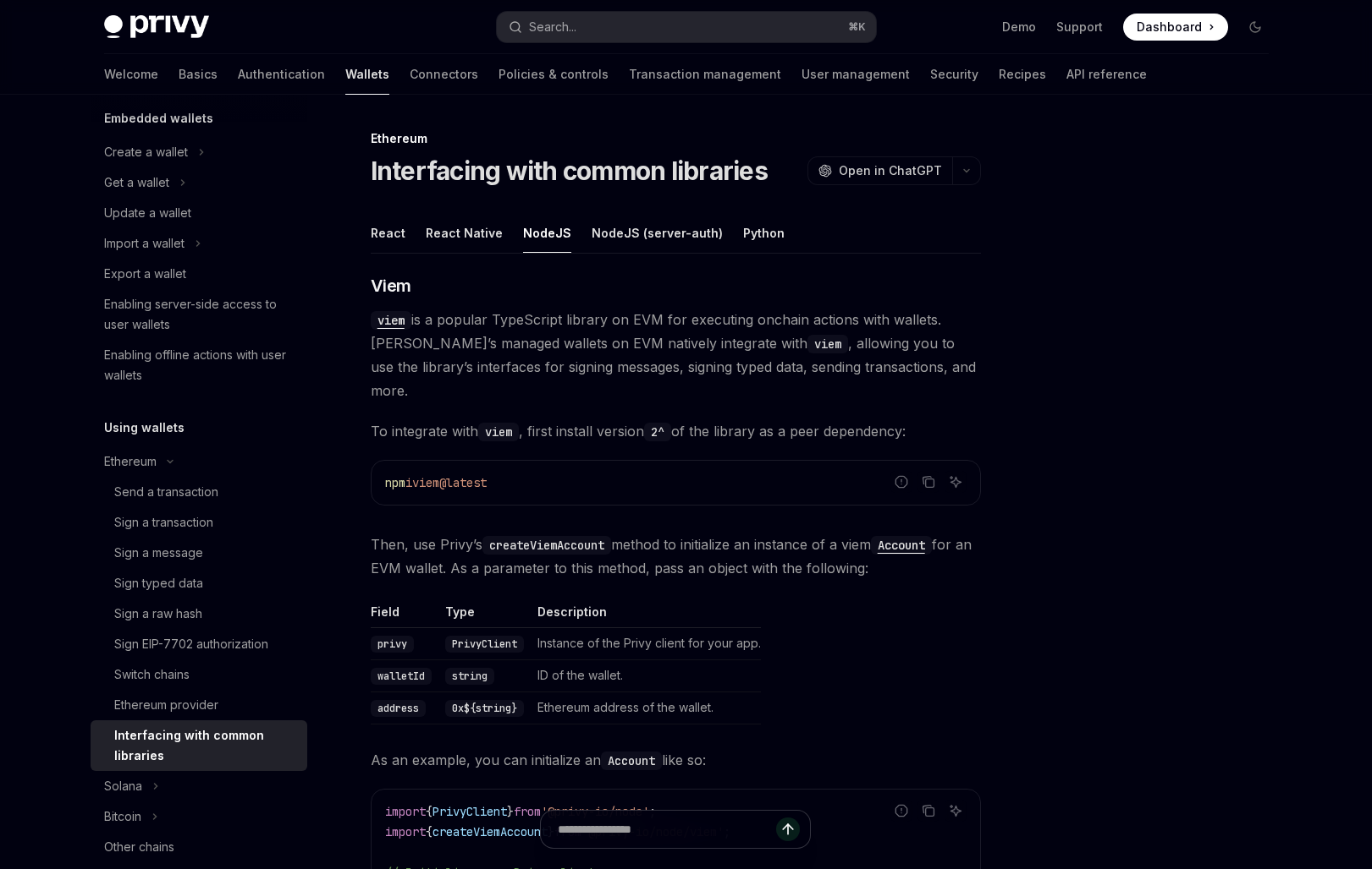
scroll to position [6, 0]
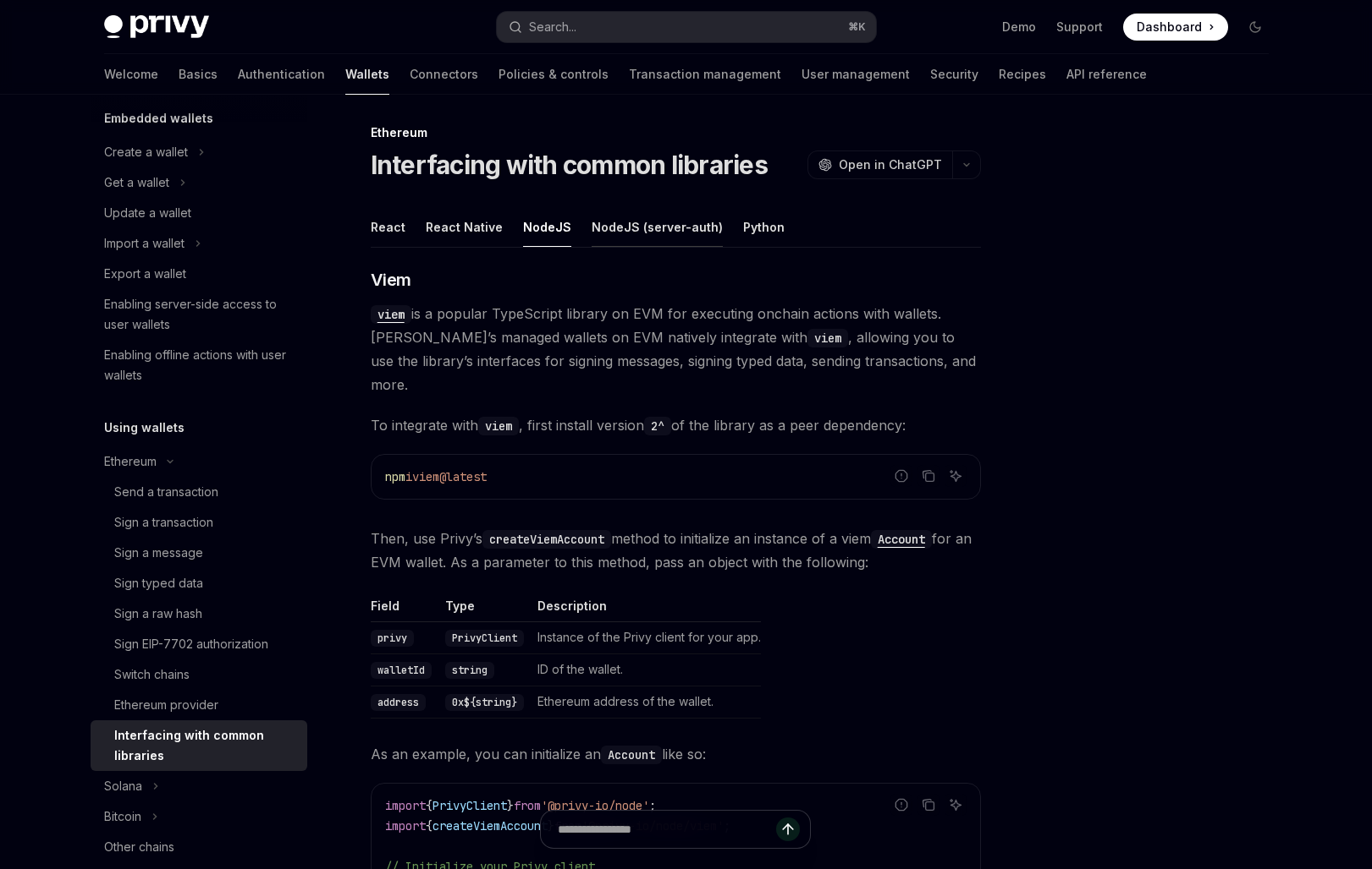
click at [675, 224] on button "NodeJS (server-auth)" at bounding box center [657, 227] width 131 height 40
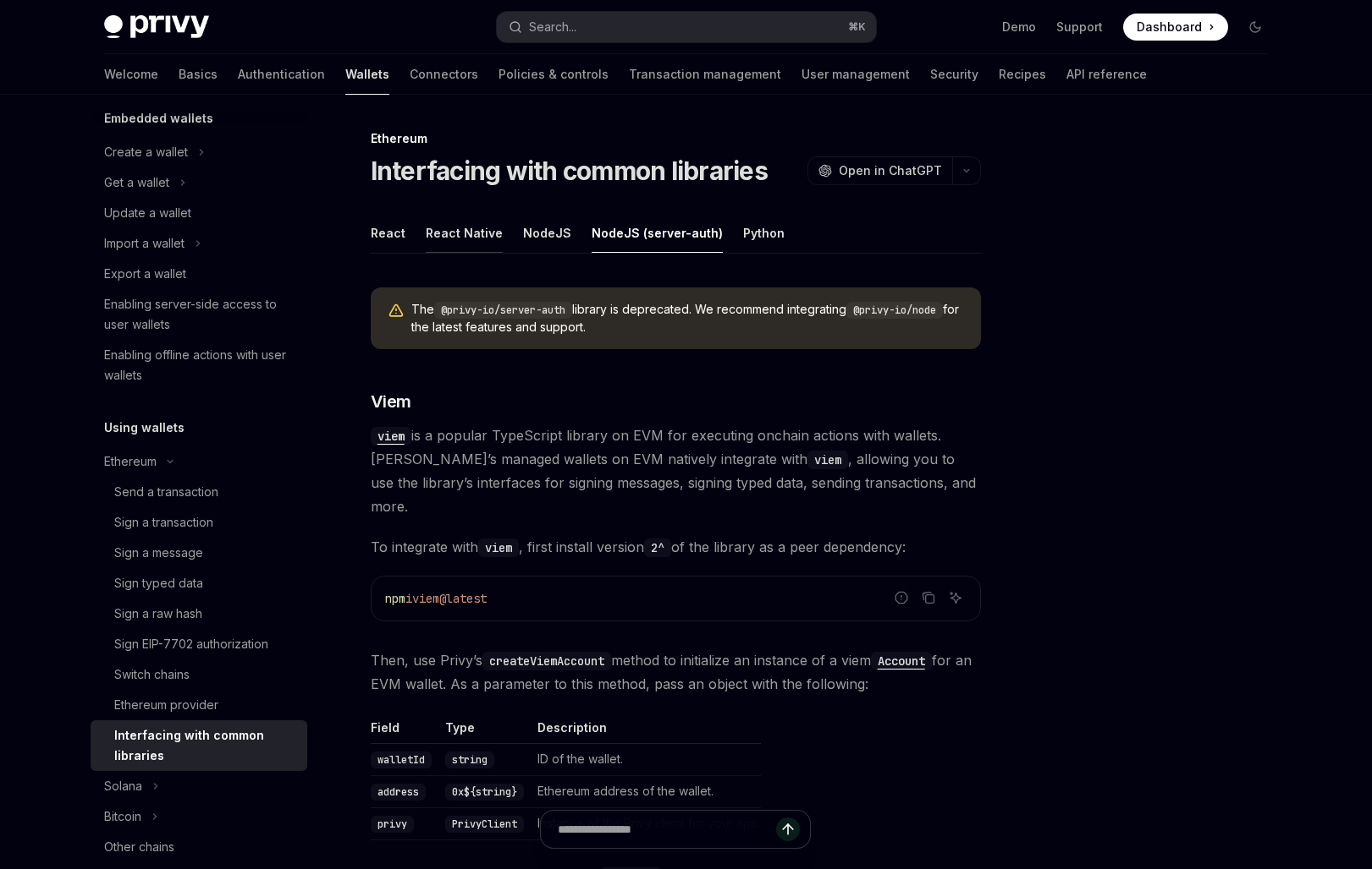
click at [440, 235] on button "React Native" at bounding box center [464, 233] width 77 height 40
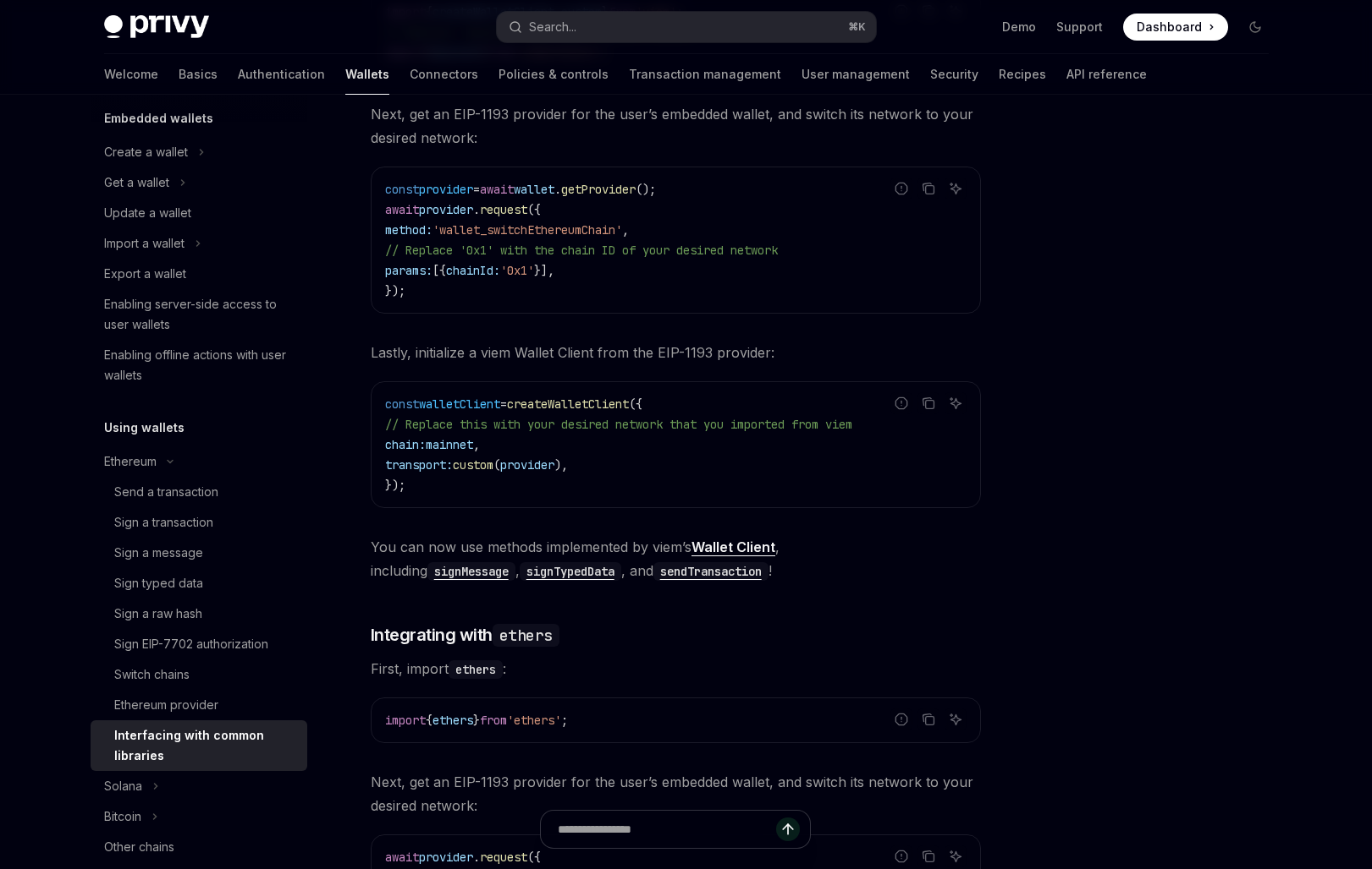
scroll to position [535, 0]
click at [748, 542] on link "Wallet Client" at bounding box center [733, 547] width 84 height 18
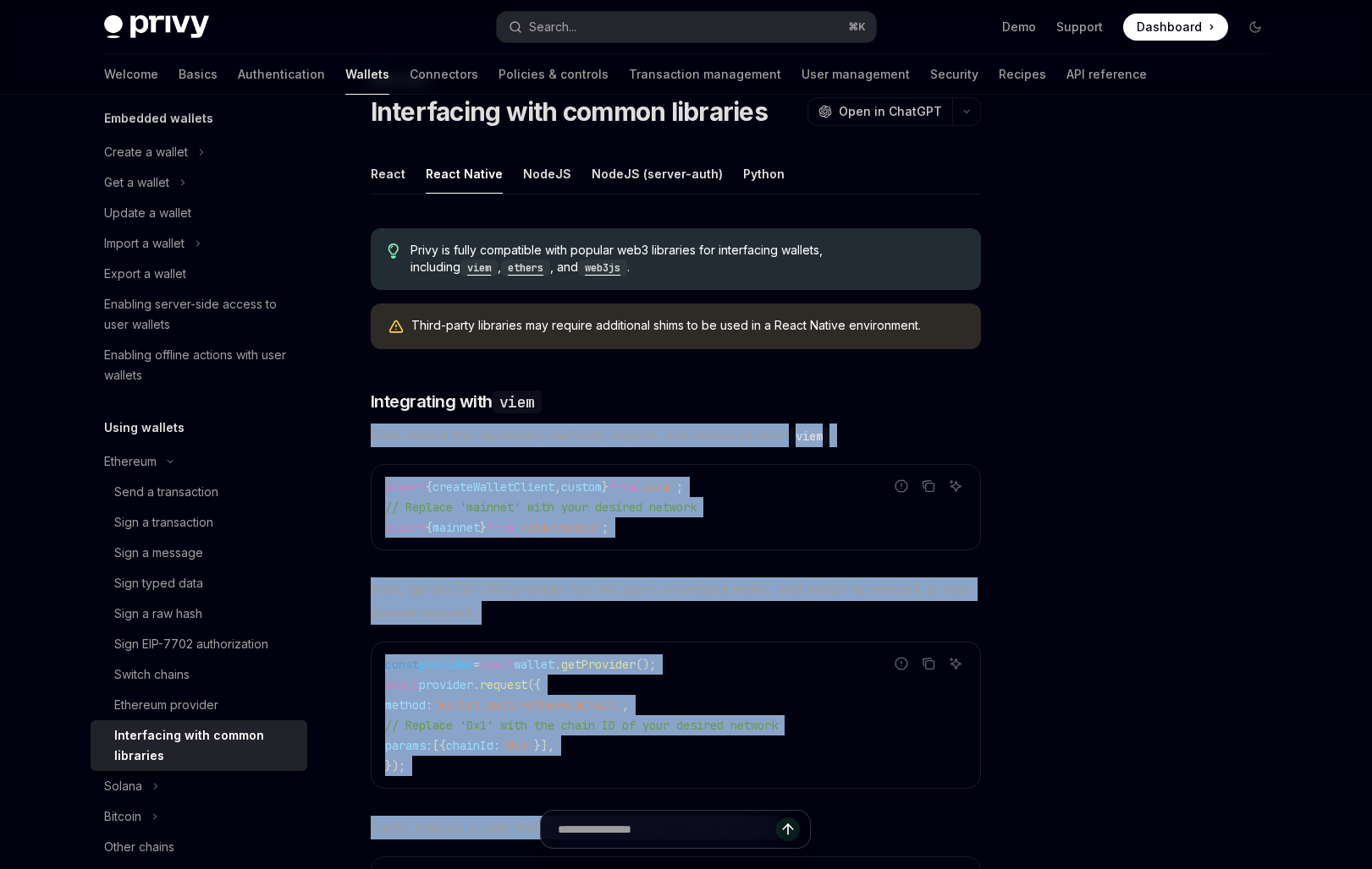
scroll to position [0, 0]
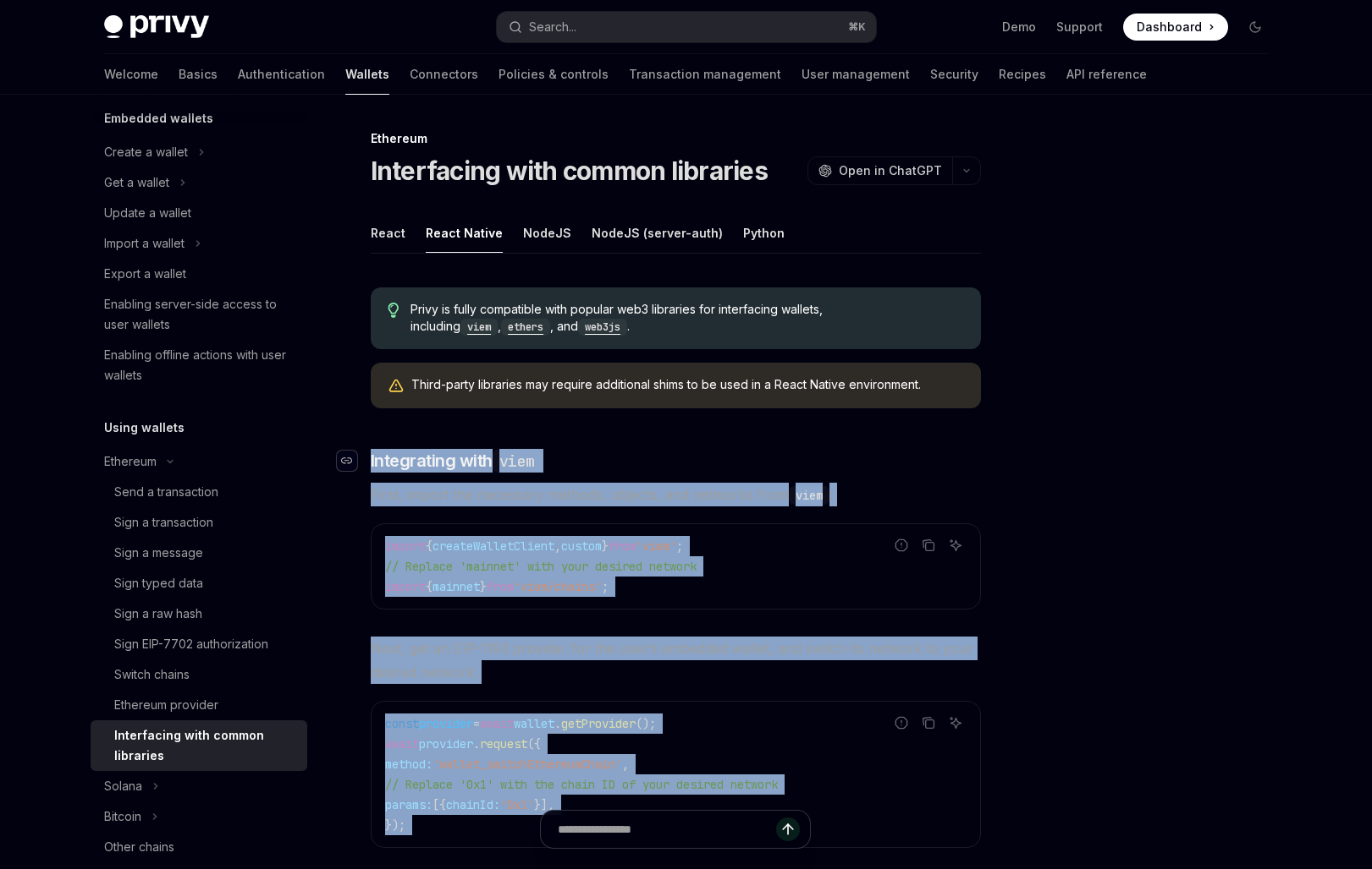
drag, startPoint x: 660, startPoint y: 584, endPoint x: 343, endPoint y: 466, distance: 338.2
copy div "​ Integrating with viem First, import the necessary methods, objects, and netwo…"
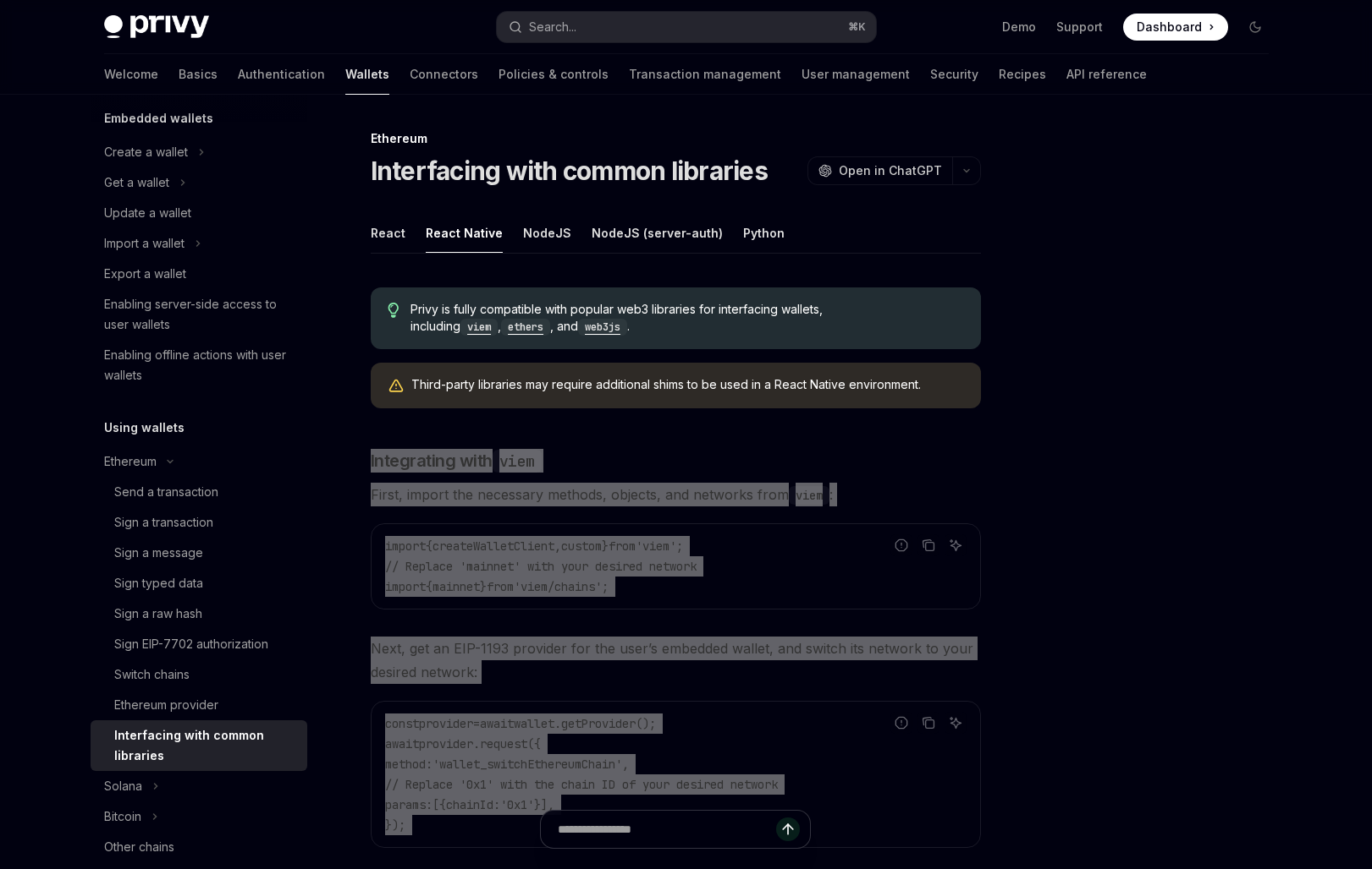
type textarea "*"
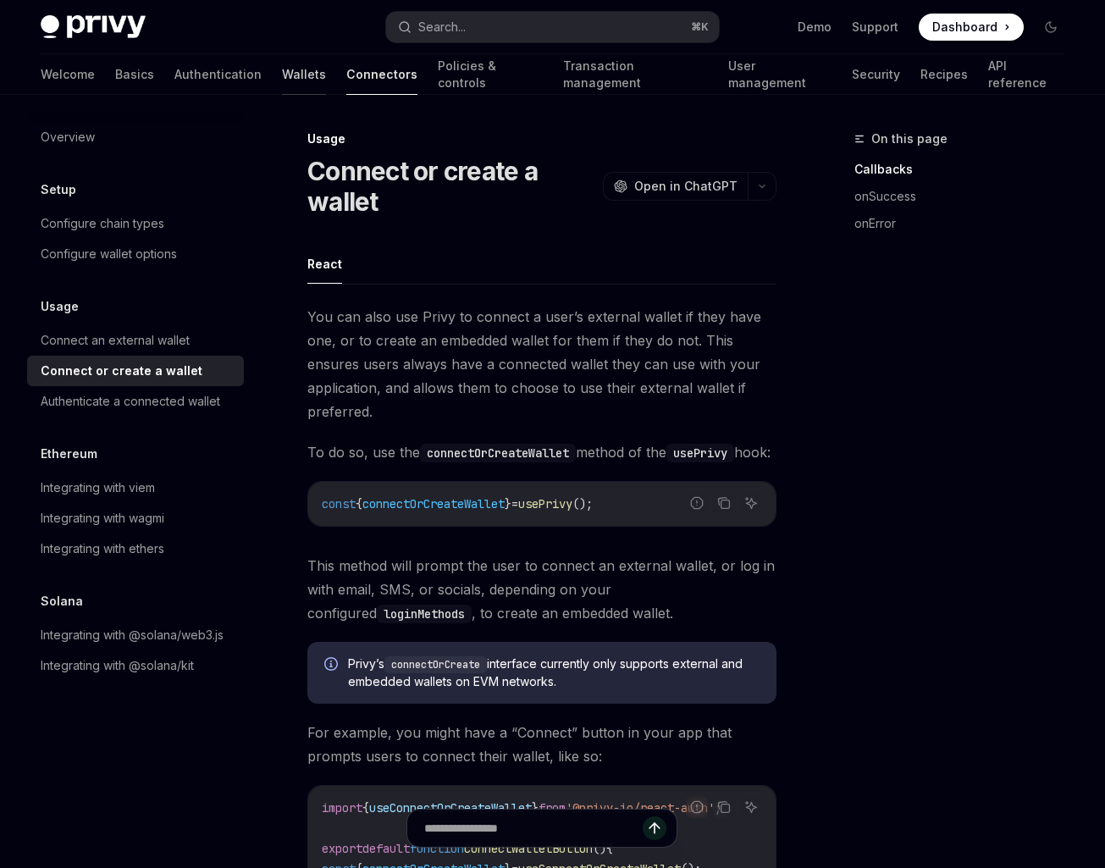
click at [282, 75] on link "Wallets" at bounding box center [304, 74] width 44 height 41
type textarea "*"
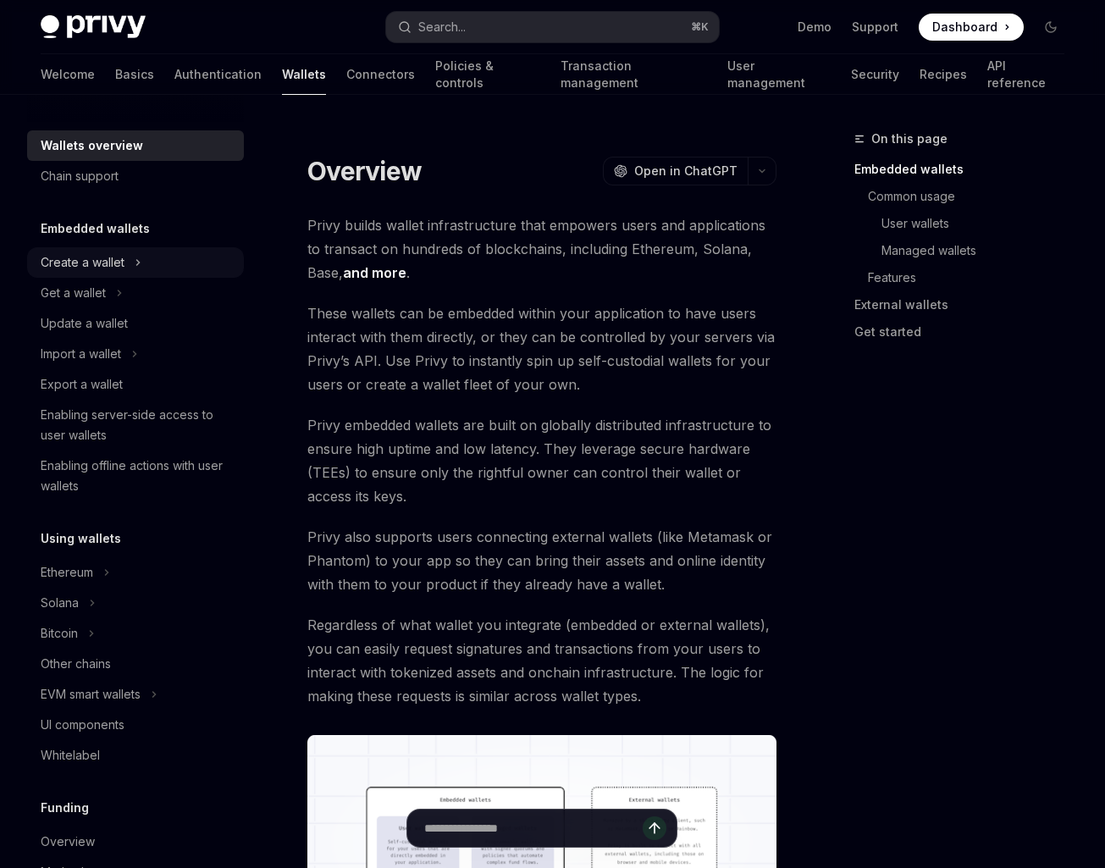
click at [103, 251] on div "Create a wallet" at bounding box center [135, 262] width 217 height 30
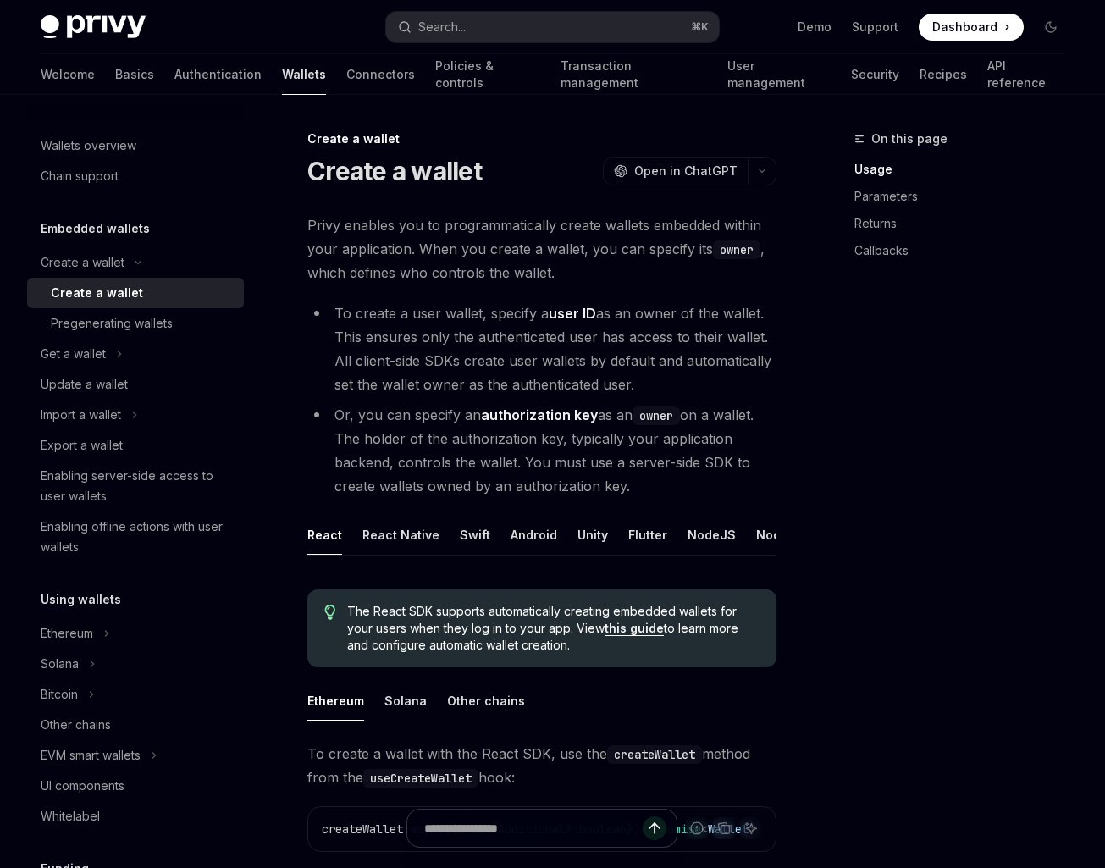
click at [110, 328] on div "Pregenerating wallets" at bounding box center [112, 323] width 122 height 20
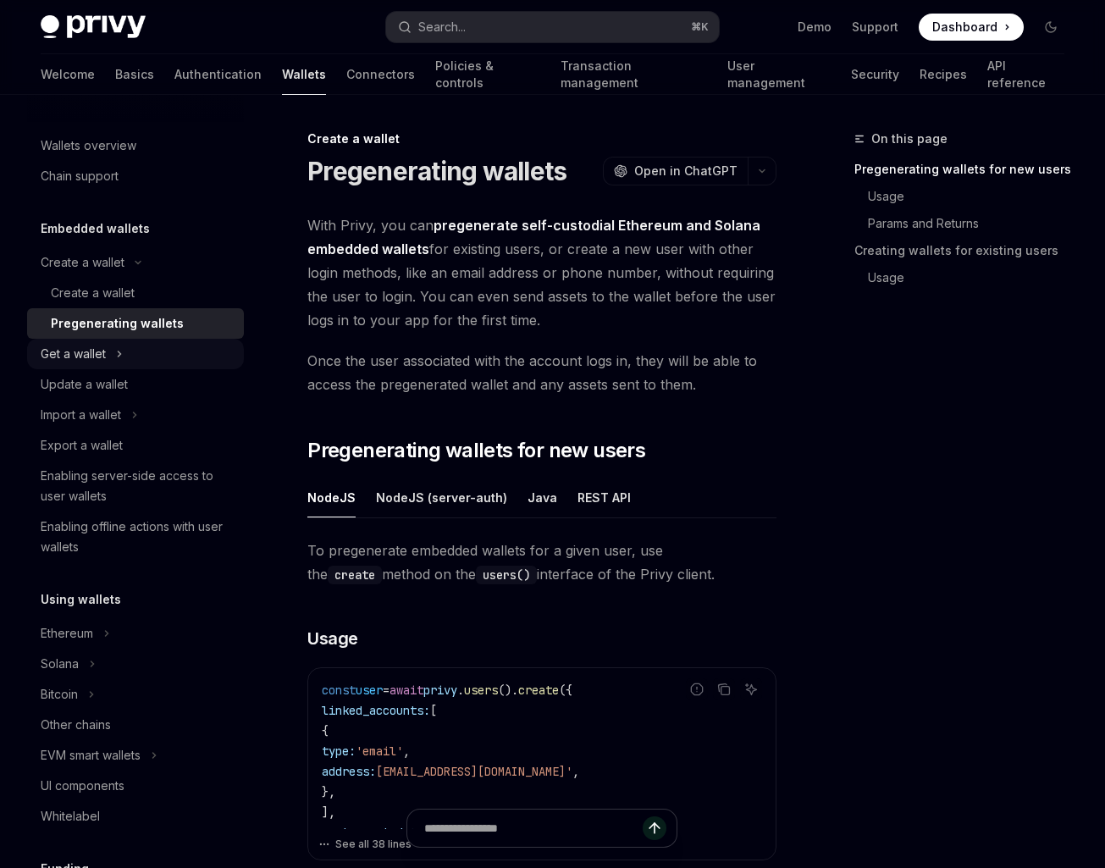
click at [106, 365] on button "Get a wallet" at bounding box center [135, 354] width 217 height 30
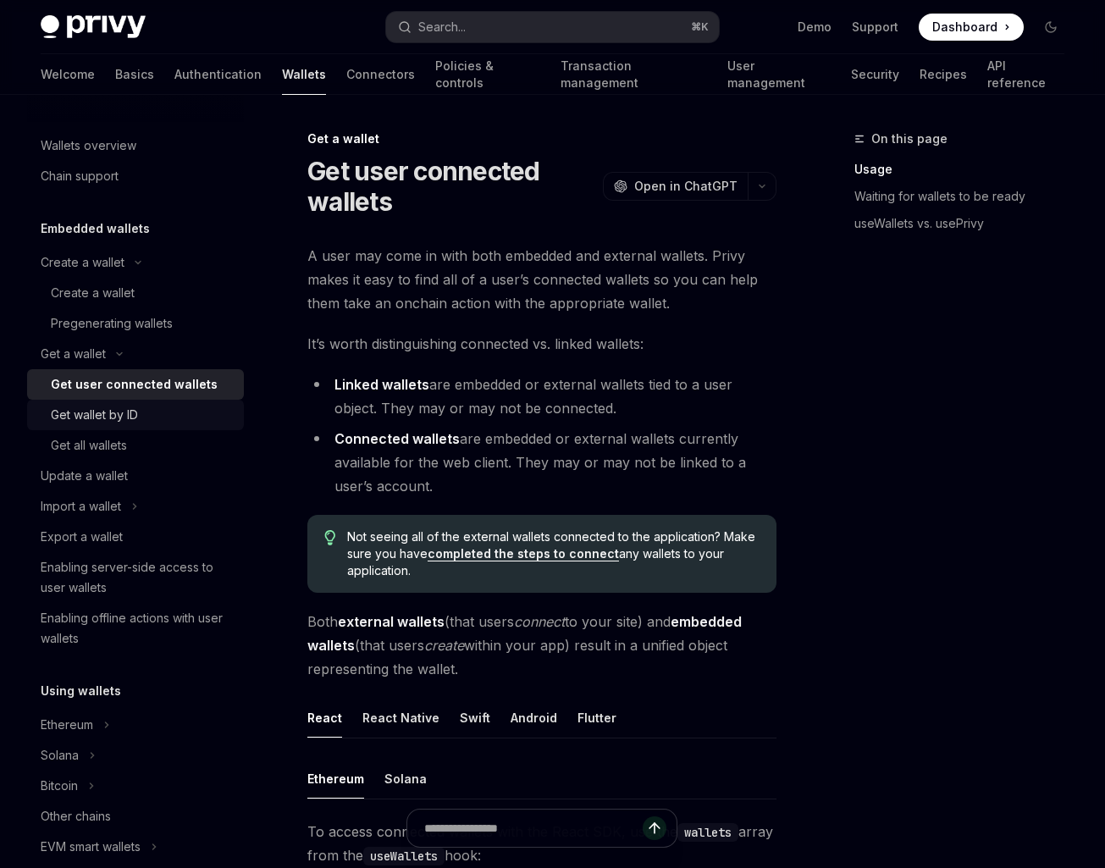
click at [107, 401] on link "Get wallet by ID" at bounding box center [135, 415] width 217 height 30
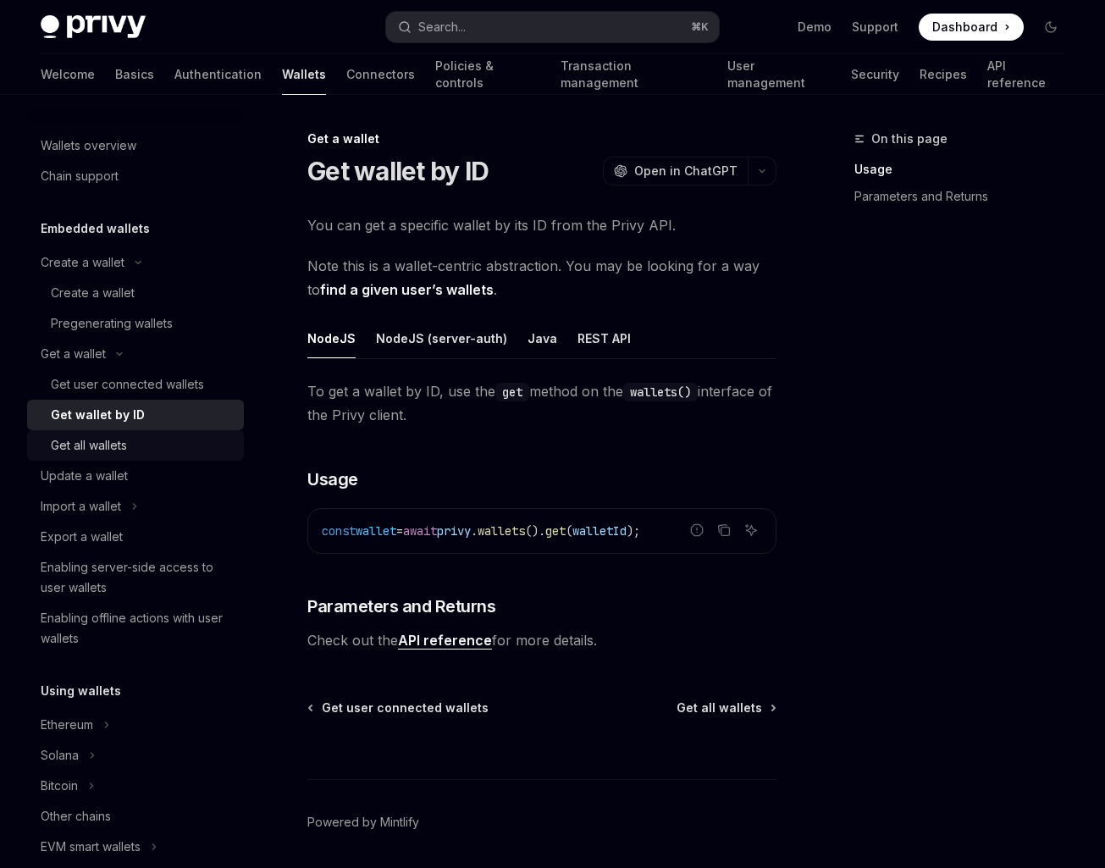
click at [106, 436] on div "Get all wallets" at bounding box center [89, 445] width 76 height 20
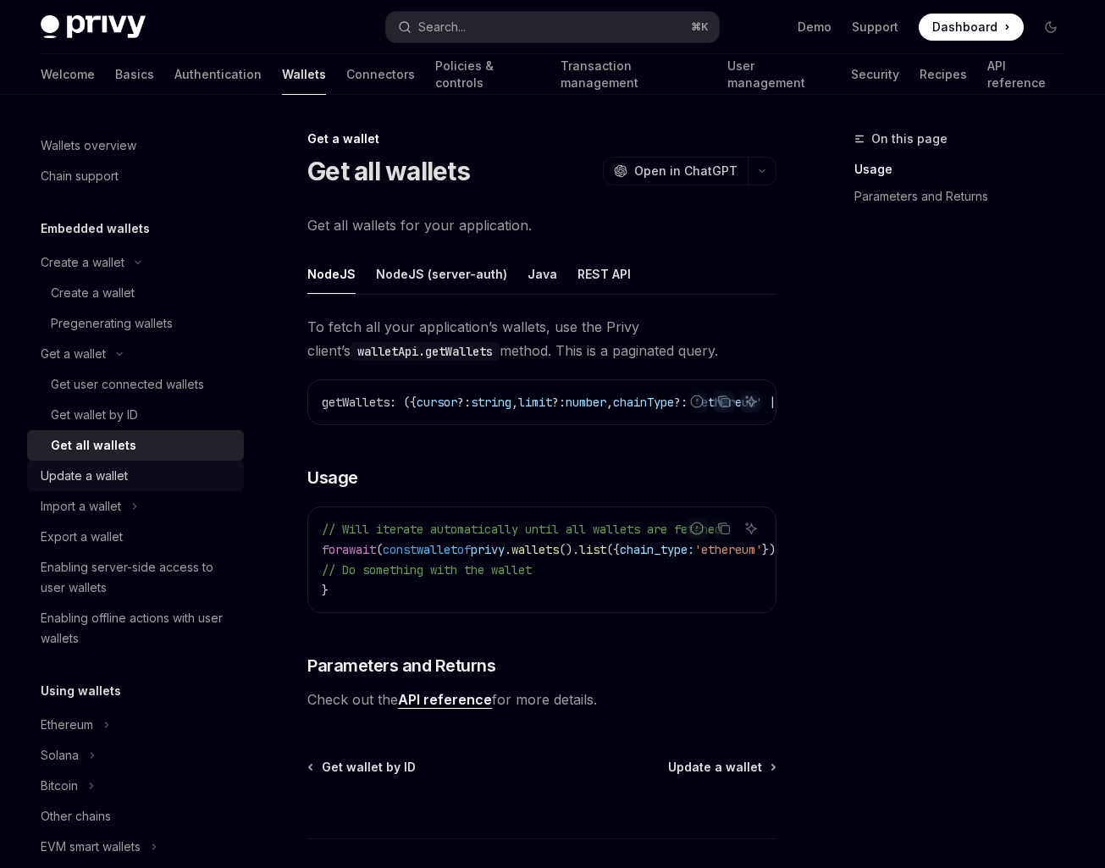
click at [102, 478] on div "Update a wallet" at bounding box center [84, 476] width 87 height 20
type textarea "*"
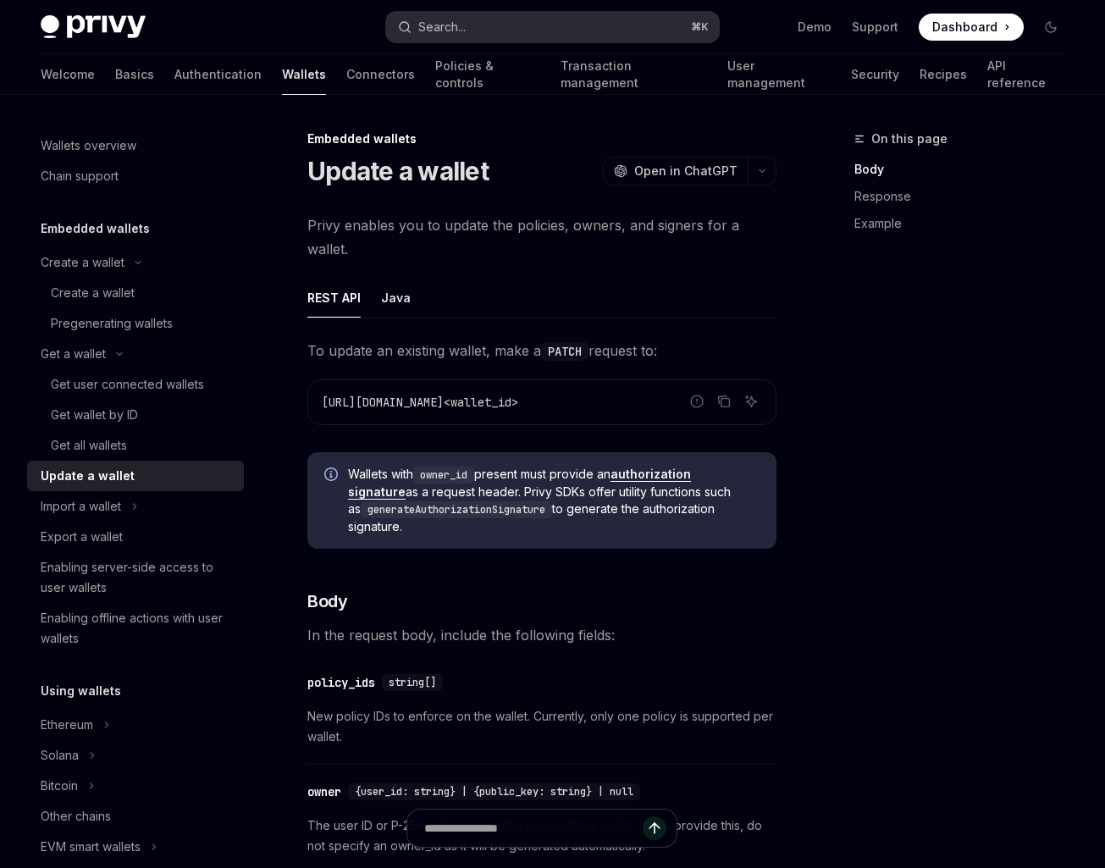
click at [584, 12] on button "Search... ⌘ K" at bounding box center [552, 27] width 332 height 30
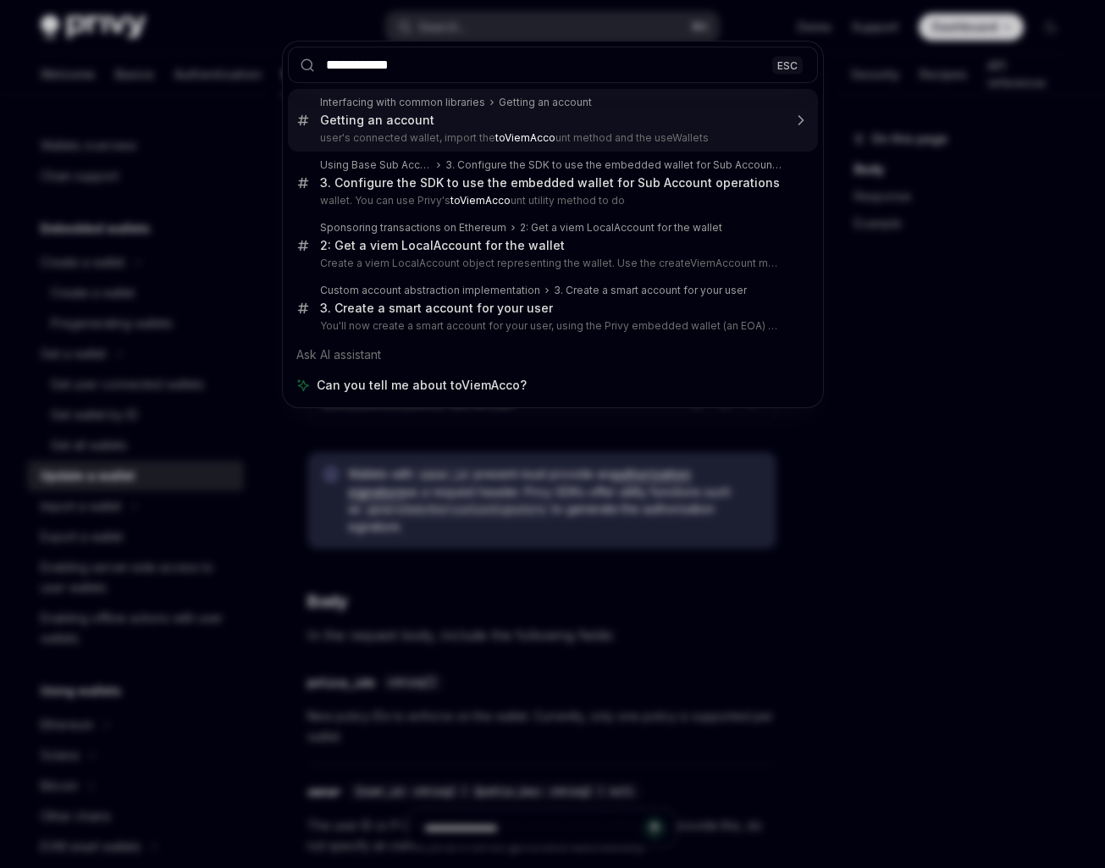
type input "**********"
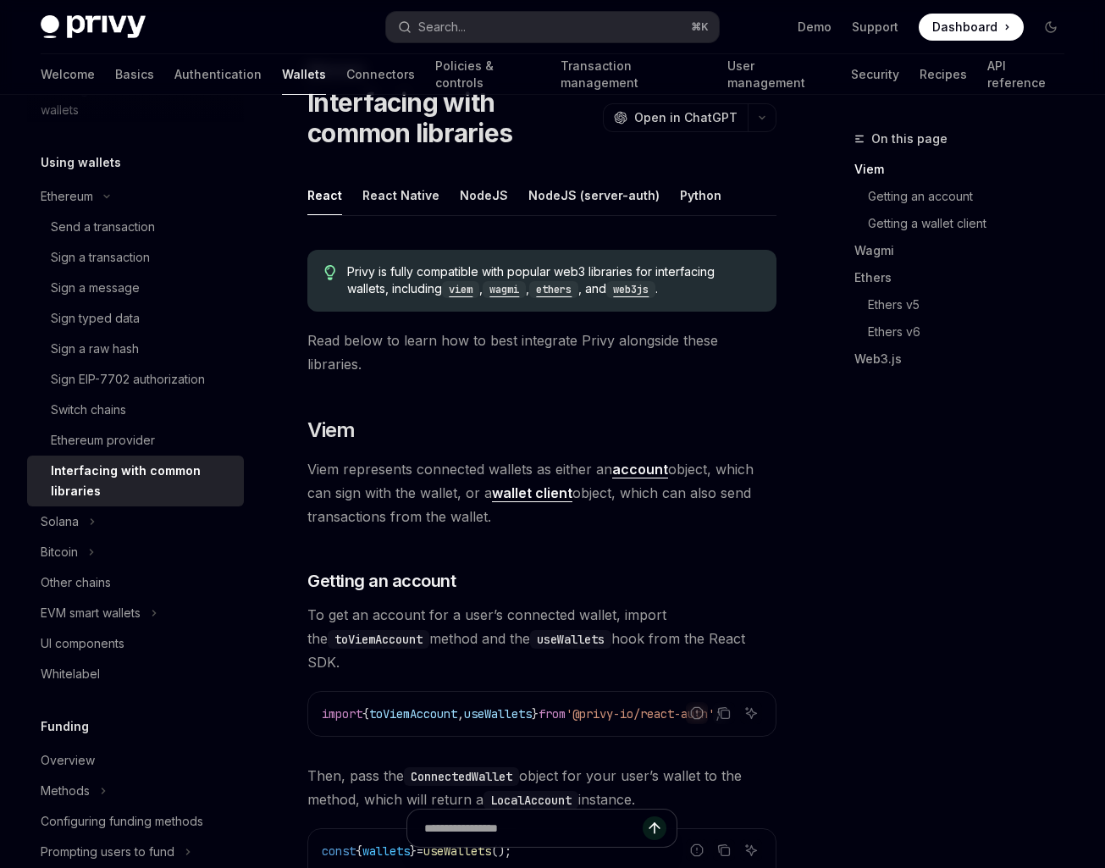
scroll to position [57, 0]
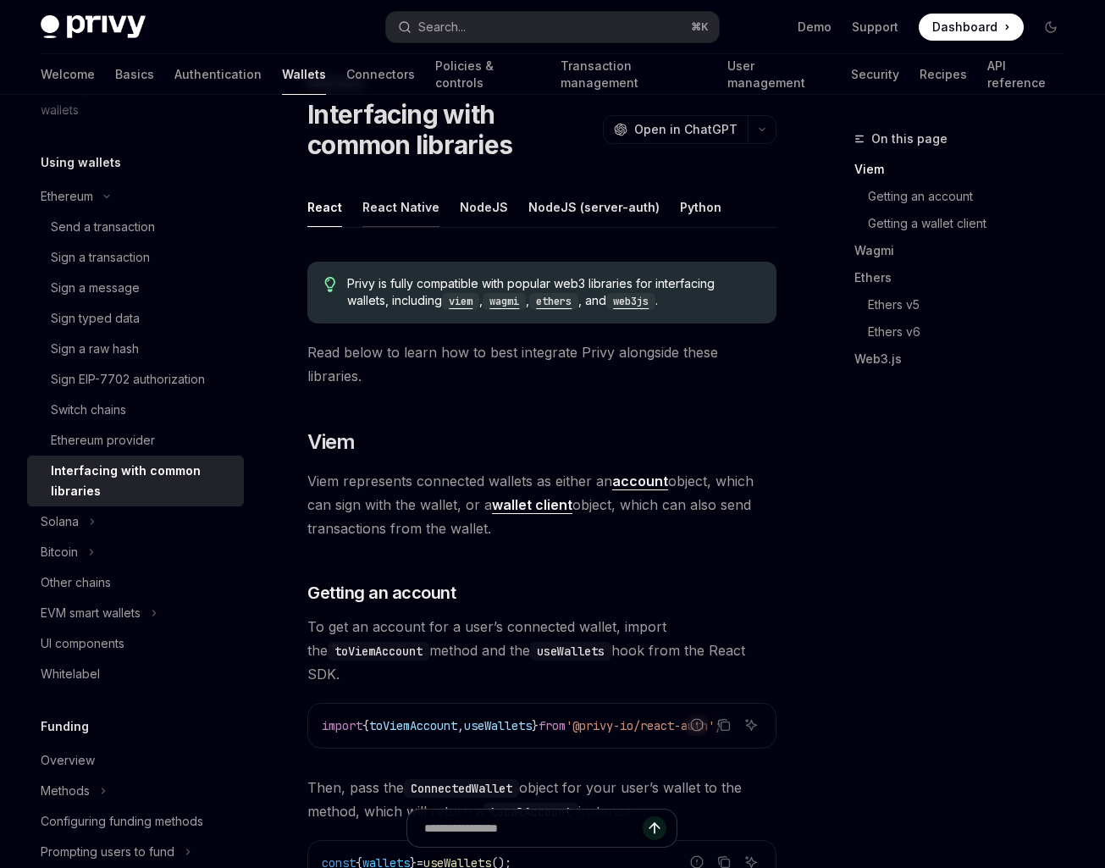
click at [418, 207] on button "React Native" at bounding box center [400, 207] width 77 height 40
type textarea "*"
